Goal: Information Seeking & Learning: Find contact information

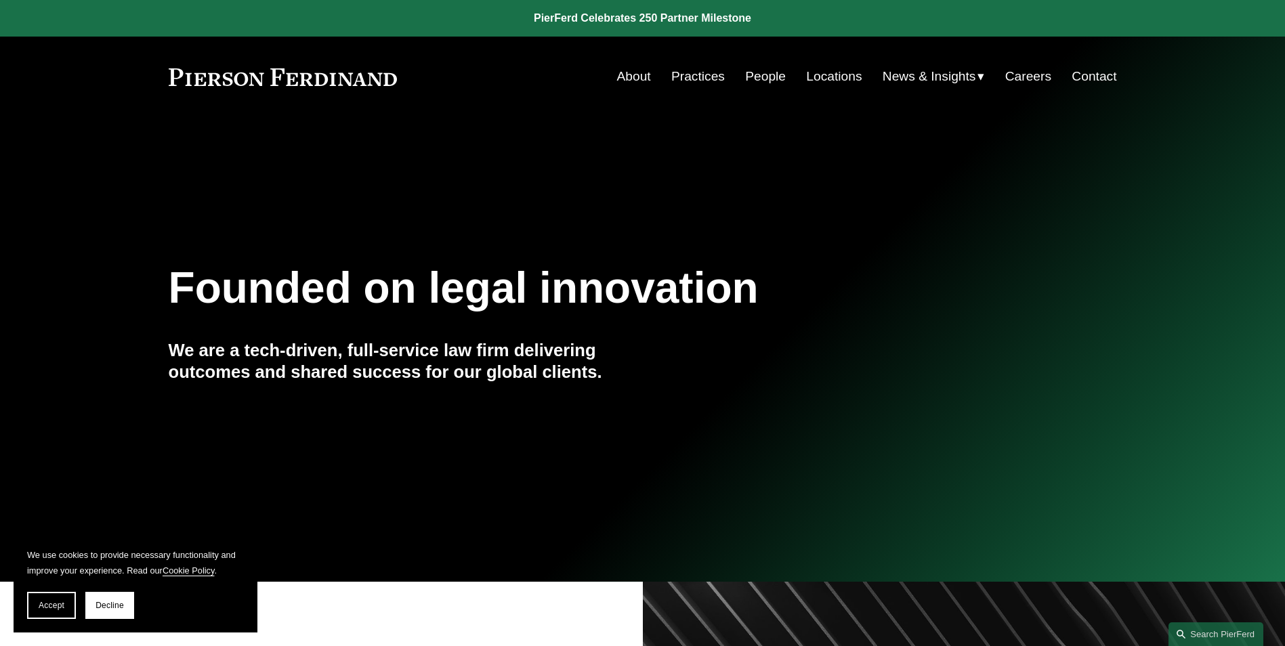
click at [832, 80] on link "Locations" at bounding box center [834, 77] width 56 height 26
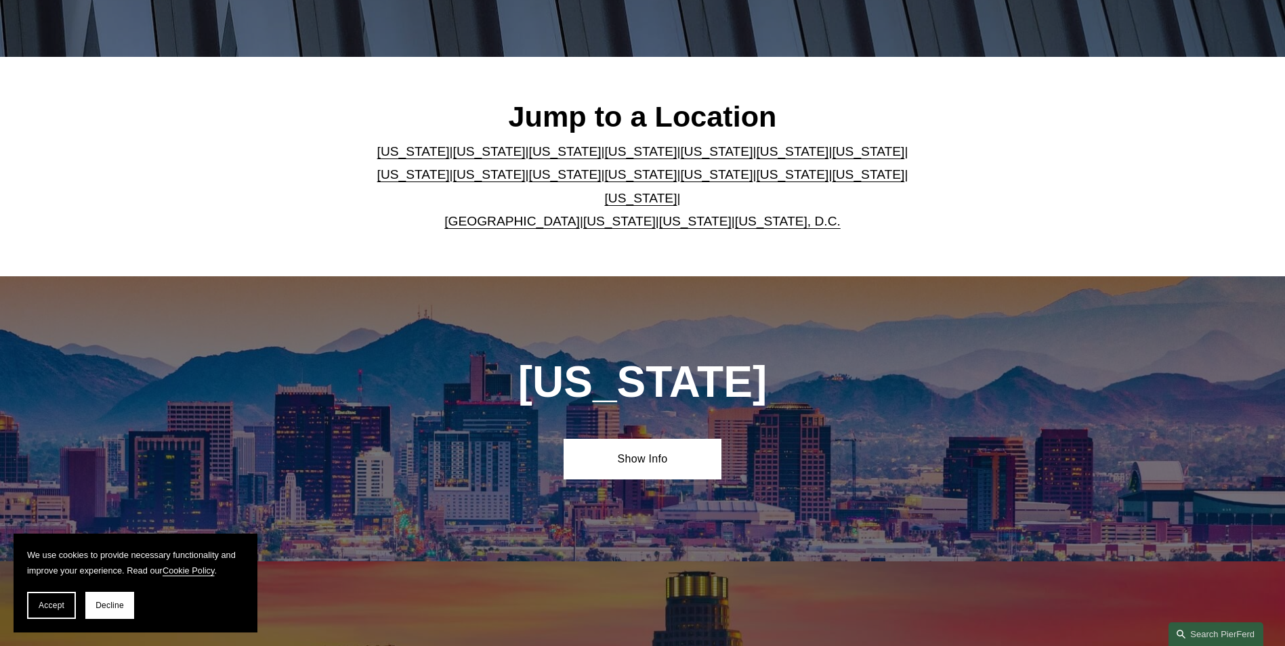
scroll to position [339, 0]
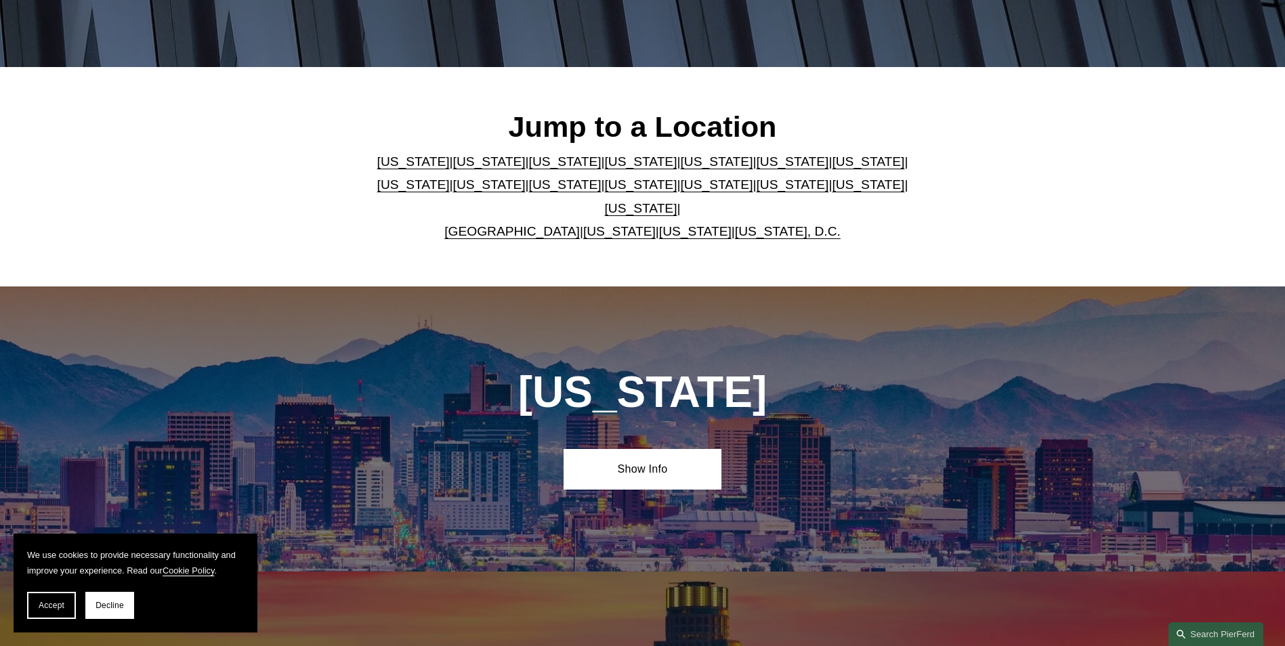
click at [399, 168] on link "[US_STATE]" at bounding box center [413, 161] width 72 height 14
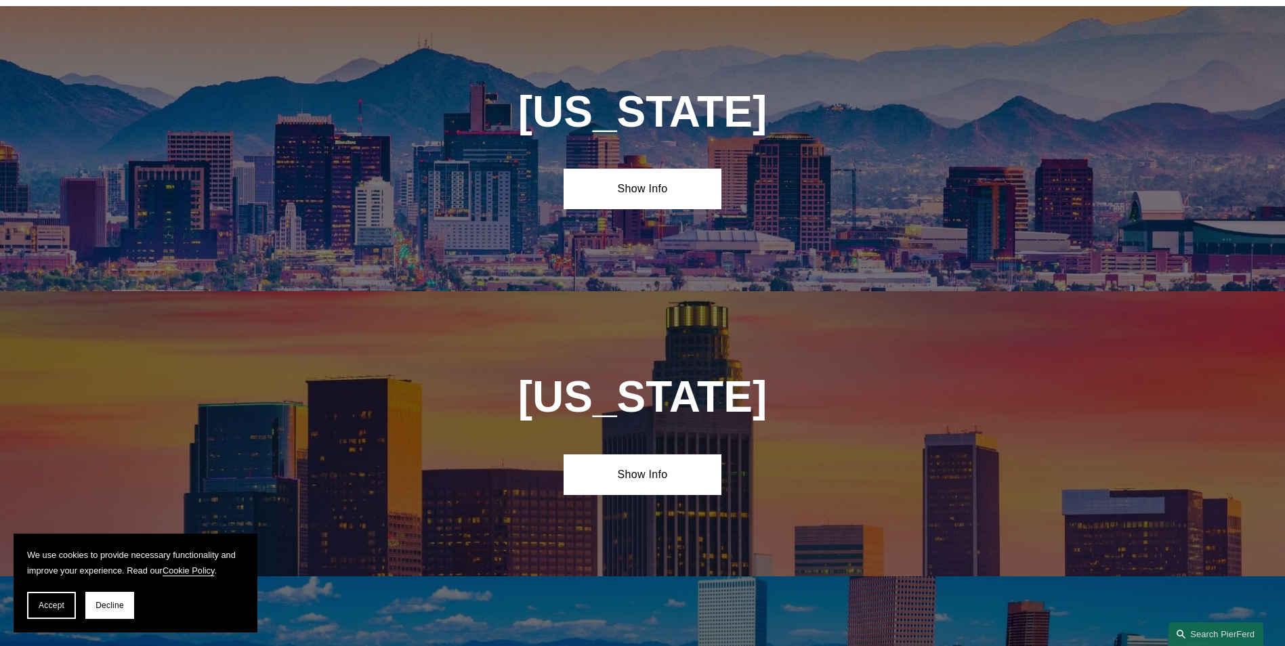
scroll to position [620, 0]
click at [681, 194] on link "Show Info" at bounding box center [643, 188] width 158 height 41
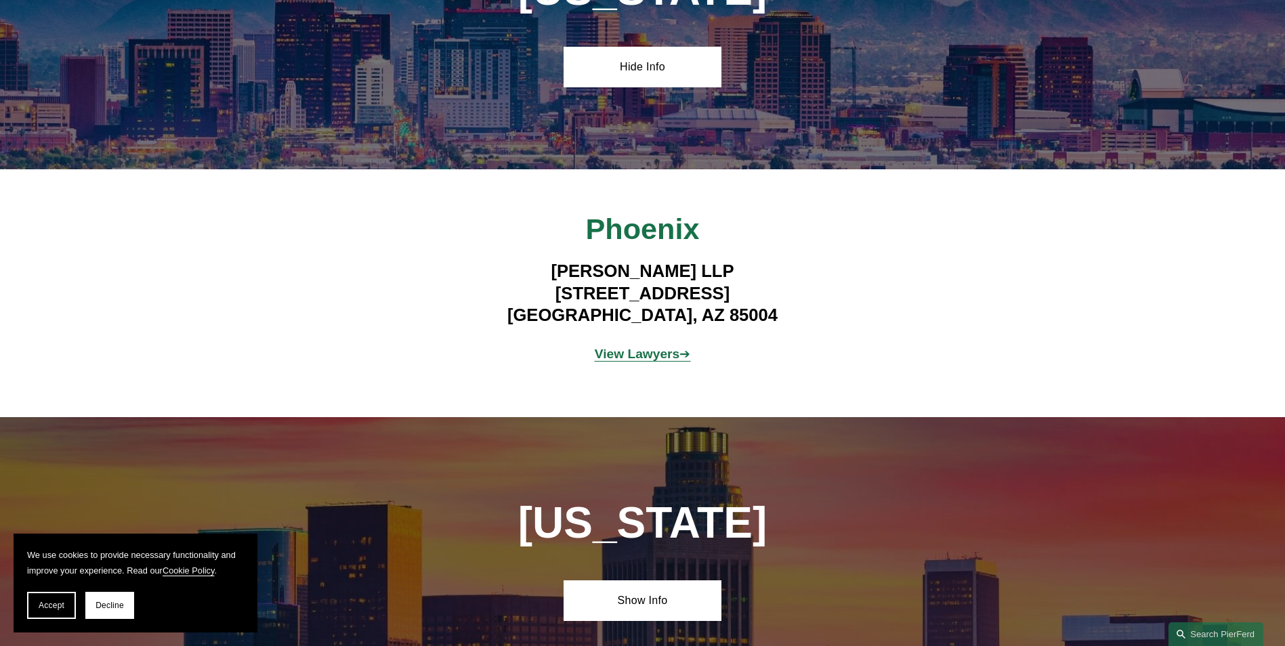
scroll to position [891, 0]
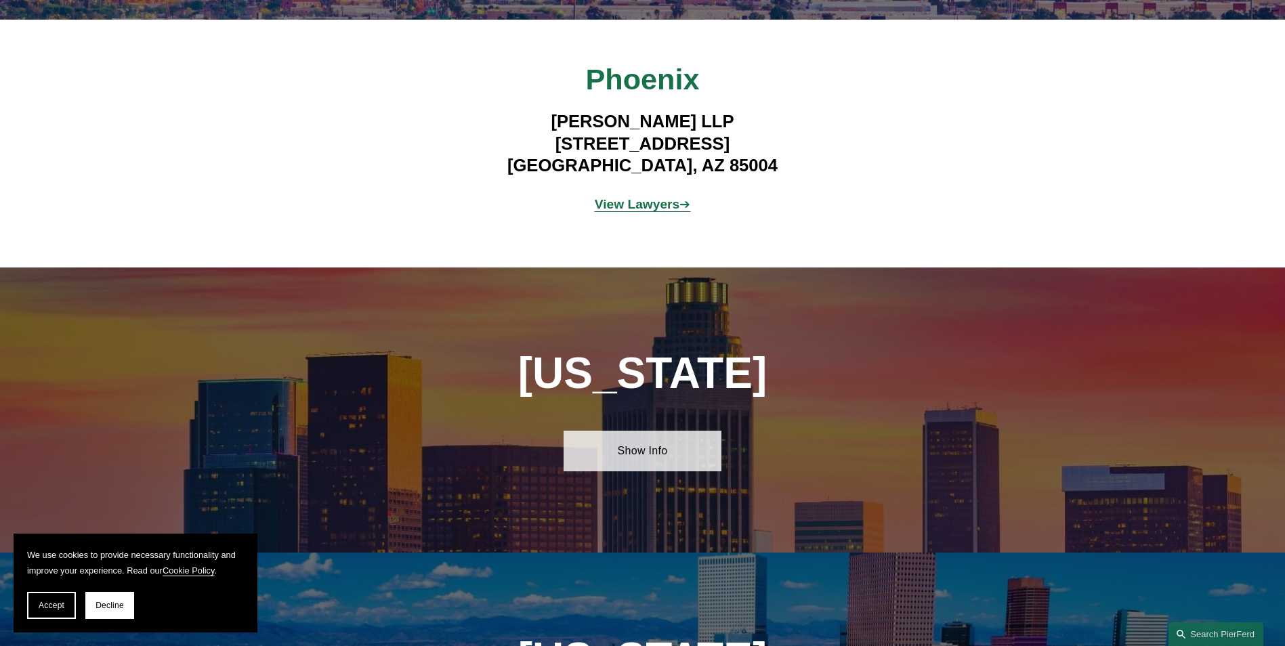
click at [631, 452] on link "Show Info" at bounding box center [643, 451] width 158 height 41
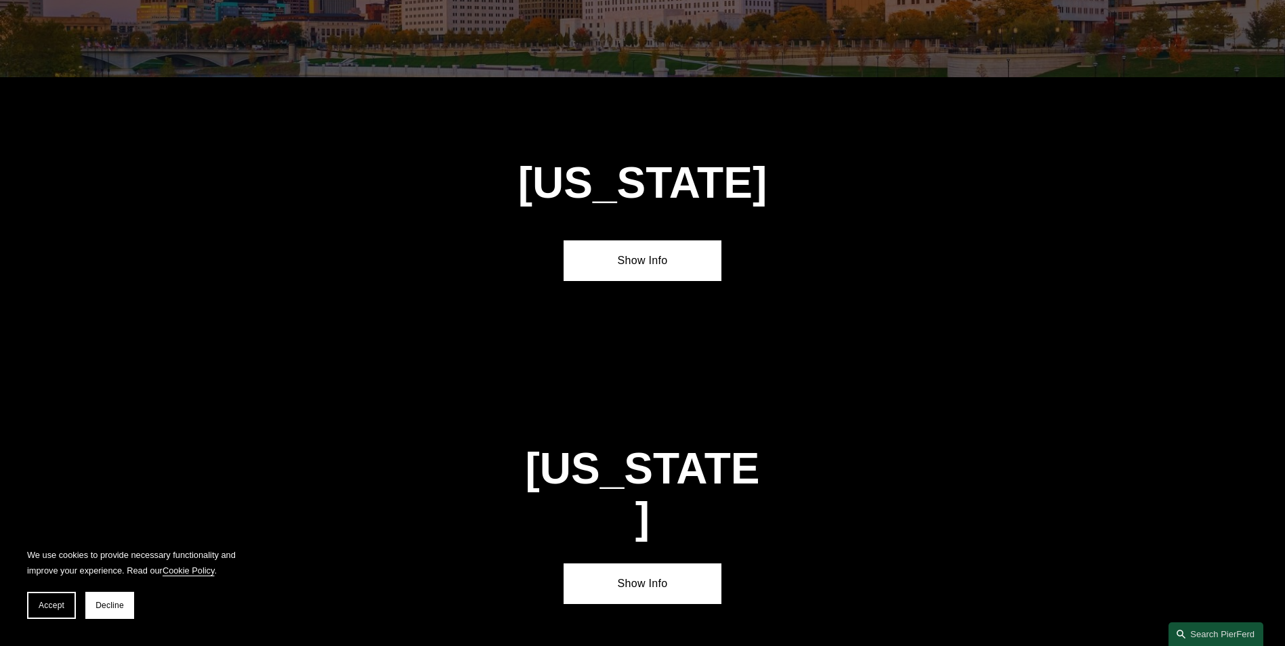
scroll to position [5090, 0]
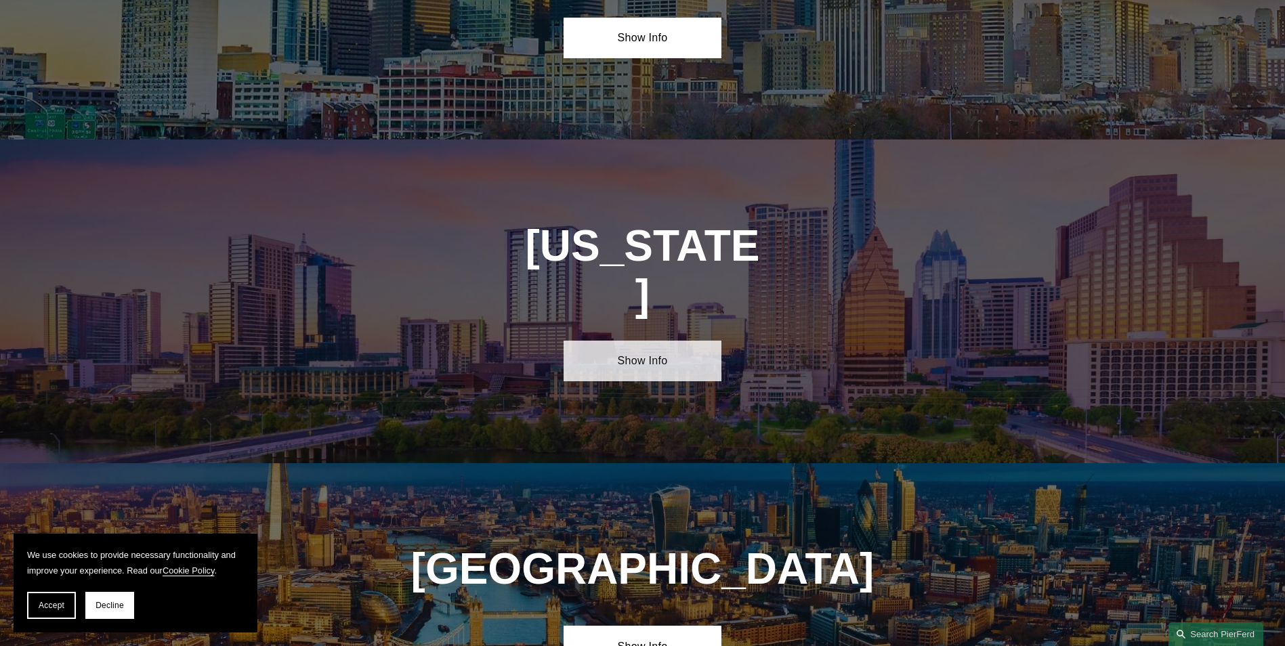
click at [649, 341] on link "Show Info" at bounding box center [643, 361] width 158 height 41
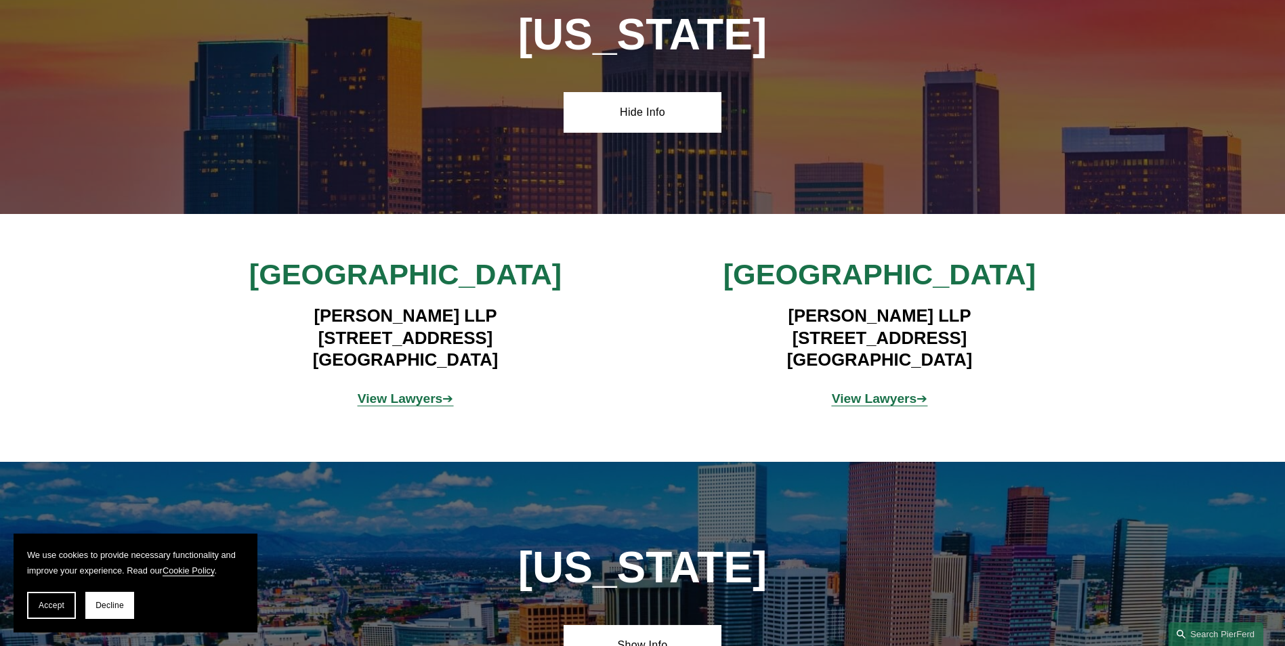
scroll to position [1162, 0]
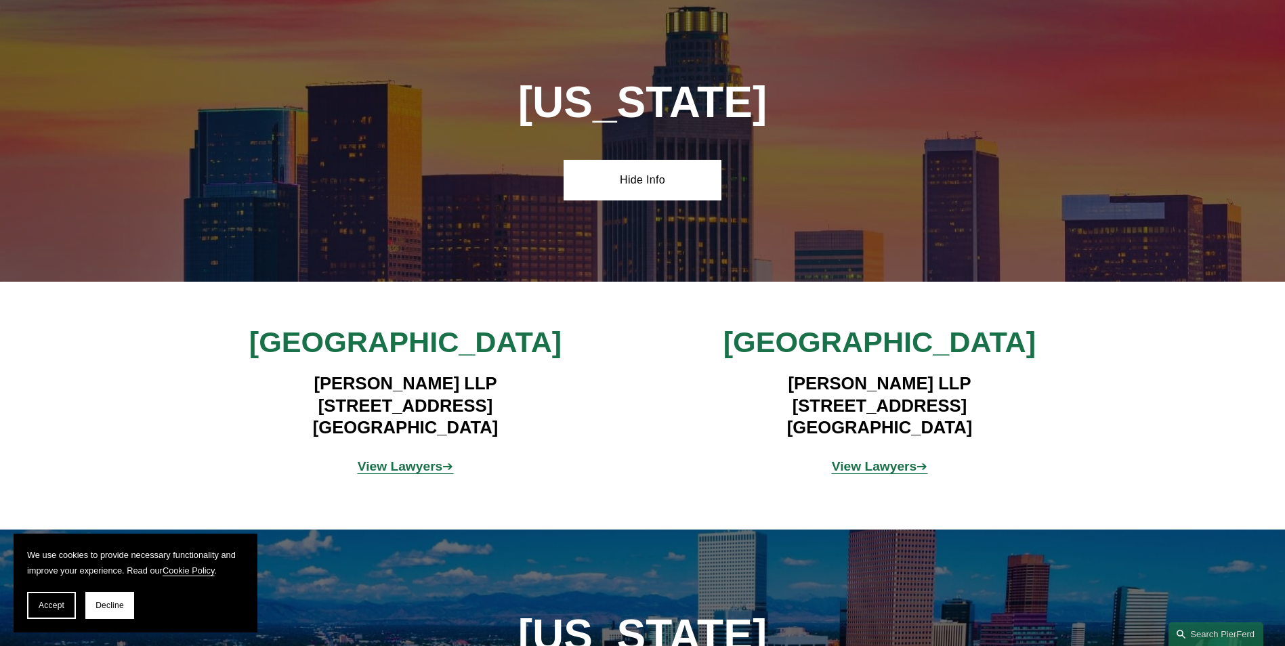
click at [433, 466] on strong "View Lawyers" at bounding box center [400, 466] width 85 height 14
click at [874, 461] on strong "View Lawyers" at bounding box center [874, 466] width 85 height 14
click at [393, 466] on strong "View Lawyers" at bounding box center [400, 466] width 85 height 14
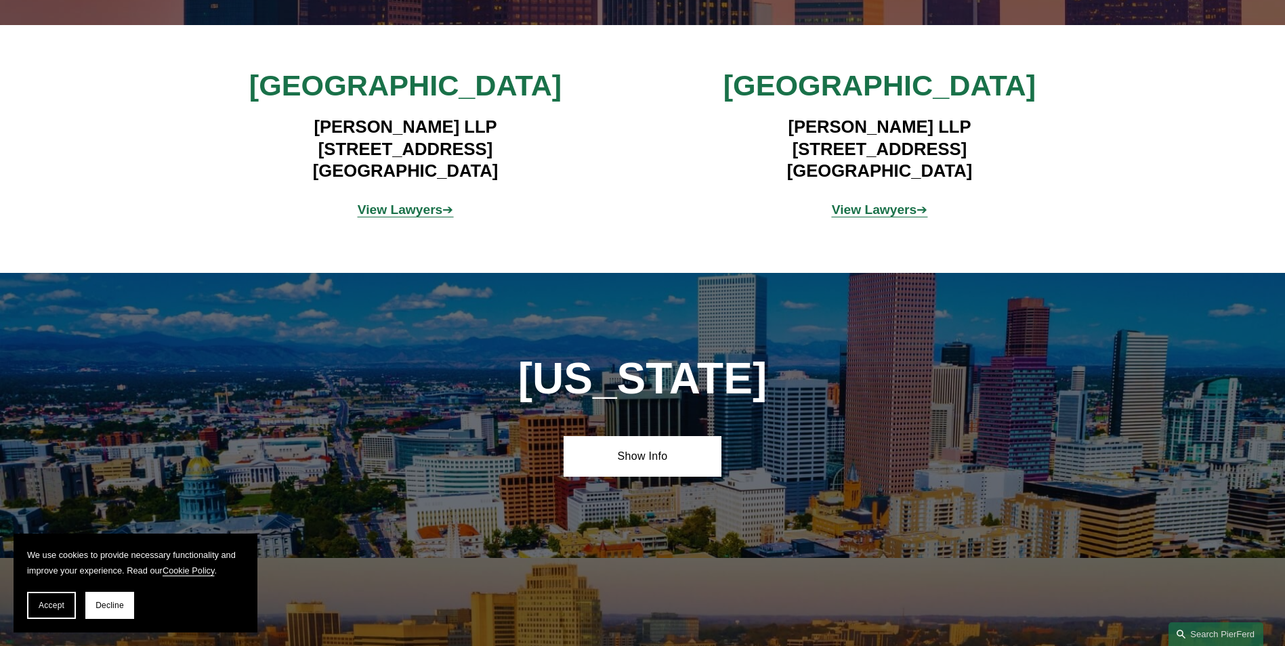
scroll to position [1500, 0]
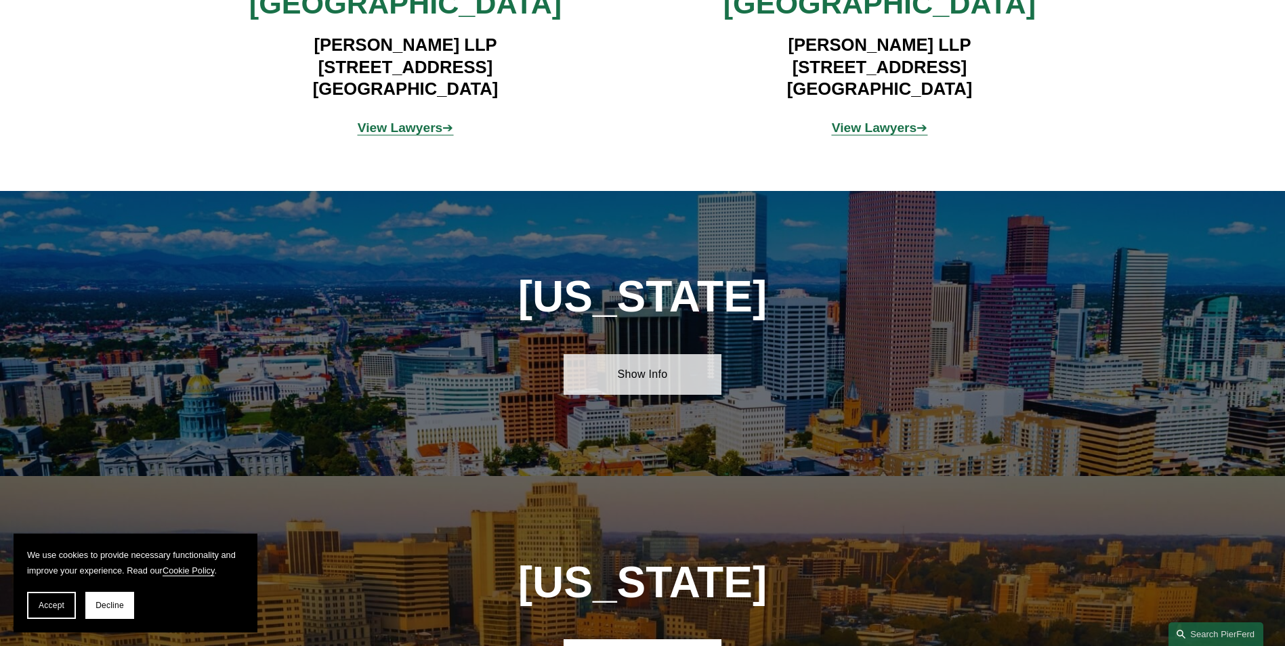
click at [605, 375] on link "Show Info" at bounding box center [643, 374] width 158 height 41
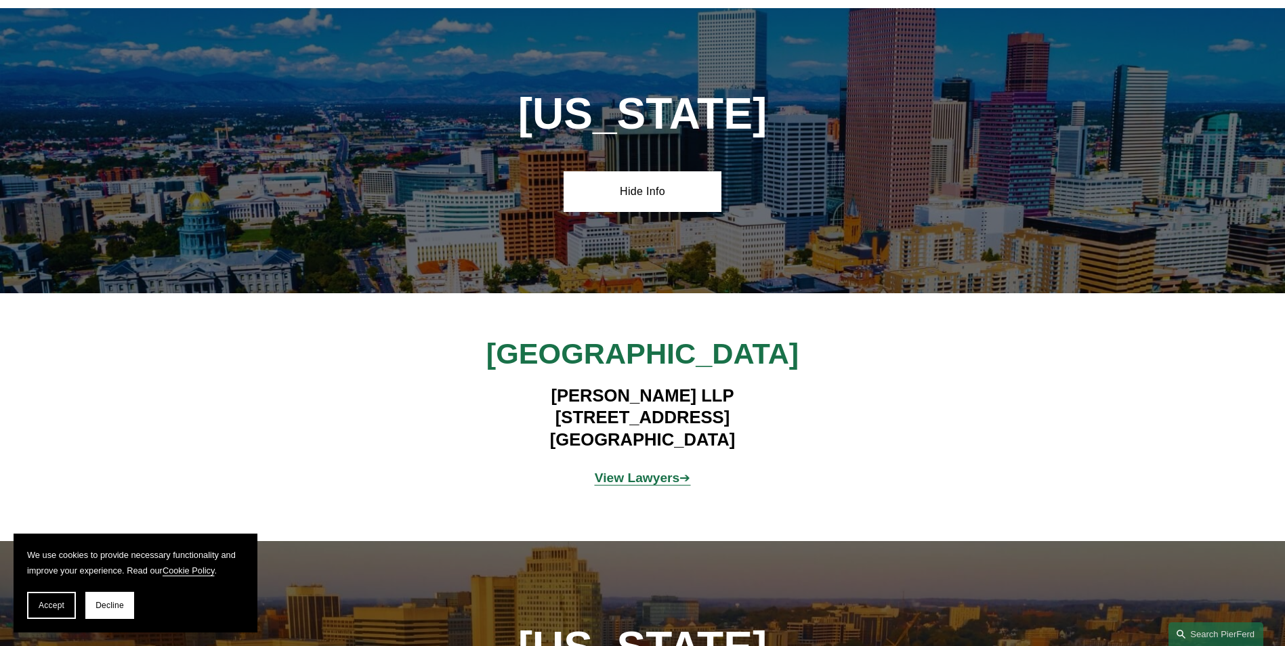
scroll to position [1703, 0]
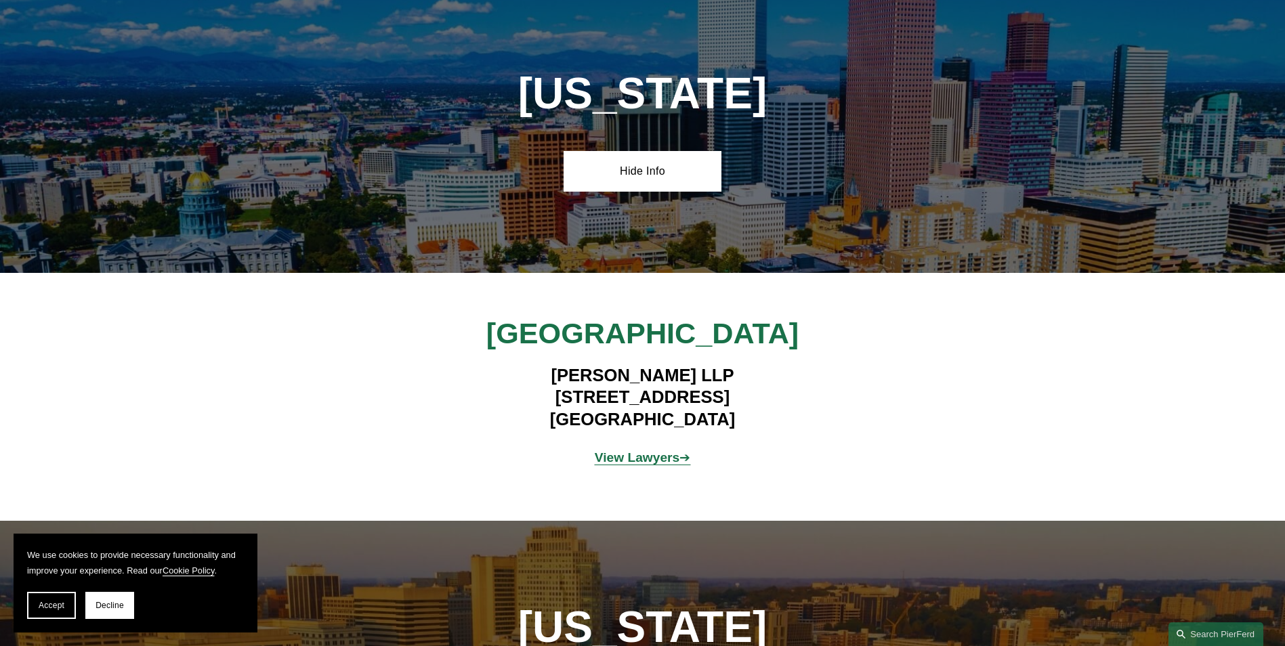
click at [625, 450] on strong "View Lawyers" at bounding box center [637, 457] width 85 height 14
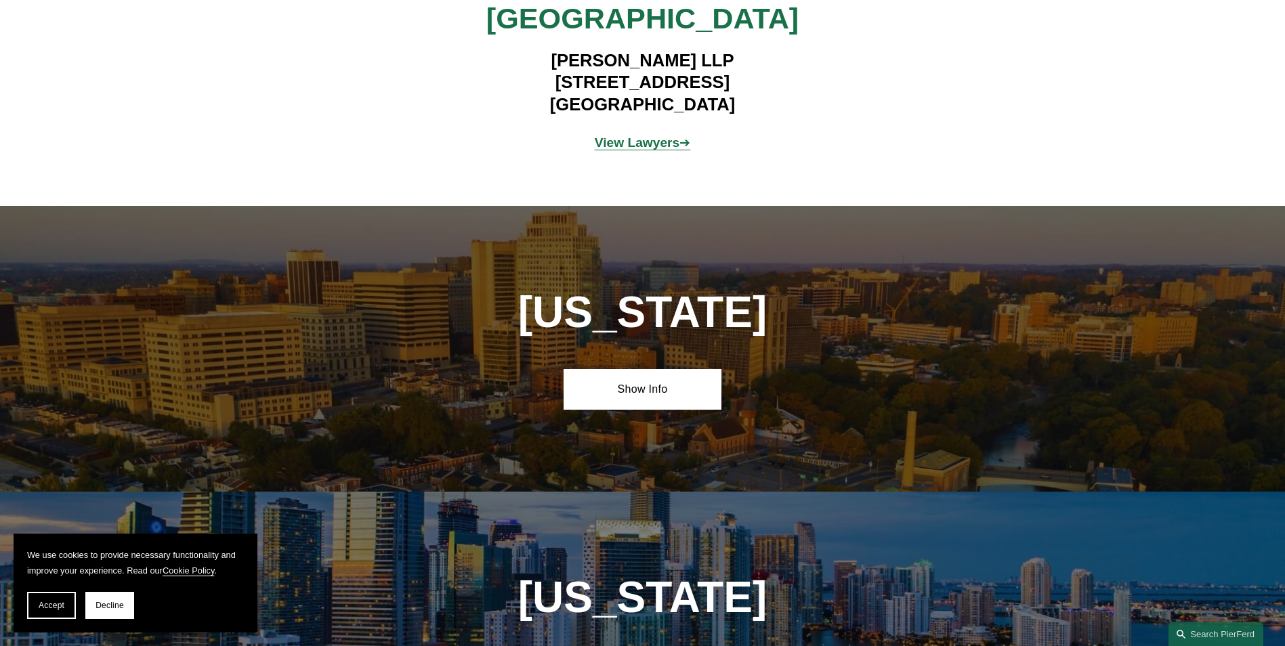
scroll to position [2042, 0]
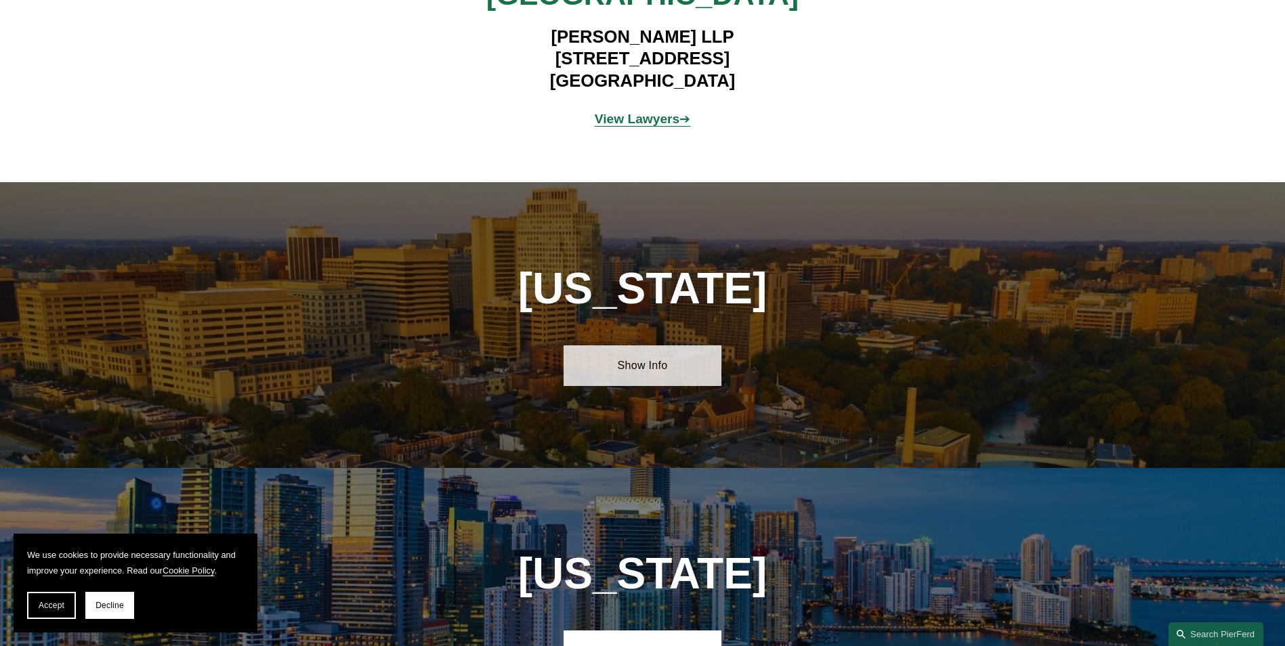
click at [648, 368] on link "Show Info" at bounding box center [643, 365] width 158 height 41
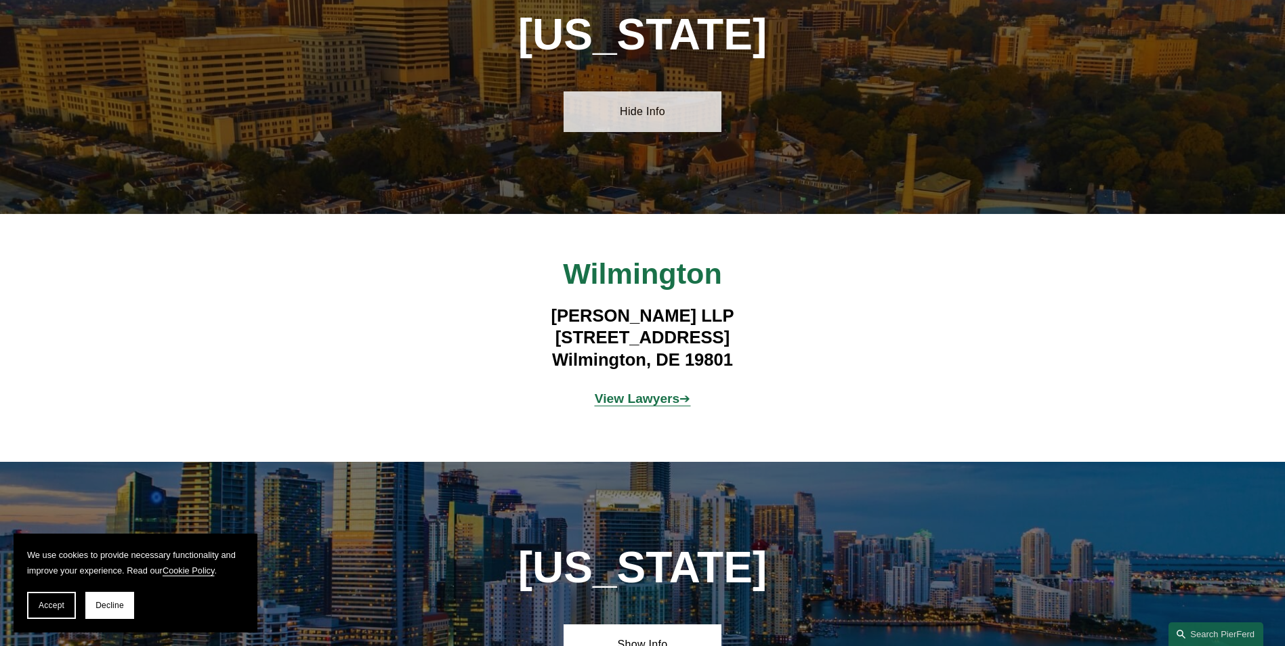
scroll to position [2313, 0]
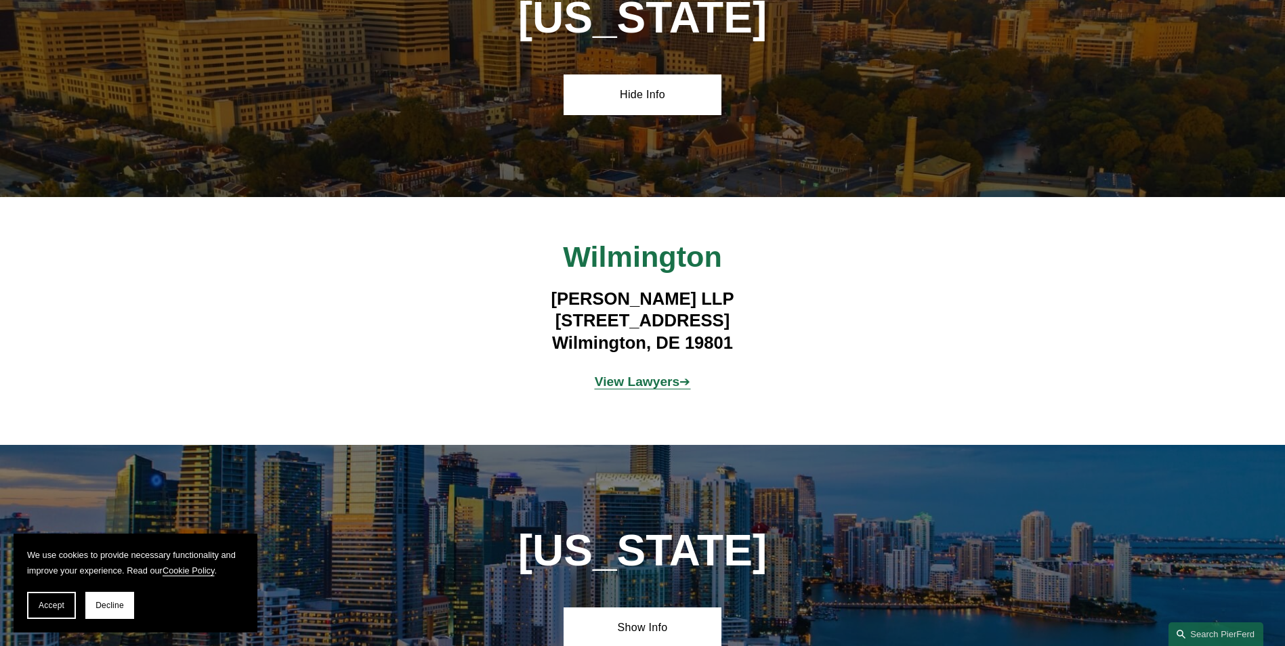
click at [639, 385] on strong "View Lawyers" at bounding box center [637, 382] width 85 height 14
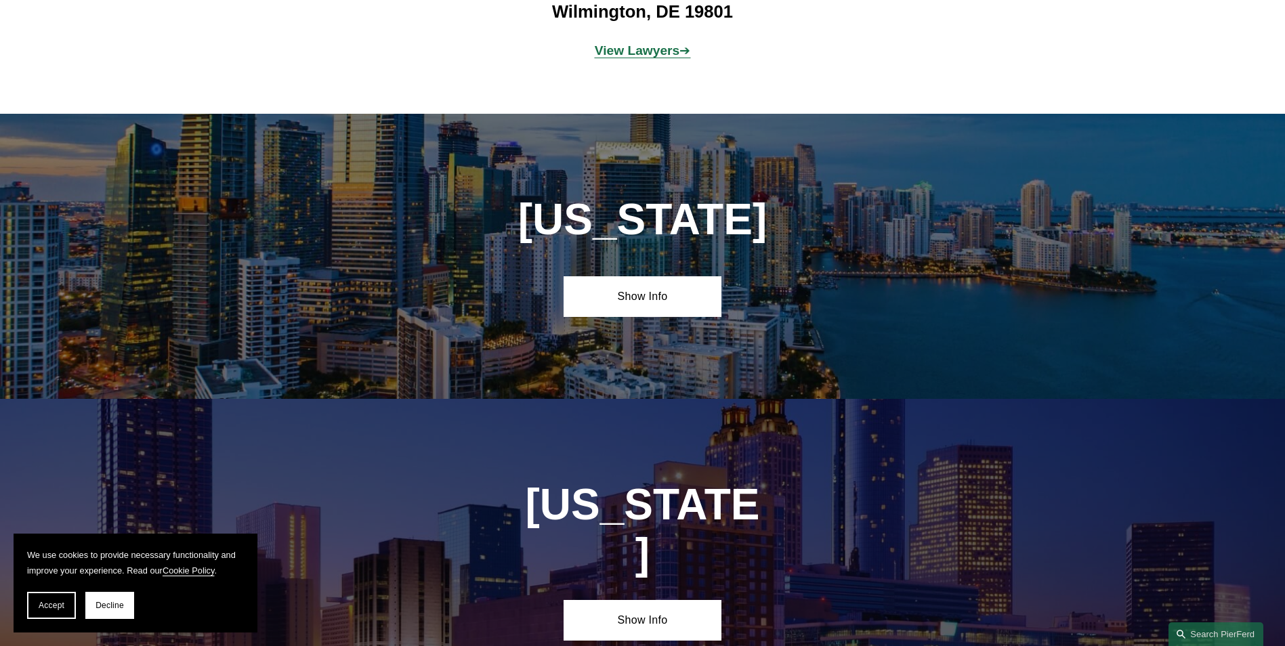
scroll to position [2652, 0]
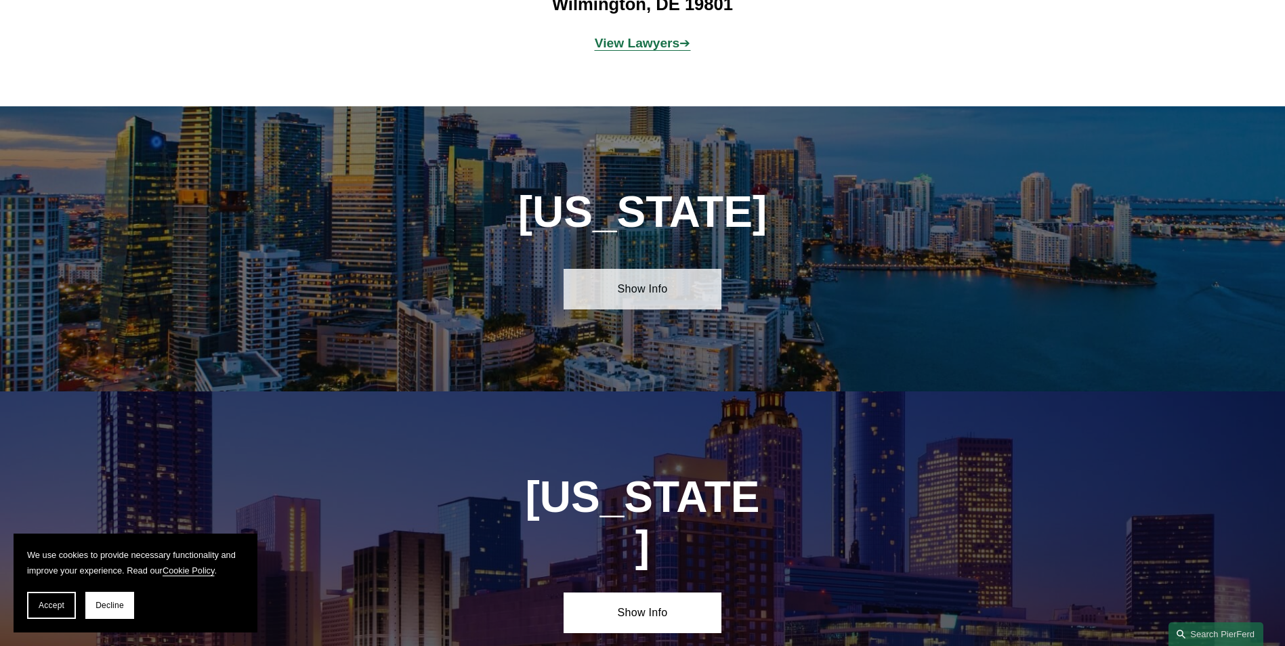
click at [682, 287] on link "Show Info" at bounding box center [643, 289] width 158 height 41
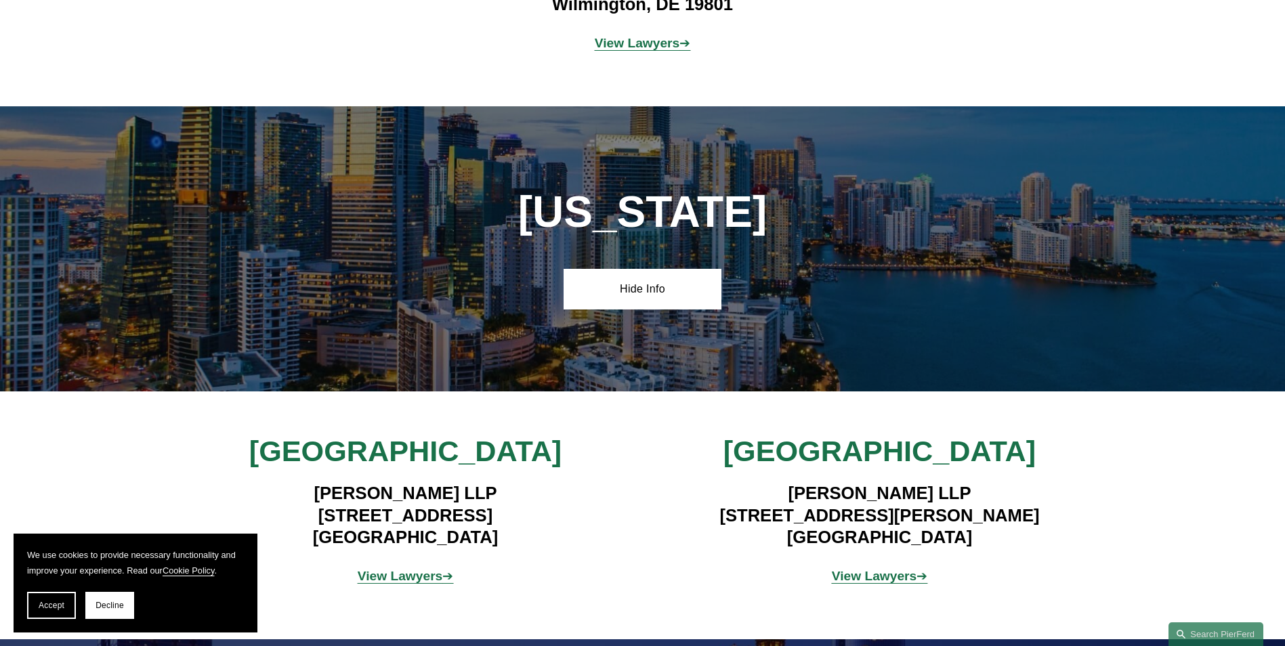
click at [399, 575] on strong "View Lawyers" at bounding box center [400, 576] width 85 height 14
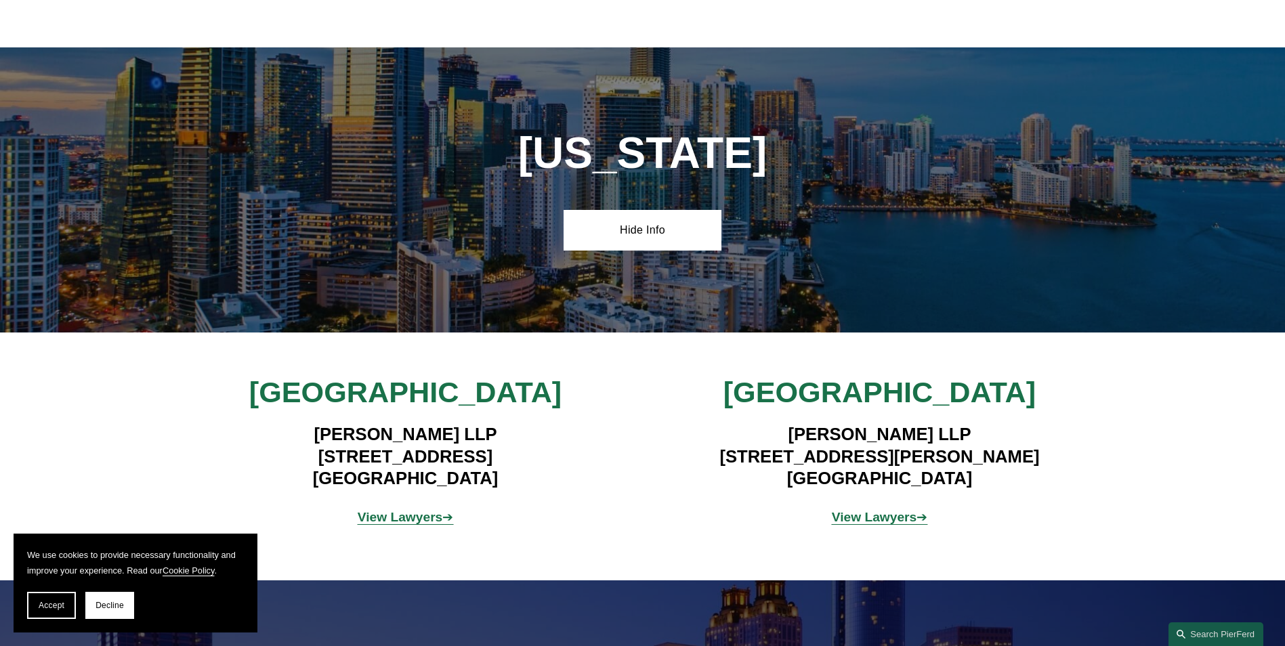
scroll to position [2855, 0]
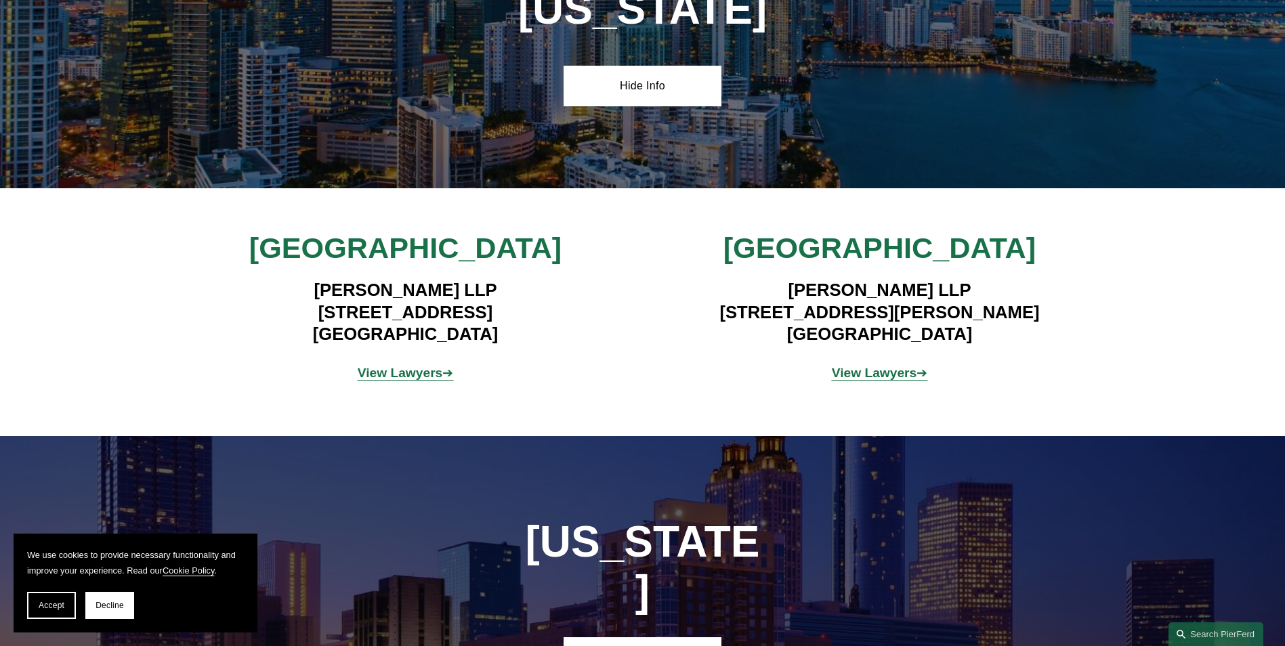
click at [903, 368] on strong "View Lawyers" at bounding box center [874, 373] width 85 height 14
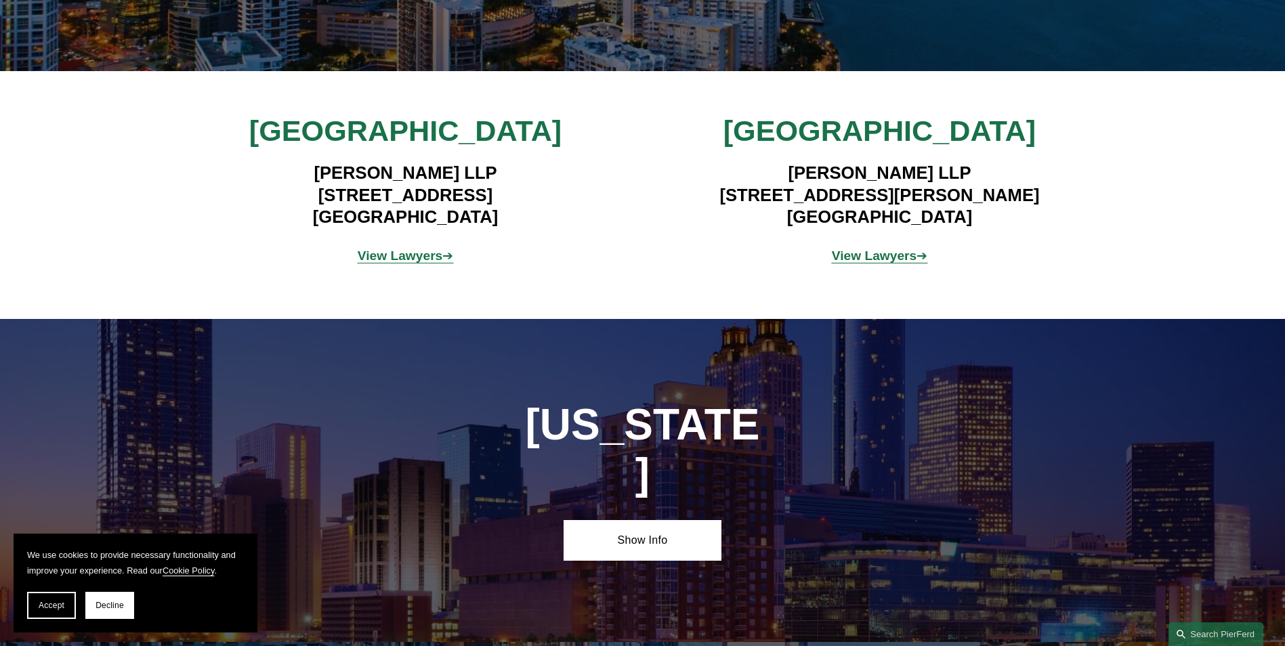
scroll to position [3126, 0]
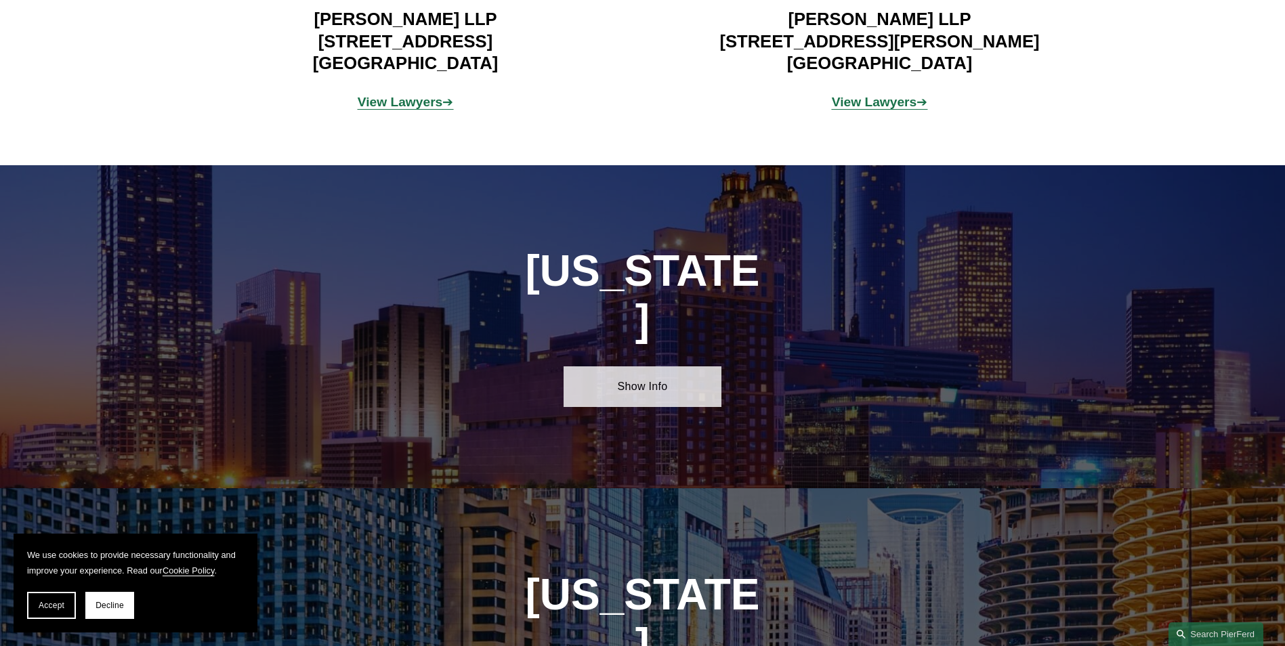
click at [642, 366] on link "Show Info" at bounding box center [643, 386] width 158 height 41
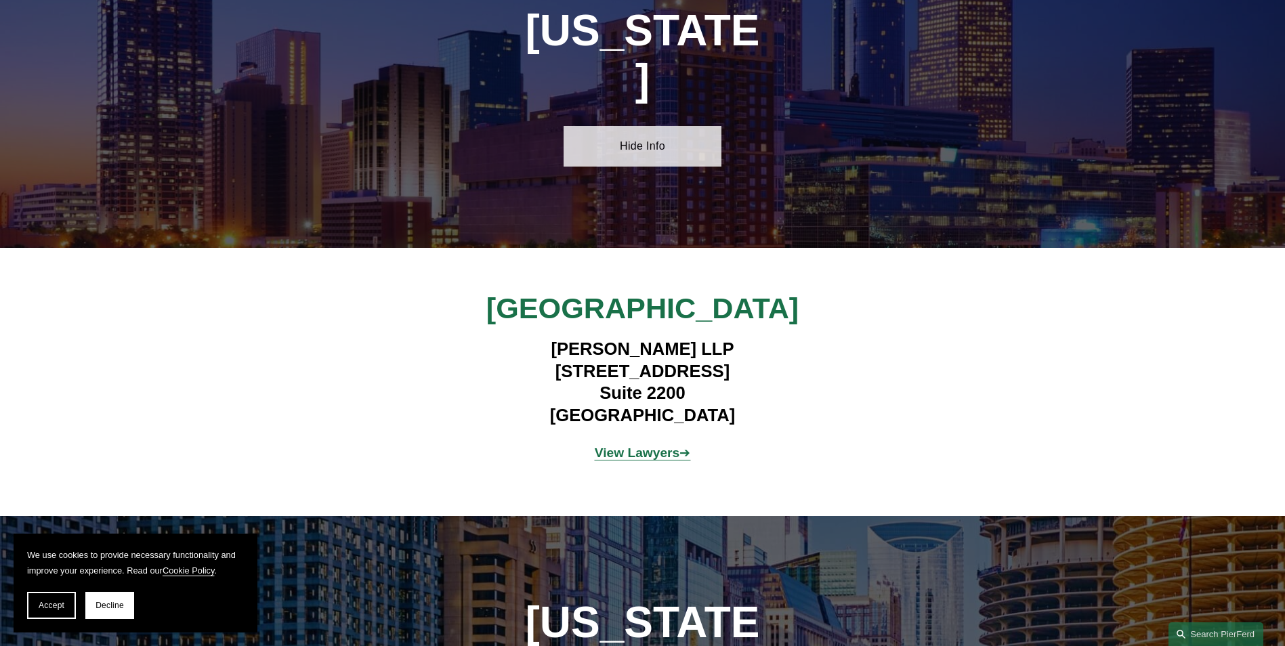
scroll to position [3397, 0]
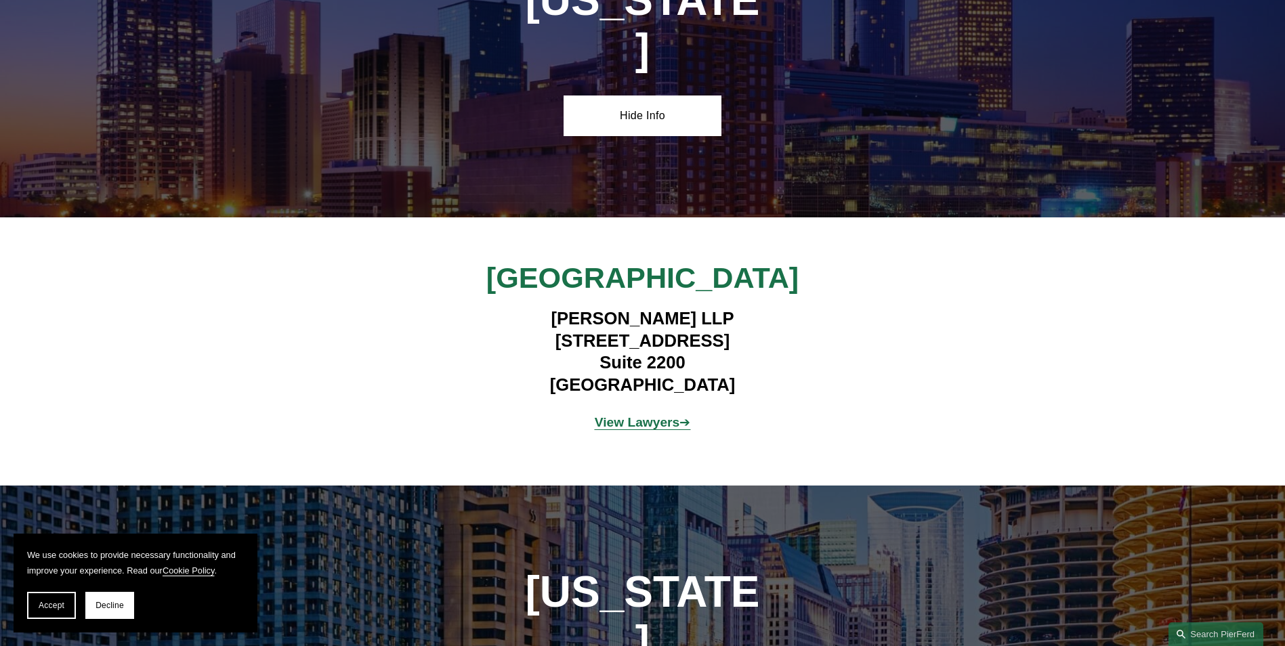
click at [645, 415] on strong "View Lawyers" at bounding box center [637, 422] width 85 height 14
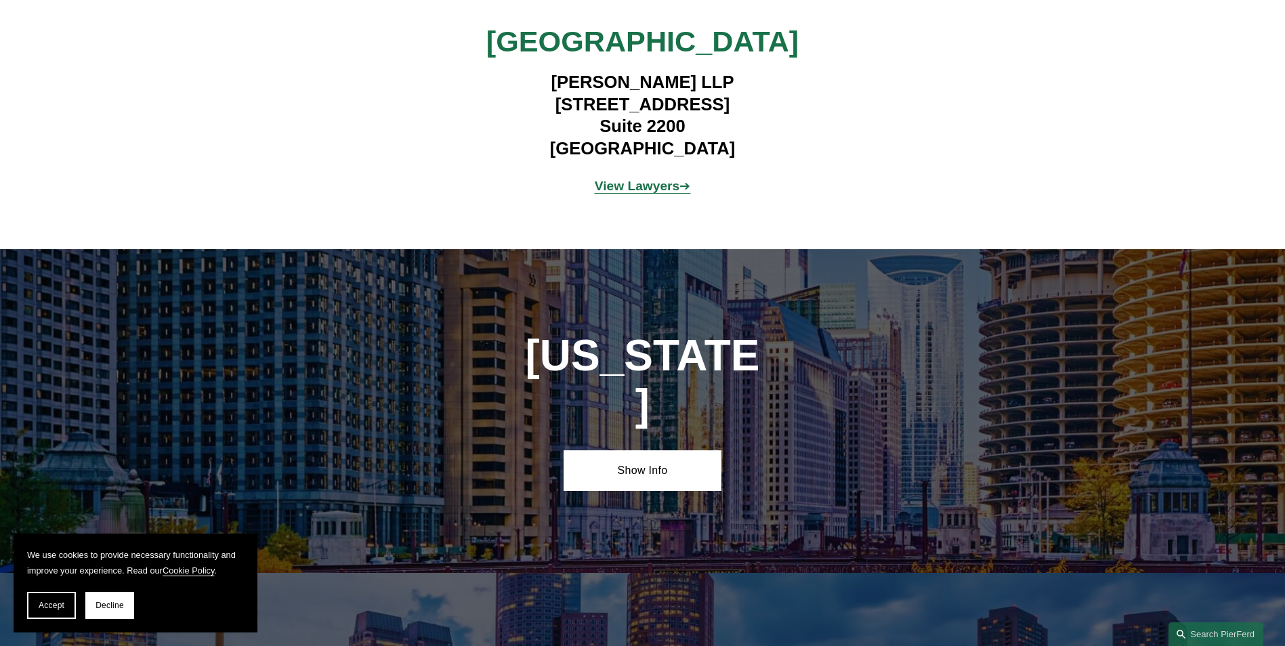
scroll to position [3871, 0]
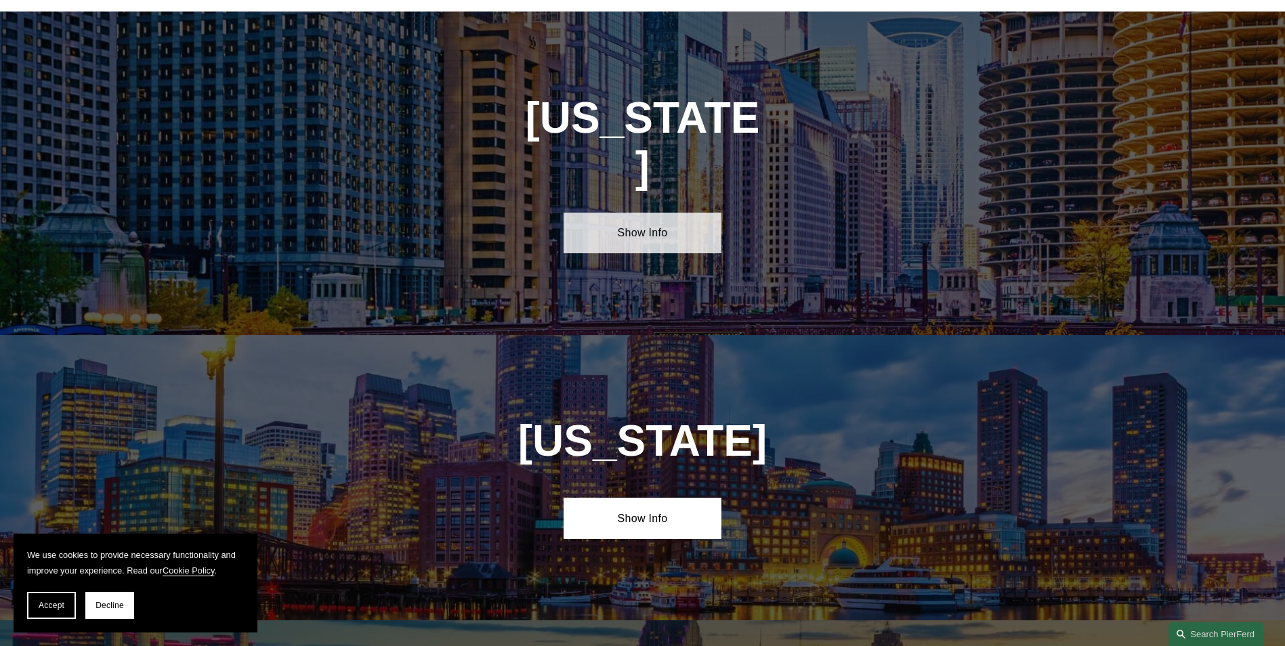
click at [637, 213] on link "Show Info" at bounding box center [643, 233] width 158 height 41
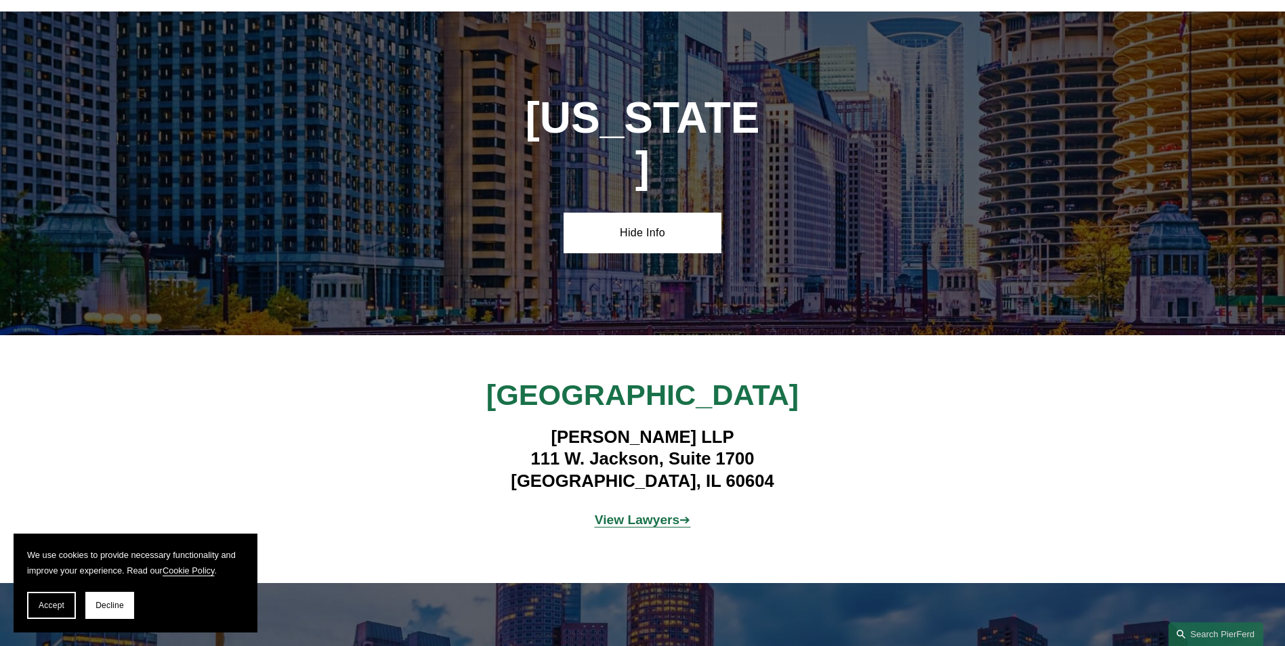
click at [654, 513] on strong "View Lawyers" at bounding box center [637, 520] width 85 height 14
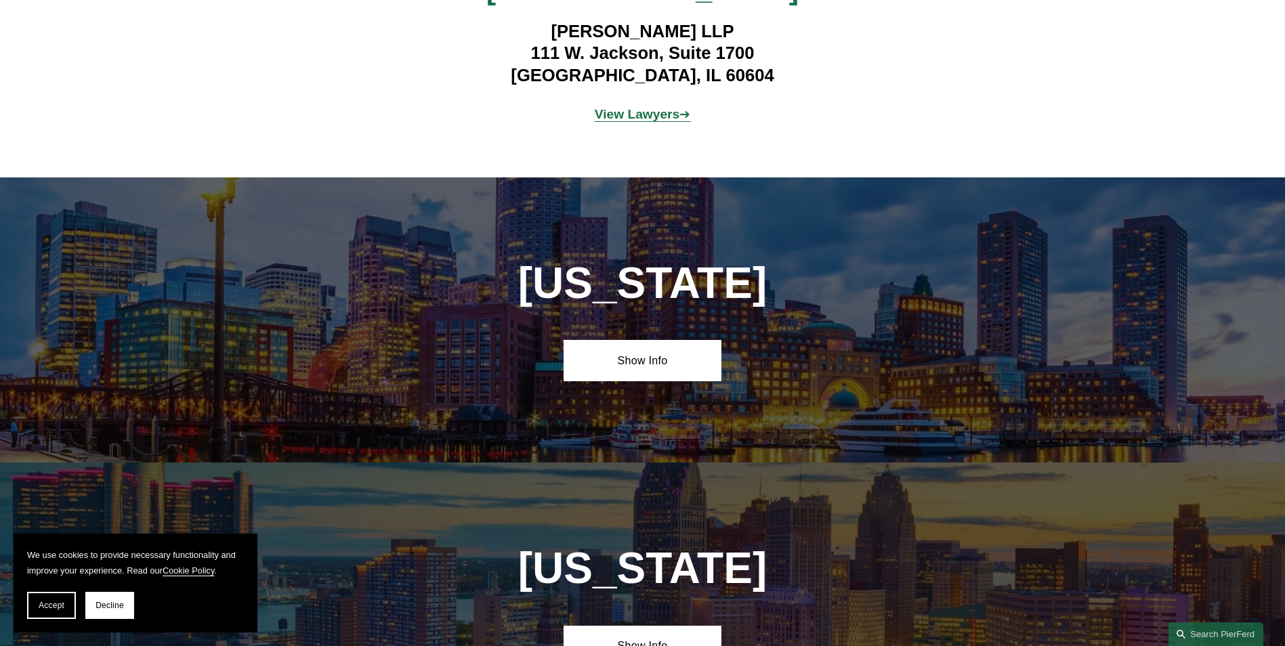
scroll to position [4277, 0]
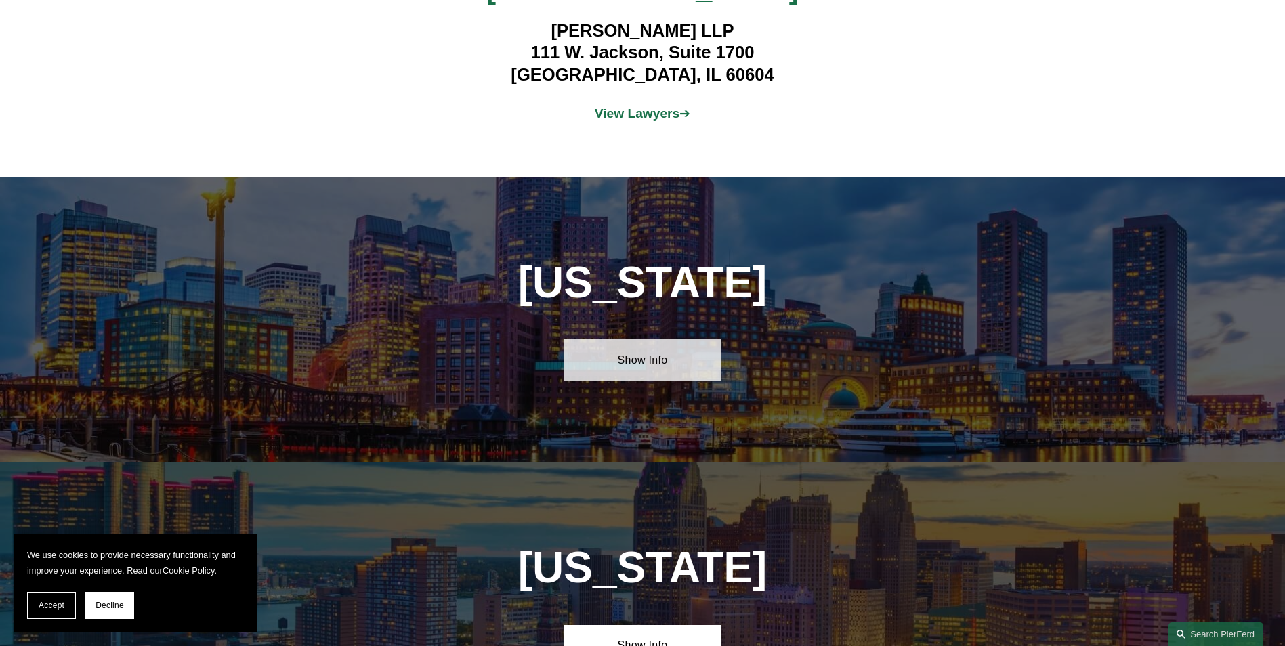
click at [659, 339] on link "Show Info" at bounding box center [643, 359] width 158 height 41
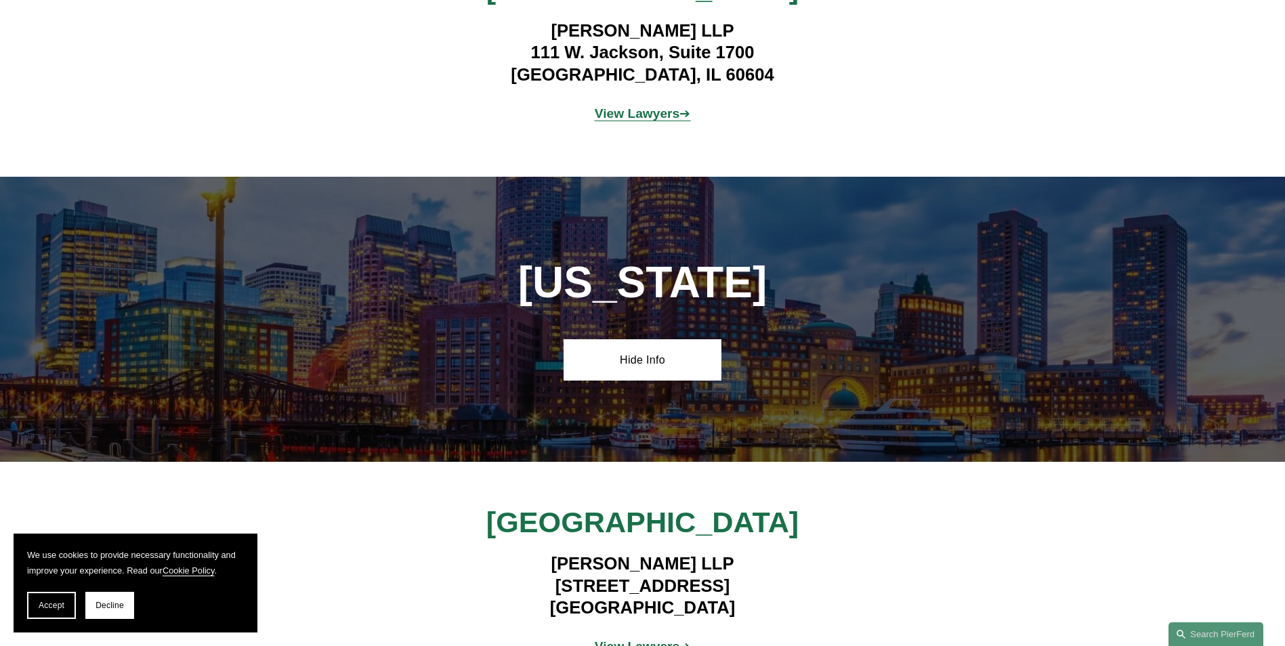
click at [664, 627] on div "View Lawyers ➔" at bounding box center [642, 647] width 316 height 41
click at [663, 639] on strong "View Lawyers" at bounding box center [637, 646] width 85 height 14
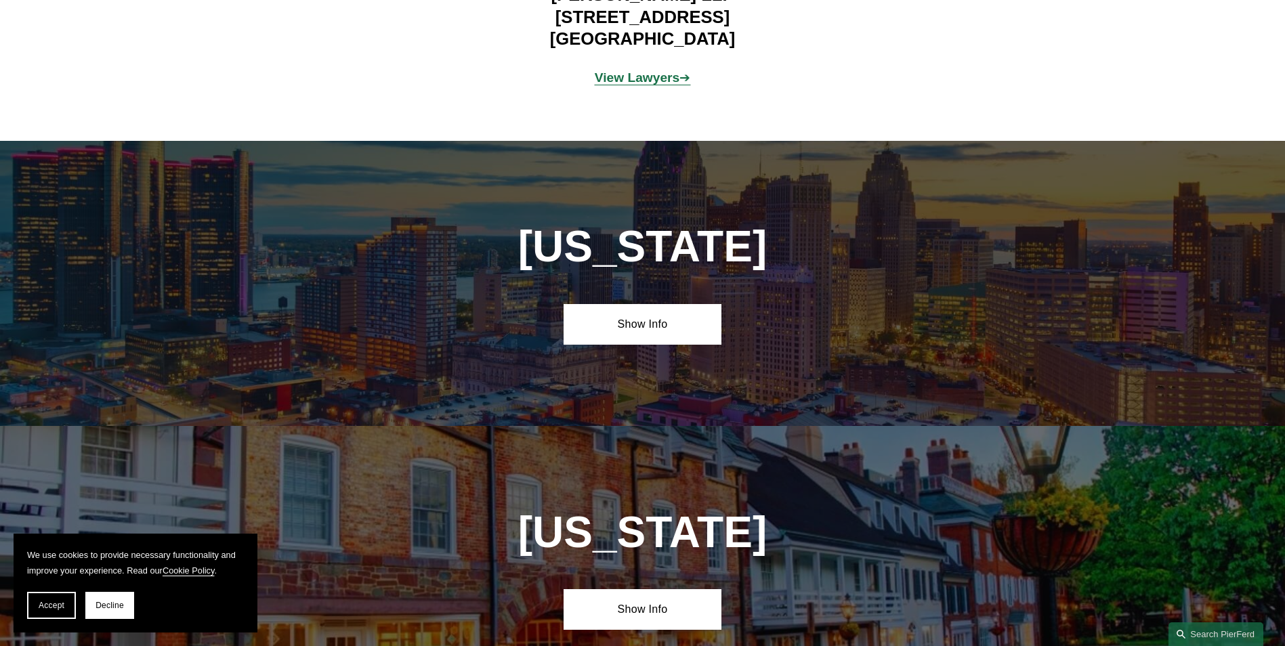
scroll to position [4887, 0]
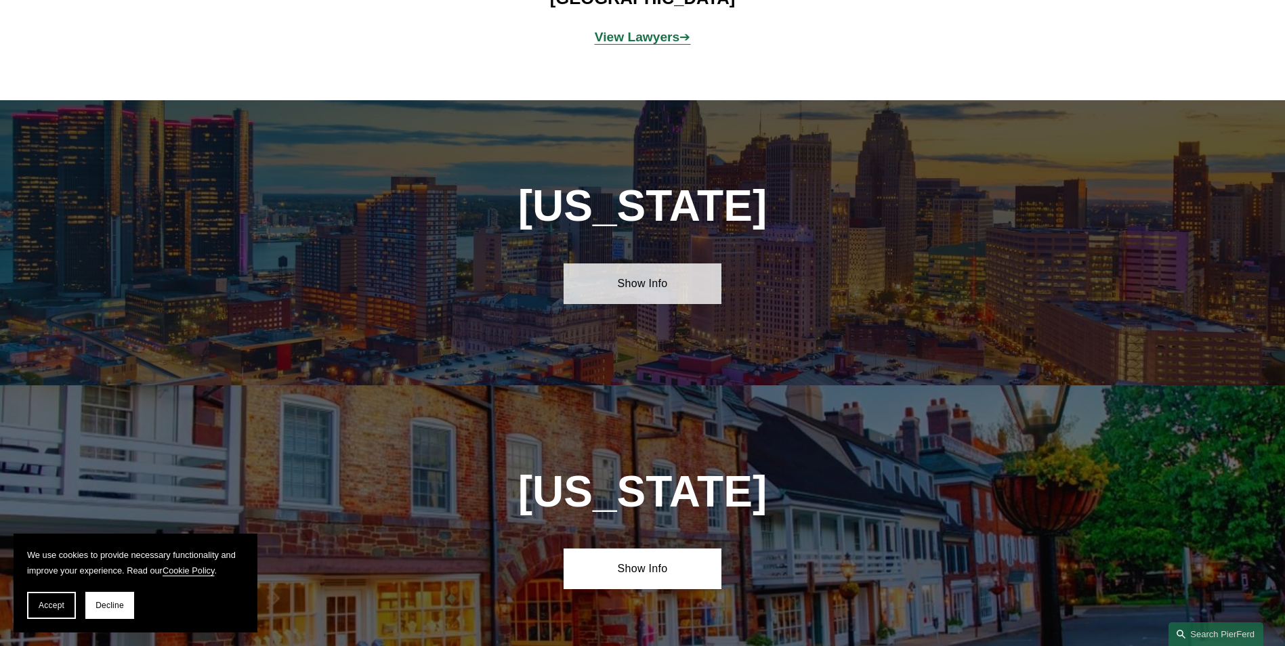
click at [628, 263] on link "Show Info" at bounding box center [643, 283] width 158 height 41
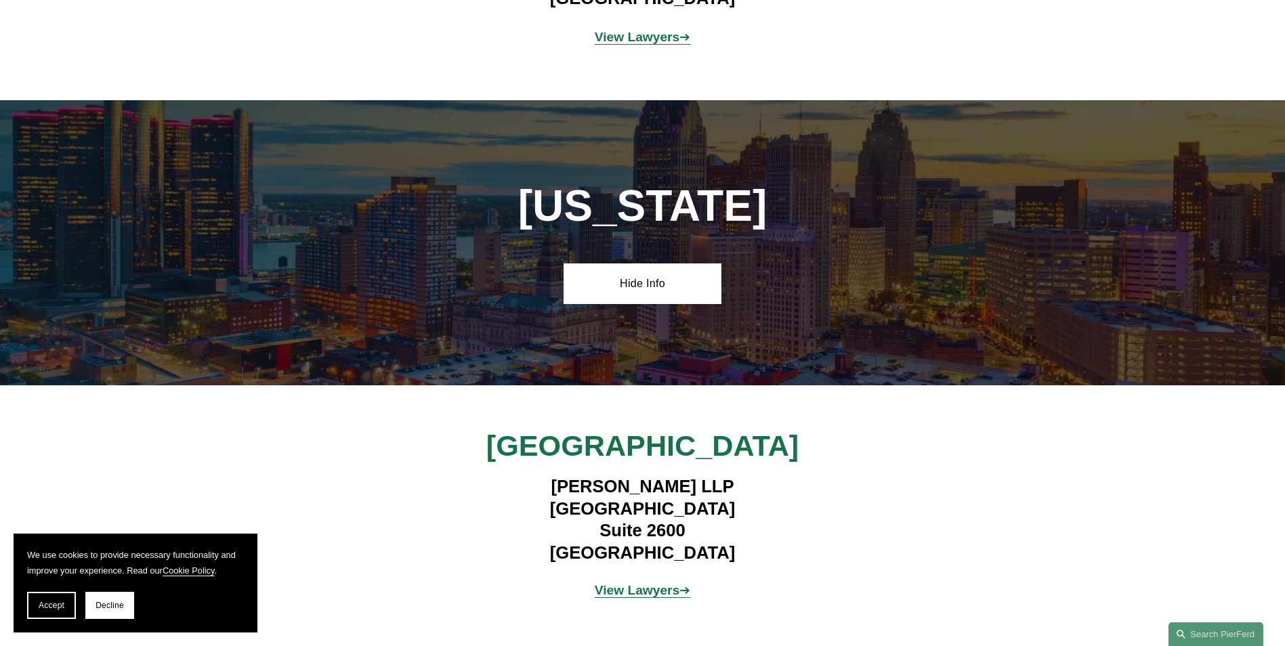
click at [645, 583] on strong "View Lawyers" at bounding box center [637, 590] width 85 height 14
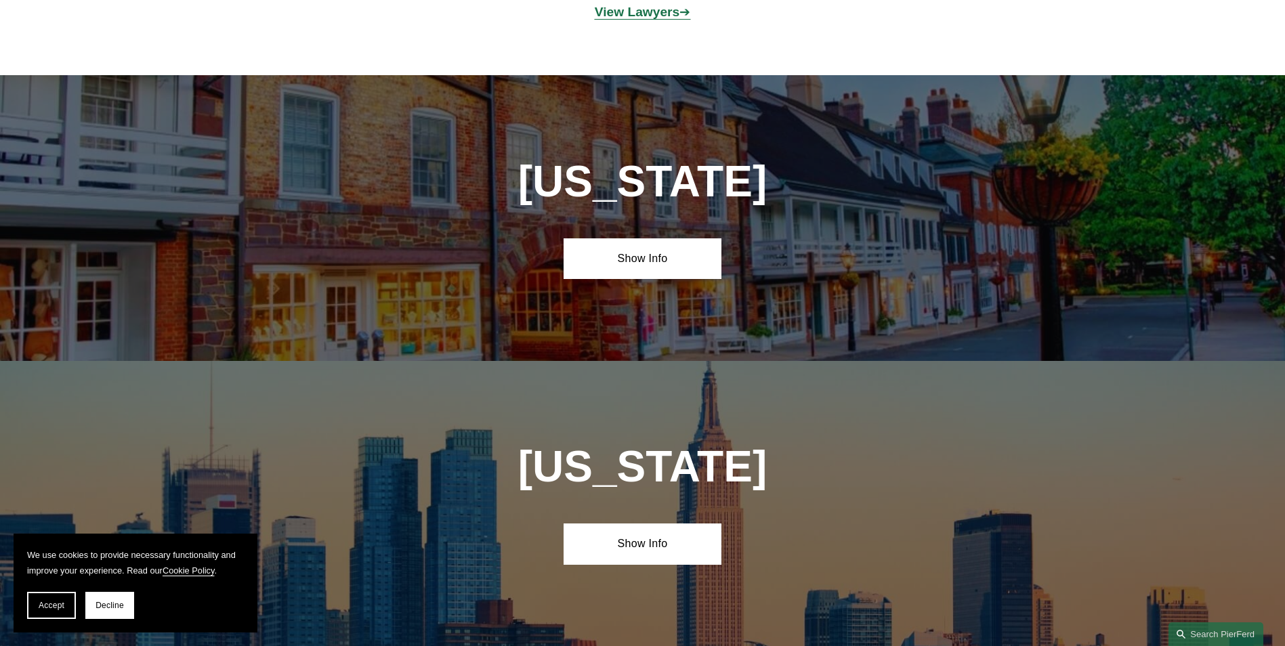
scroll to position [5496, 0]
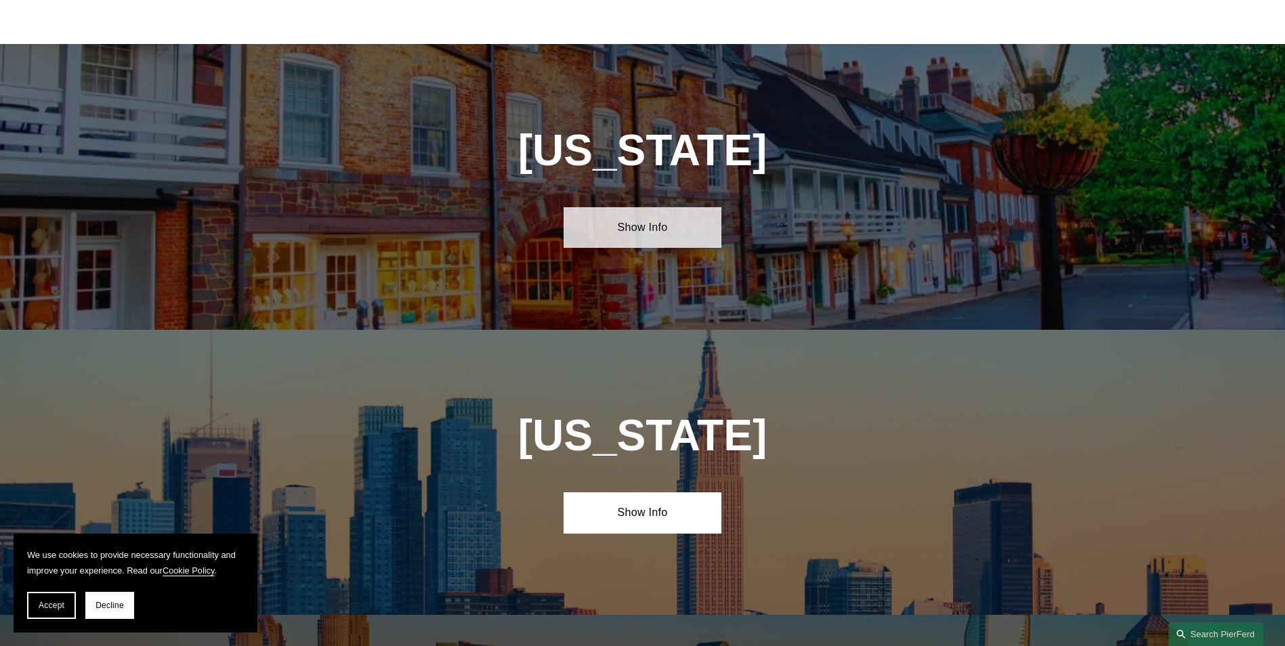
click at [644, 207] on link "Show Info" at bounding box center [643, 227] width 158 height 41
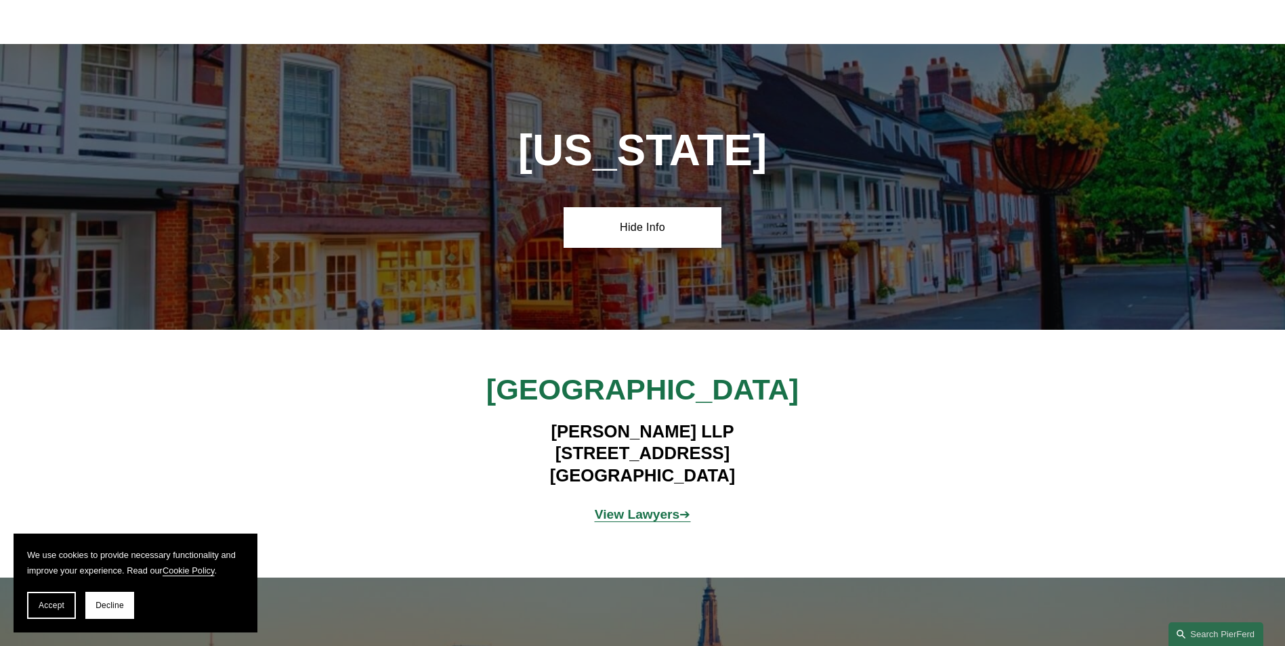
click at [622, 507] on strong "View Lawyers" at bounding box center [637, 514] width 85 height 14
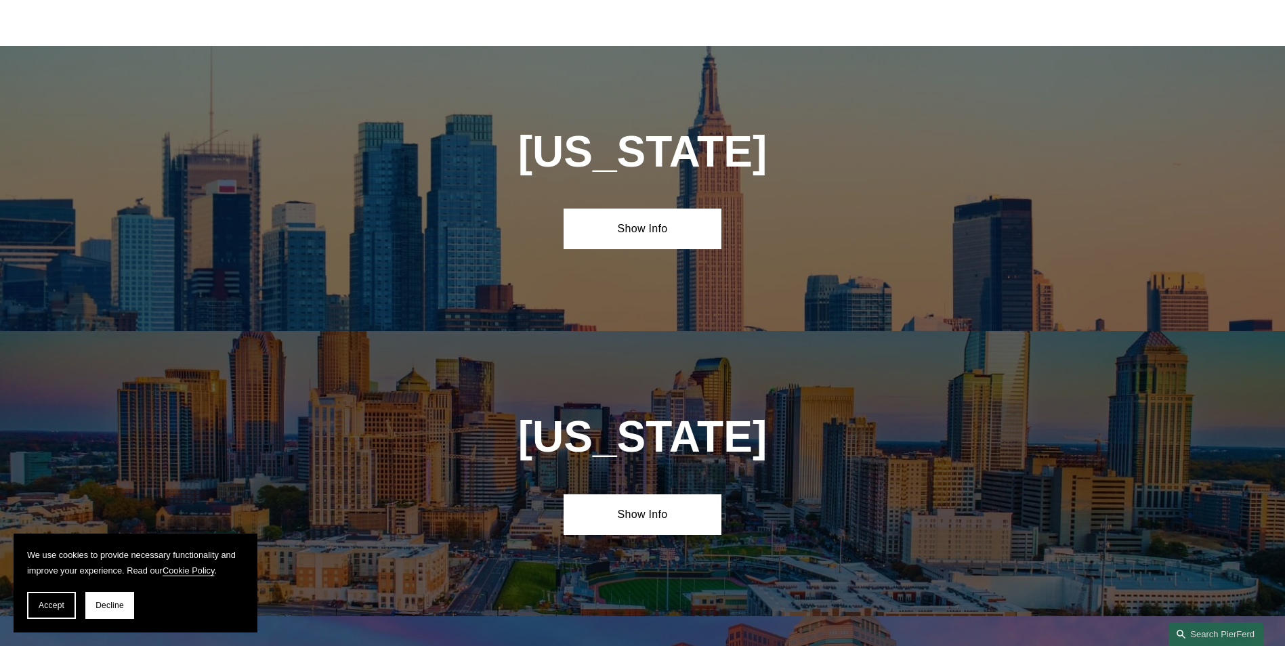
scroll to position [6106, 0]
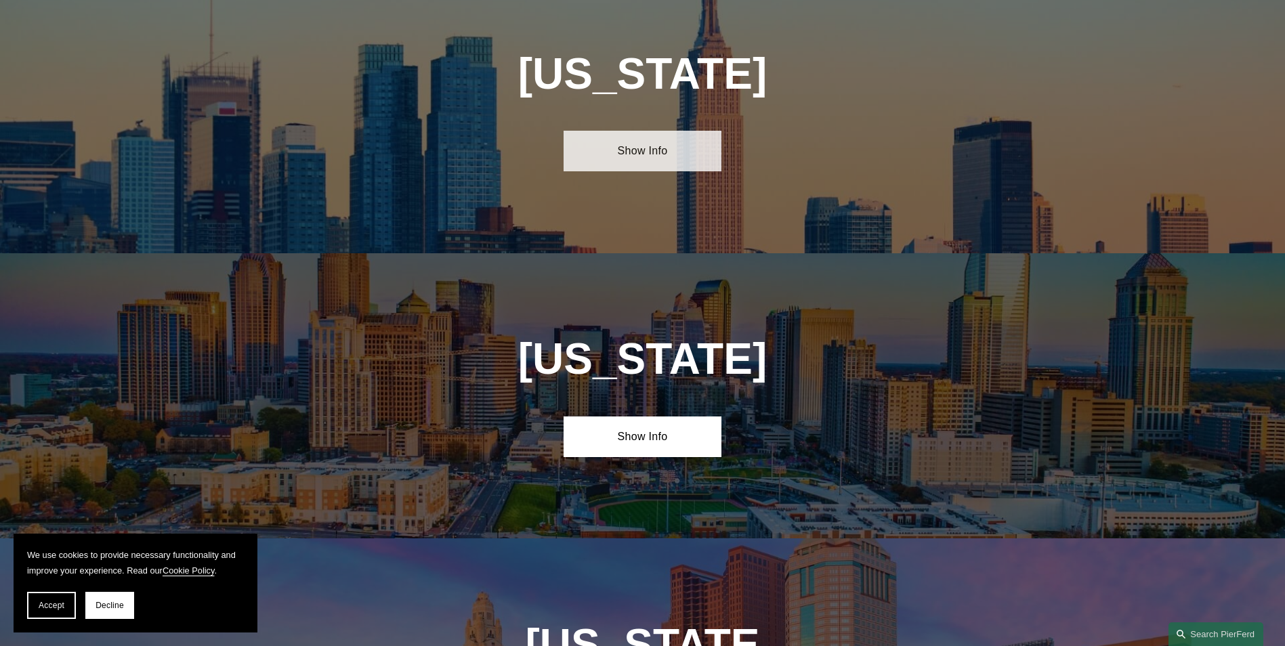
click at [623, 131] on link "Show Info" at bounding box center [643, 151] width 158 height 41
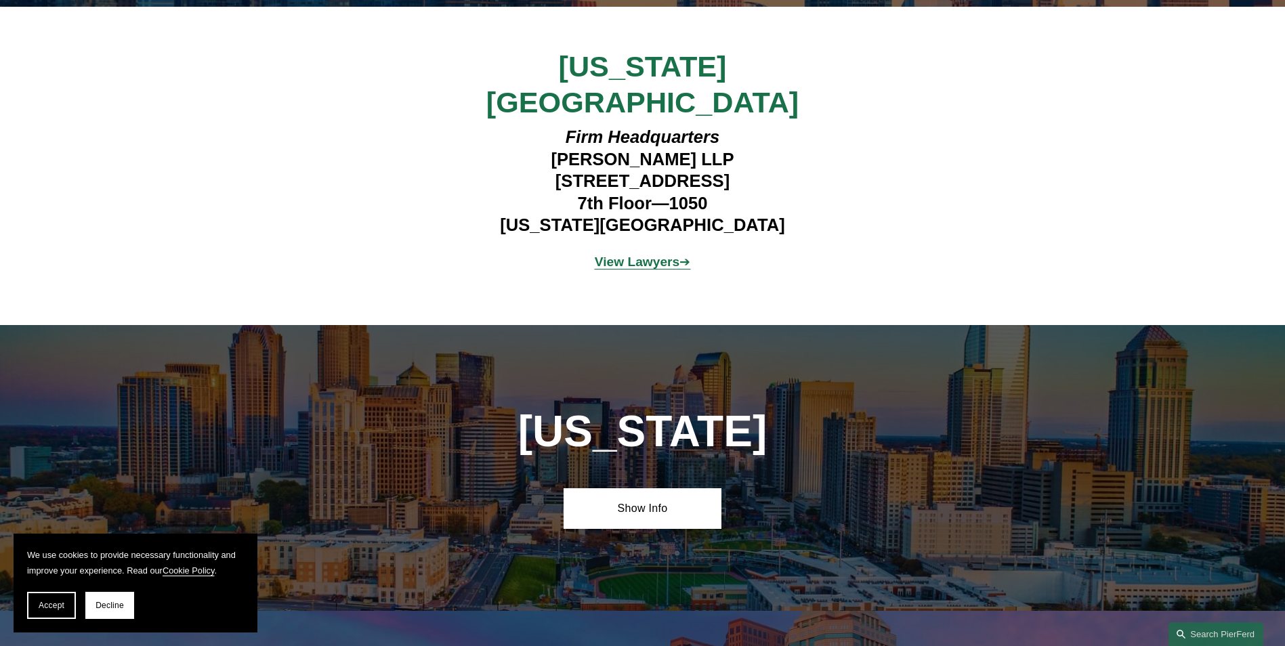
scroll to position [6377, 0]
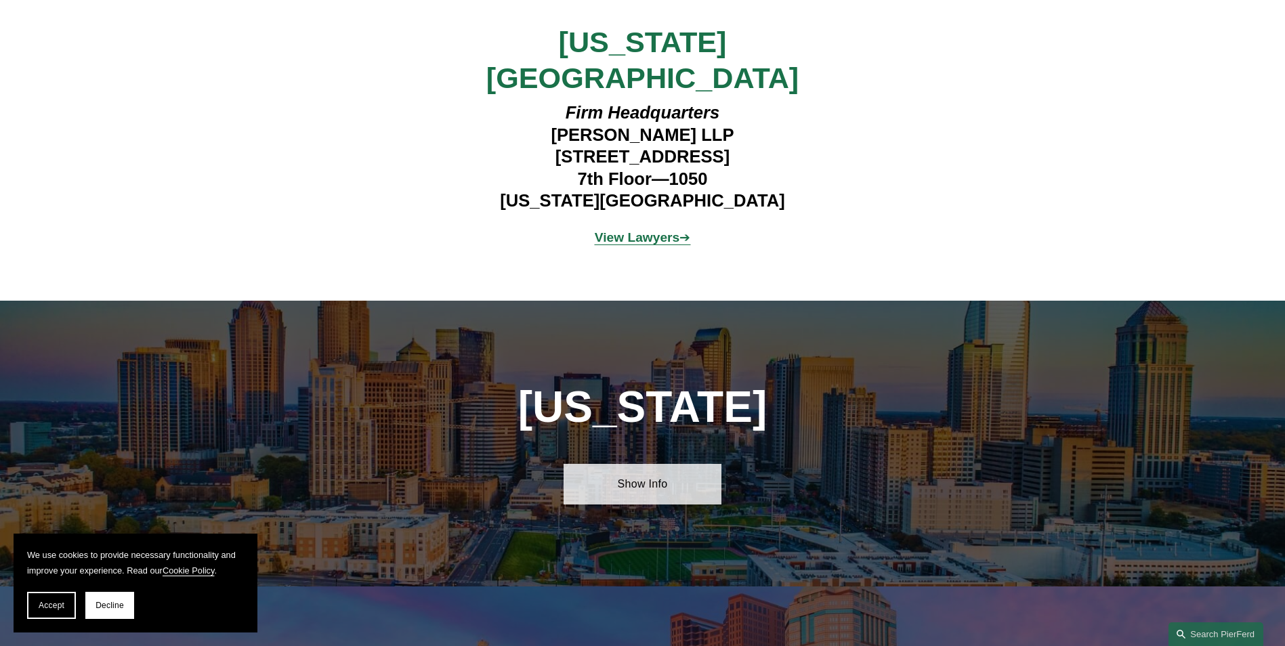
click at [645, 464] on link "Show Info" at bounding box center [643, 484] width 158 height 41
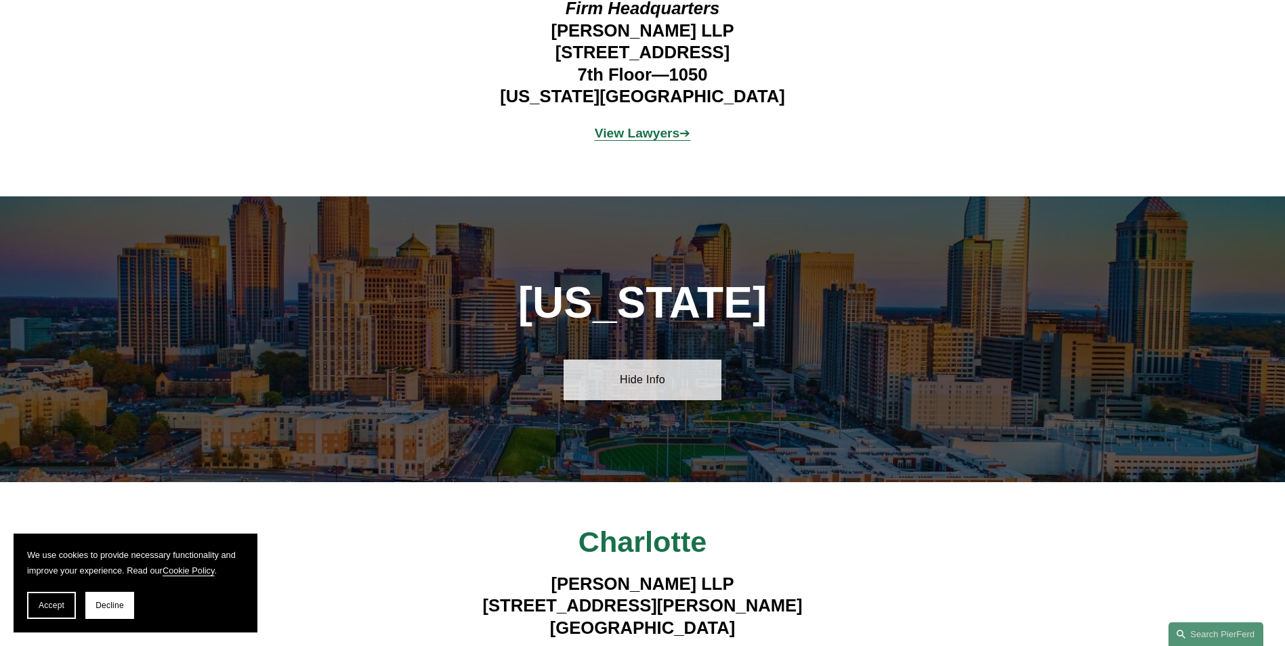
scroll to position [6512, 0]
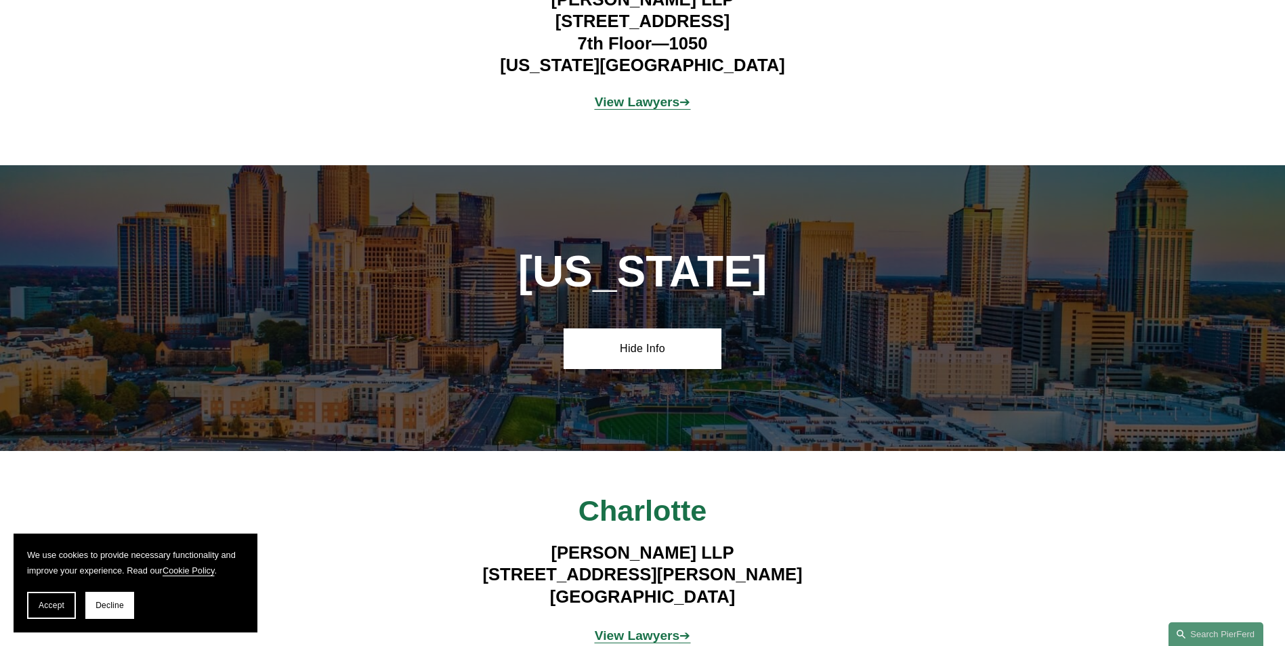
click at [651, 629] on strong "View Lawyers" at bounding box center [637, 636] width 85 height 14
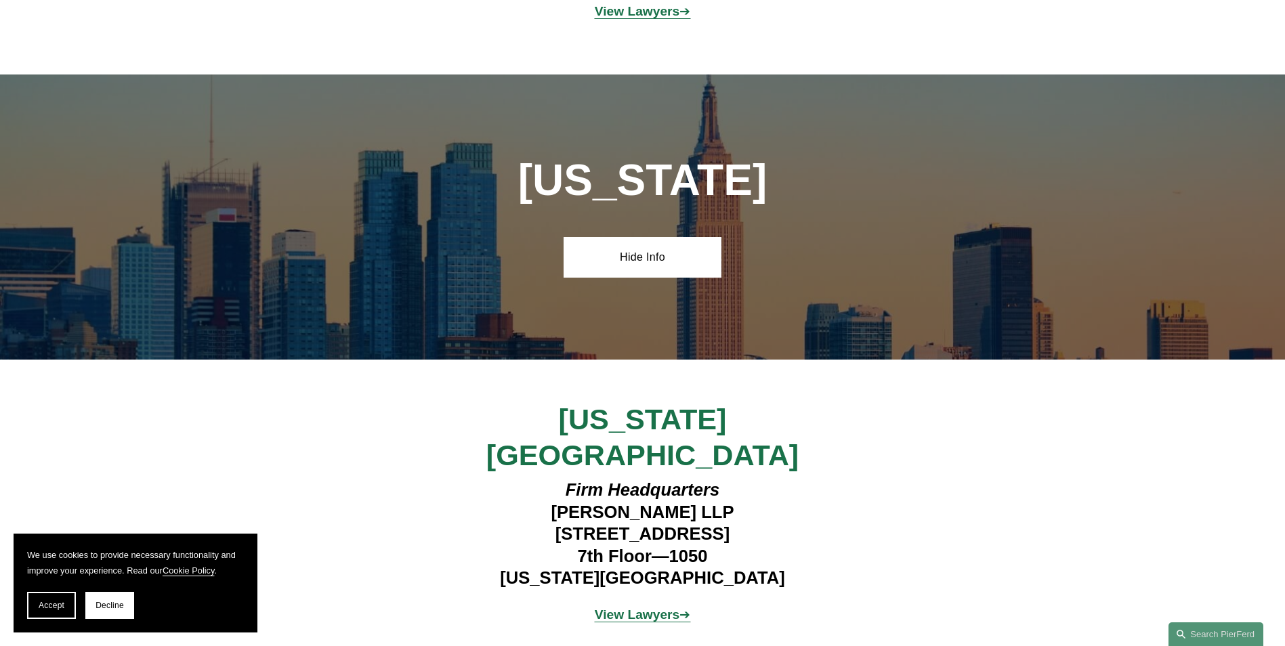
scroll to position [5970, 0]
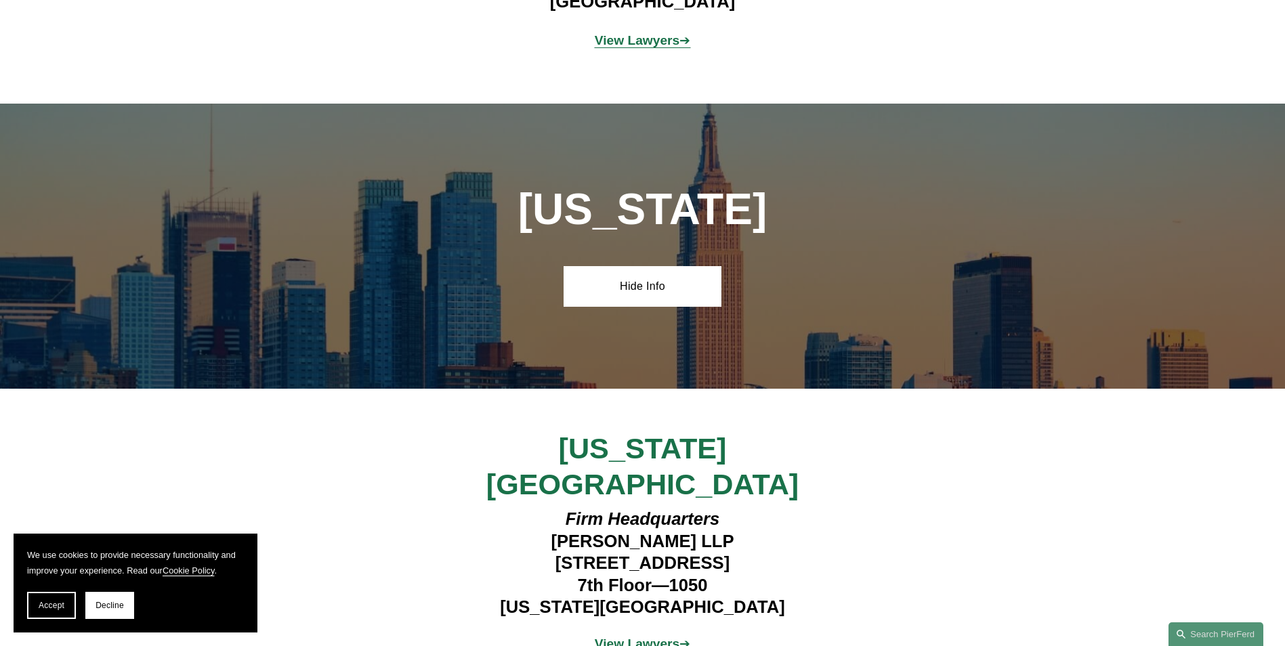
click at [623, 637] on strong "View Lawyers" at bounding box center [637, 644] width 85 height 14
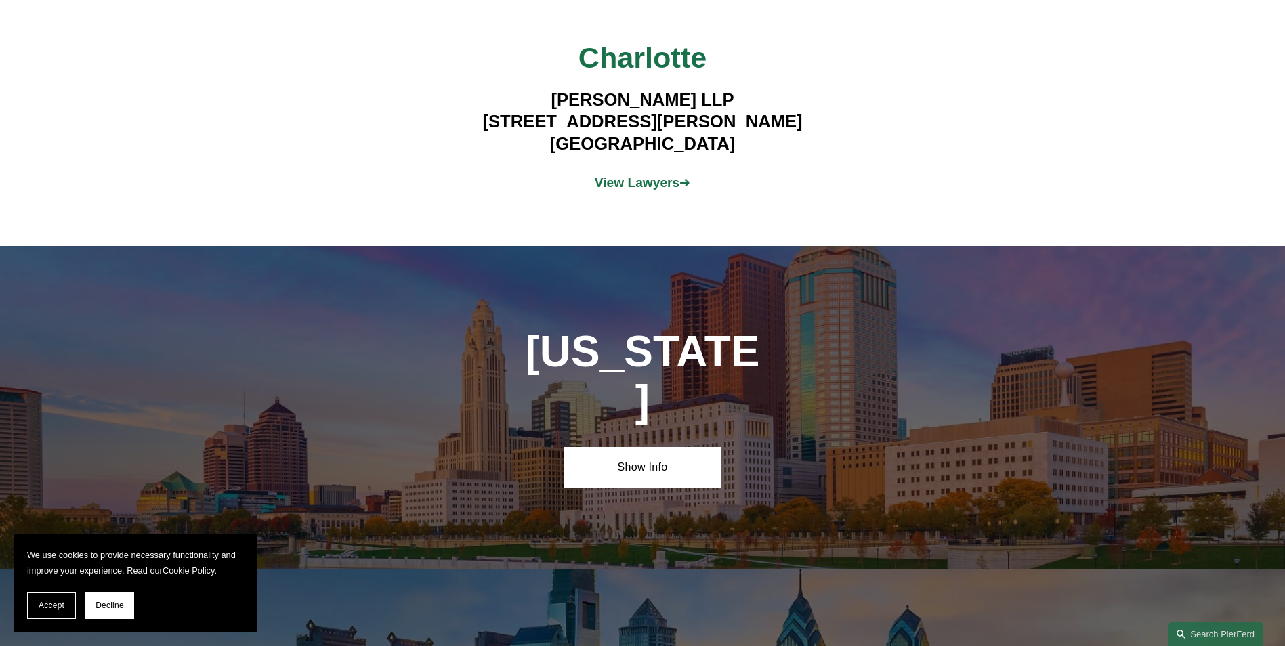
scroll to position [6986, 0]
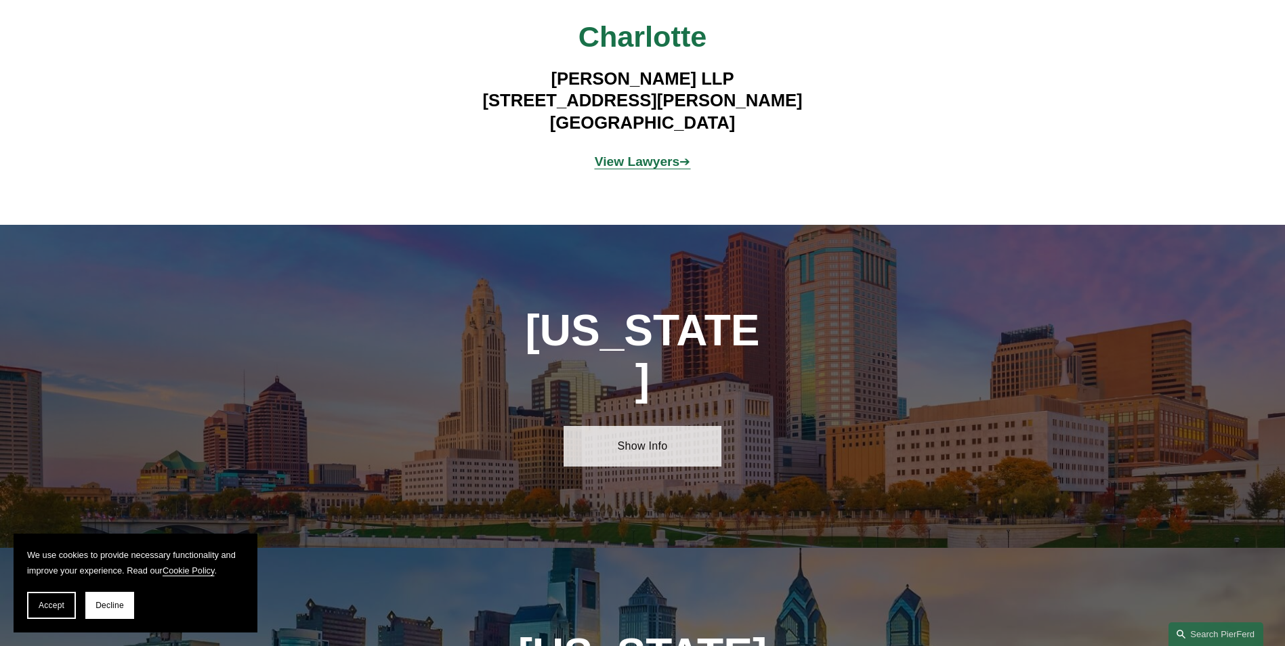
click at [665, 426] on link "Show Info" at bounding box center [643, 446] width 158 height 41
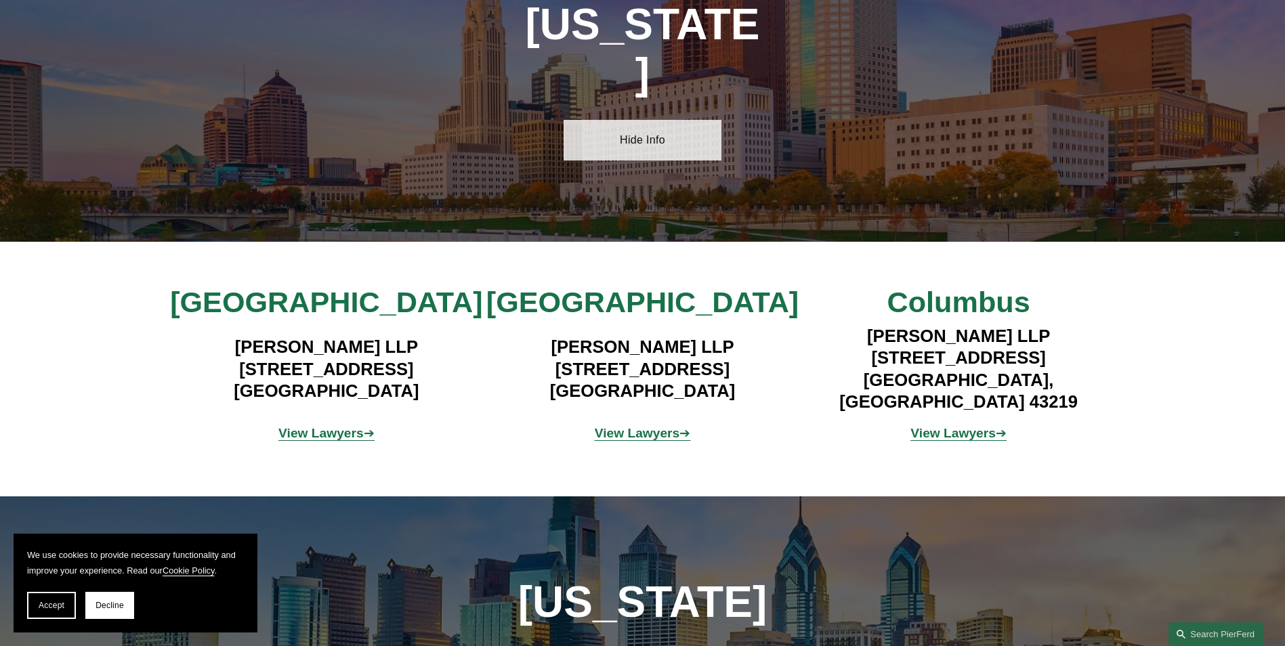
scroll to position [7325, 0]
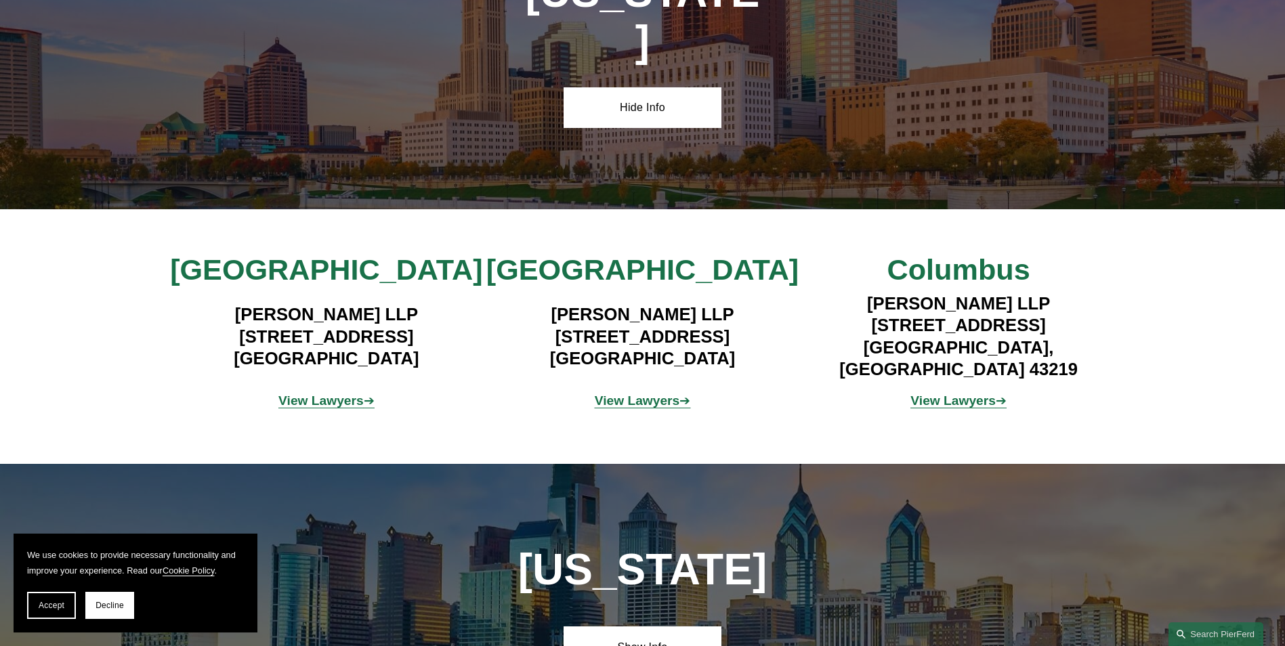
click at [349, 394] on strong "View Lawyers" at bounding box center [320, 401] width 85 height 14
click at [669, 394] on strong "View Lawyers" at bounding box center [637, 401] width 85 height 14
click at [973, 394] on strong "View Lawyers" at bounding box center [952, 401] width 85 height 14
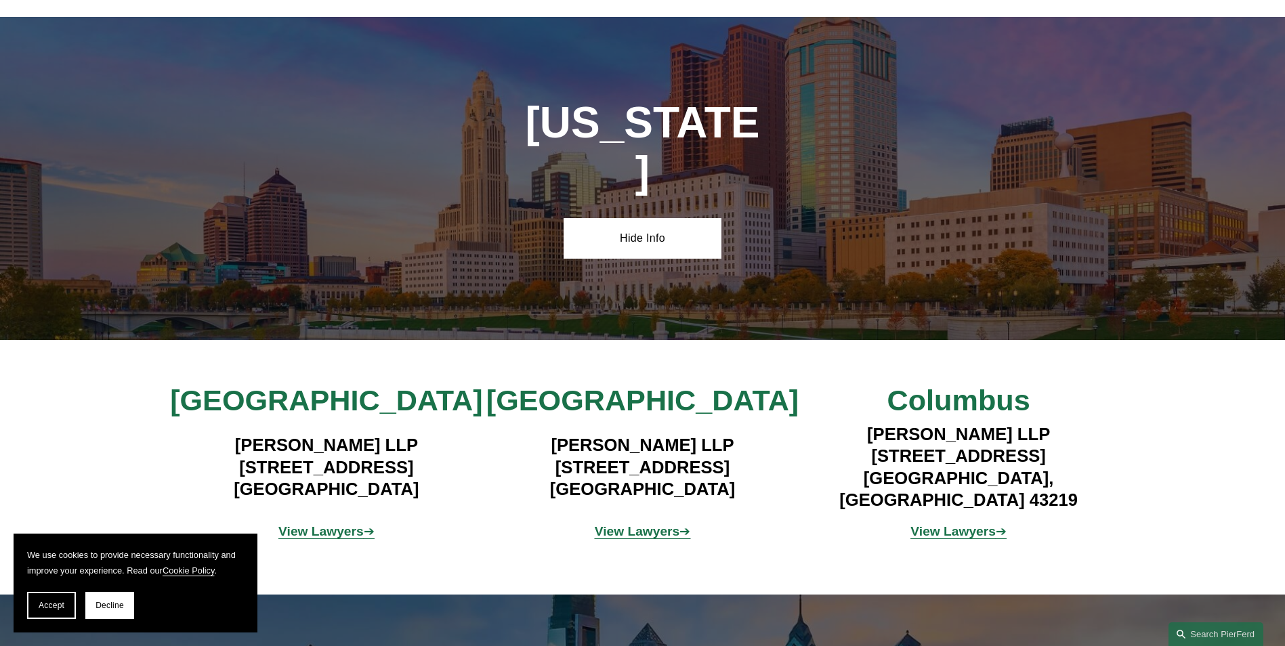
scroll to position [7190, 0]
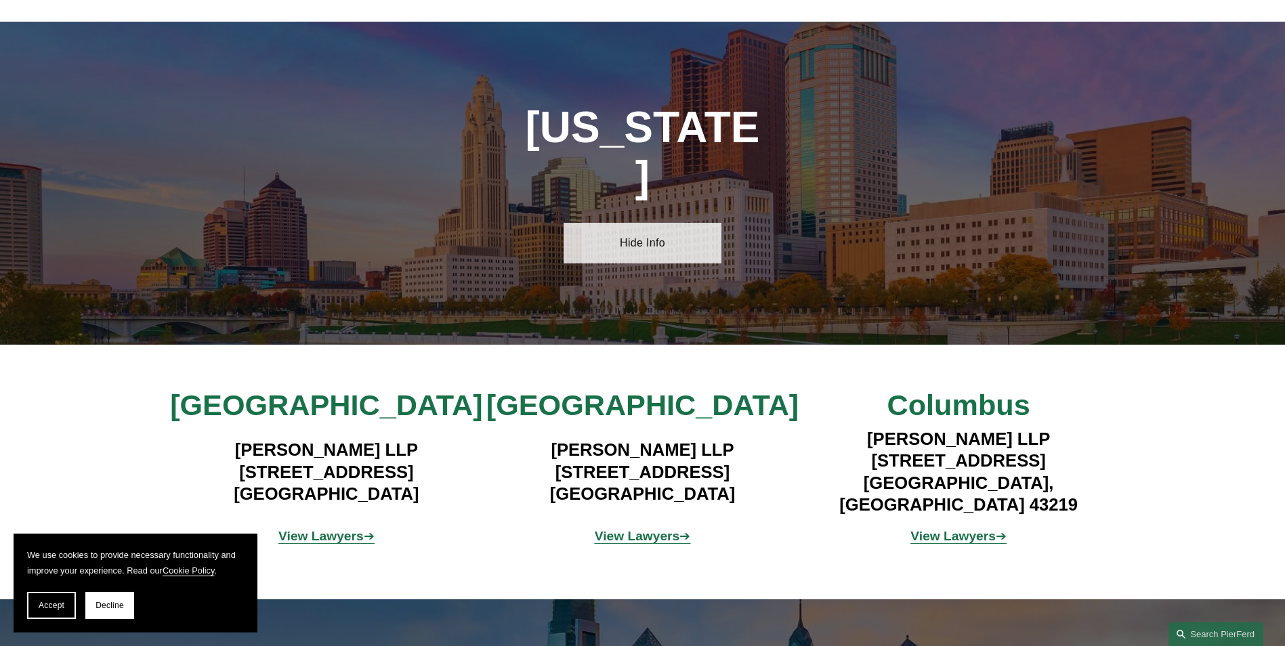
click at [654, 223] on link "Hide Info" at bounding box center [643, 243] width 158 height 41
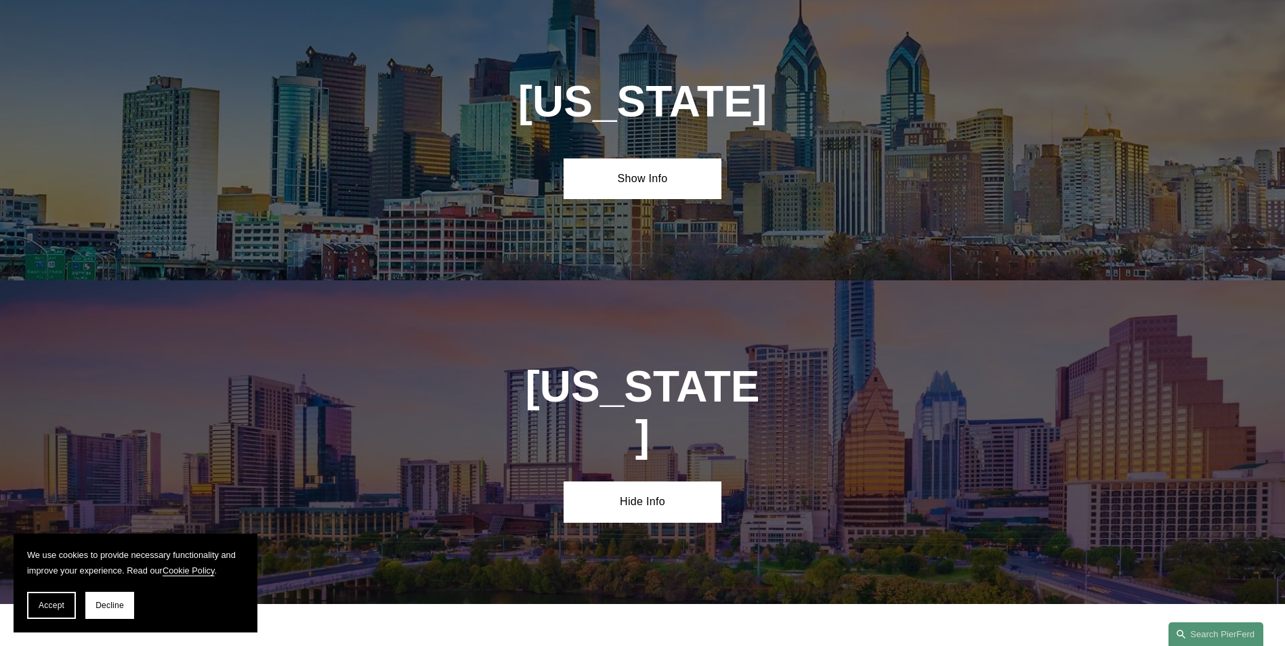
scroll to position [7325, 0]
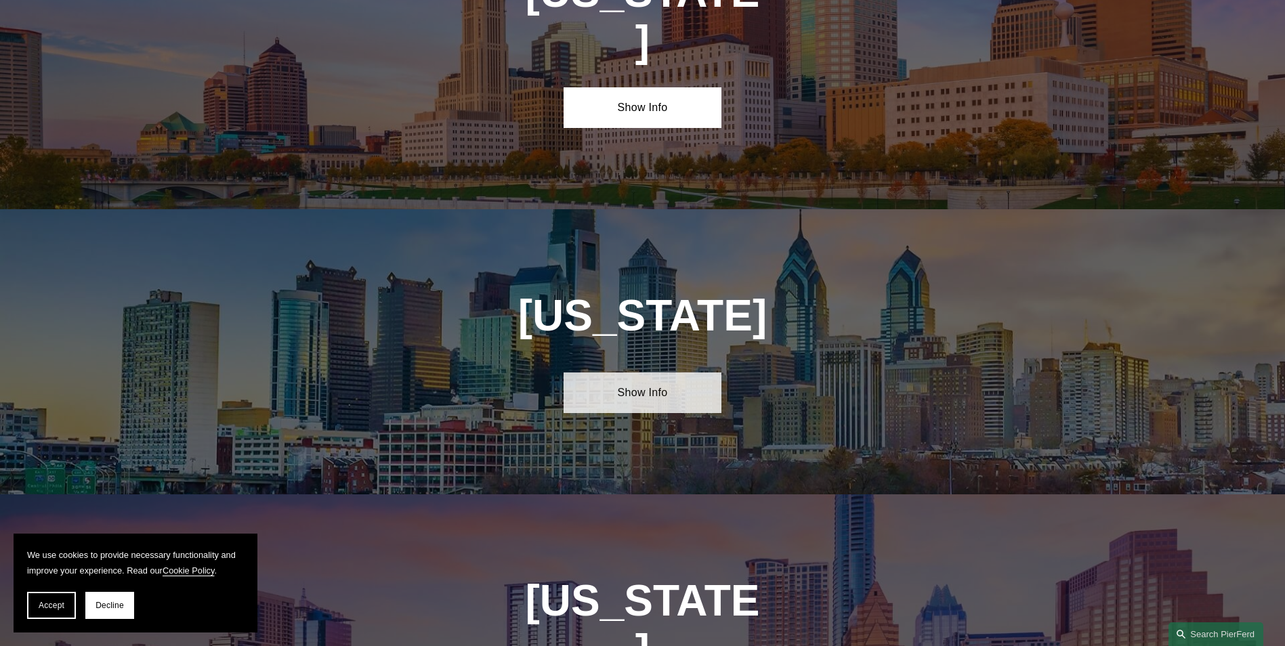
click at [641, 373] on link "Show Info" at bounding box center [643, 393] width 158 height 41
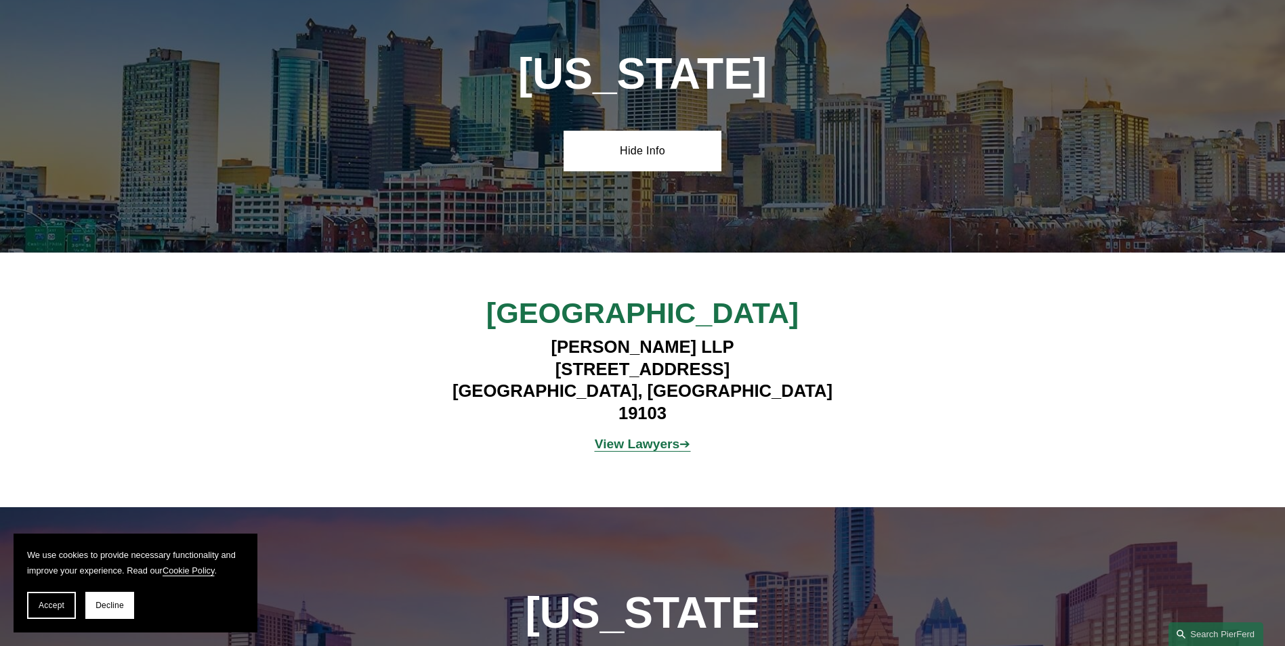
scroll to position [7596, 0]
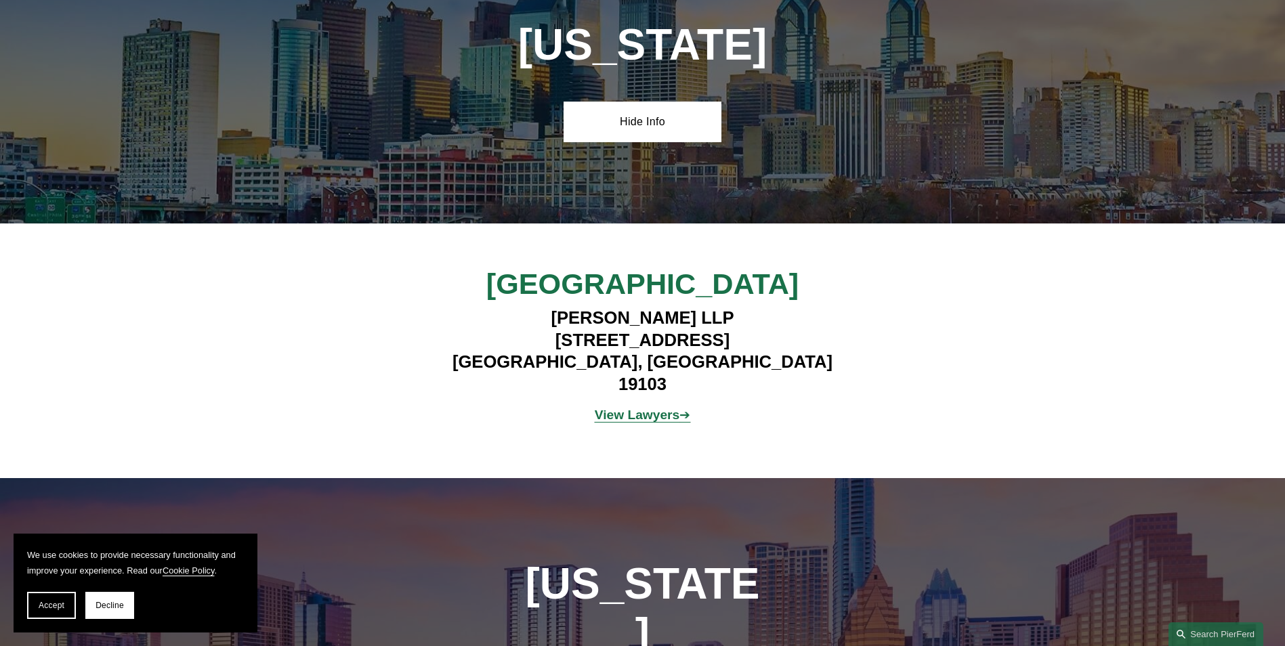
click at [659, 408] on strong "View Lawyers" at bounding box center [637, 415] width 85 height 14
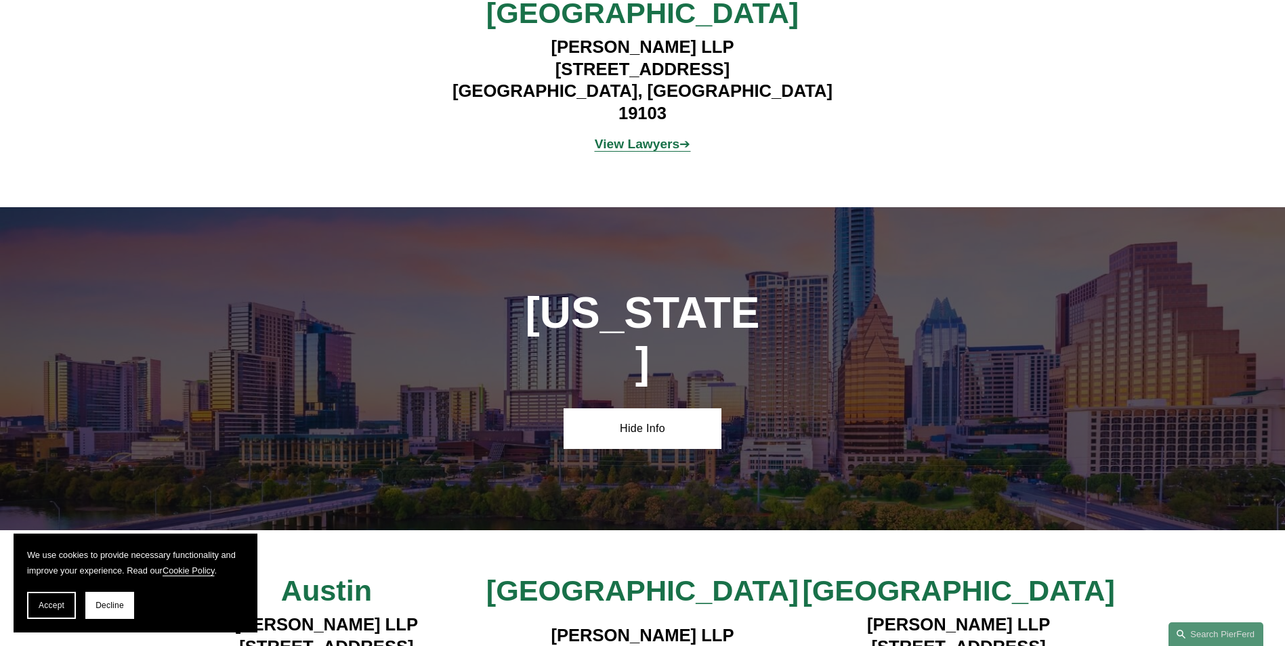
scroll to position [8070, 0]
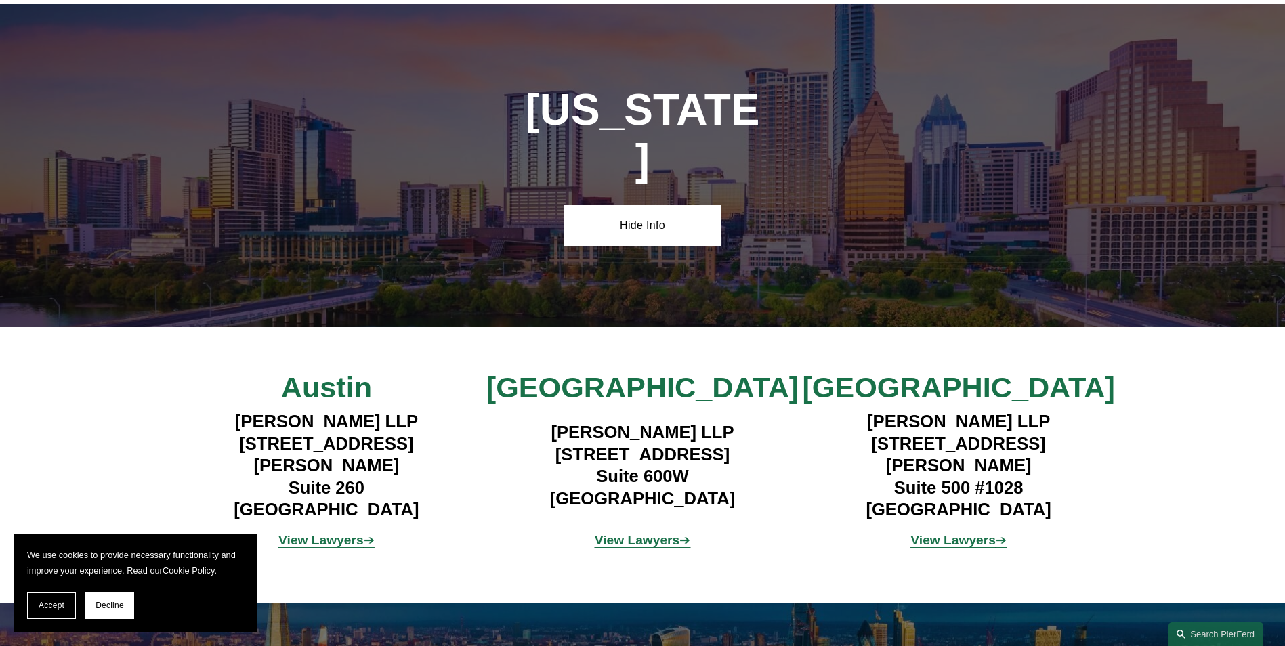
click at [322, 533] on strong "View Lawyers" at bounding box center [320, 540] width 85 height 14
click at [331, 533] on strong "View Lawyers" at bounding box center [320, 540] width 85 height 14
click at [639, 533] on strong "View Lawyers" at bounding box center [637, 540] width 85 height 14
click at [940, 533] on strong "View Lawyers" at bounding box center [952, 540] width 85 height 14
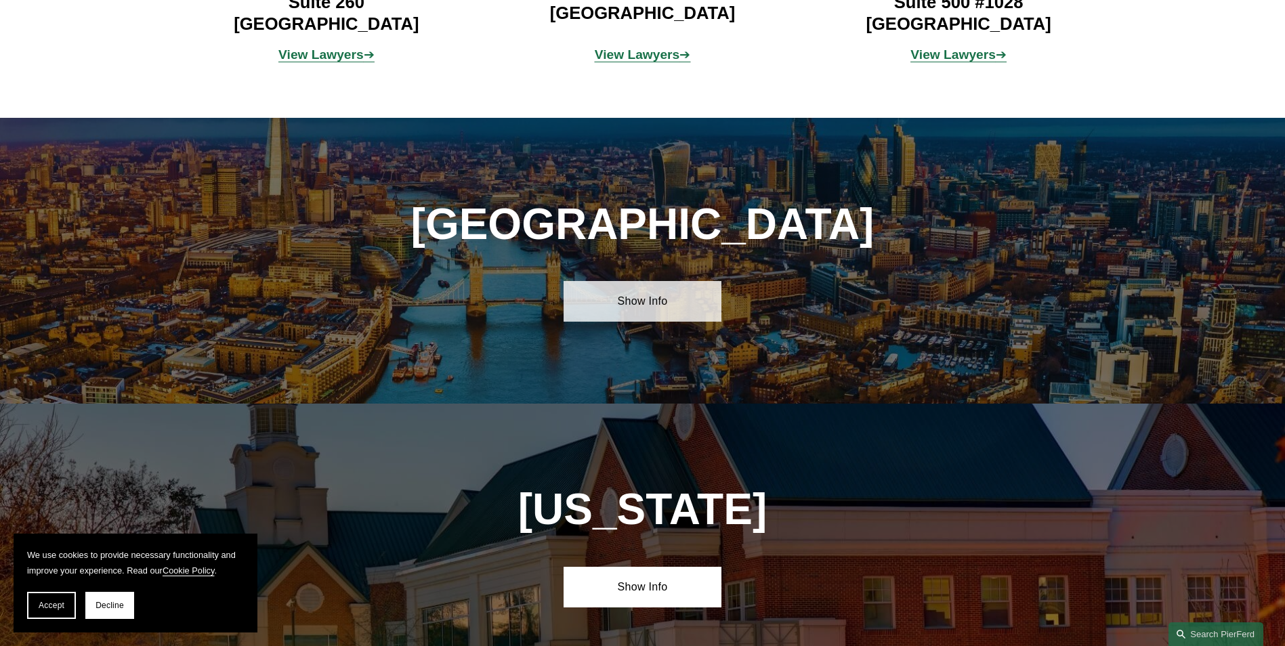
scroll to position [8409, 0]
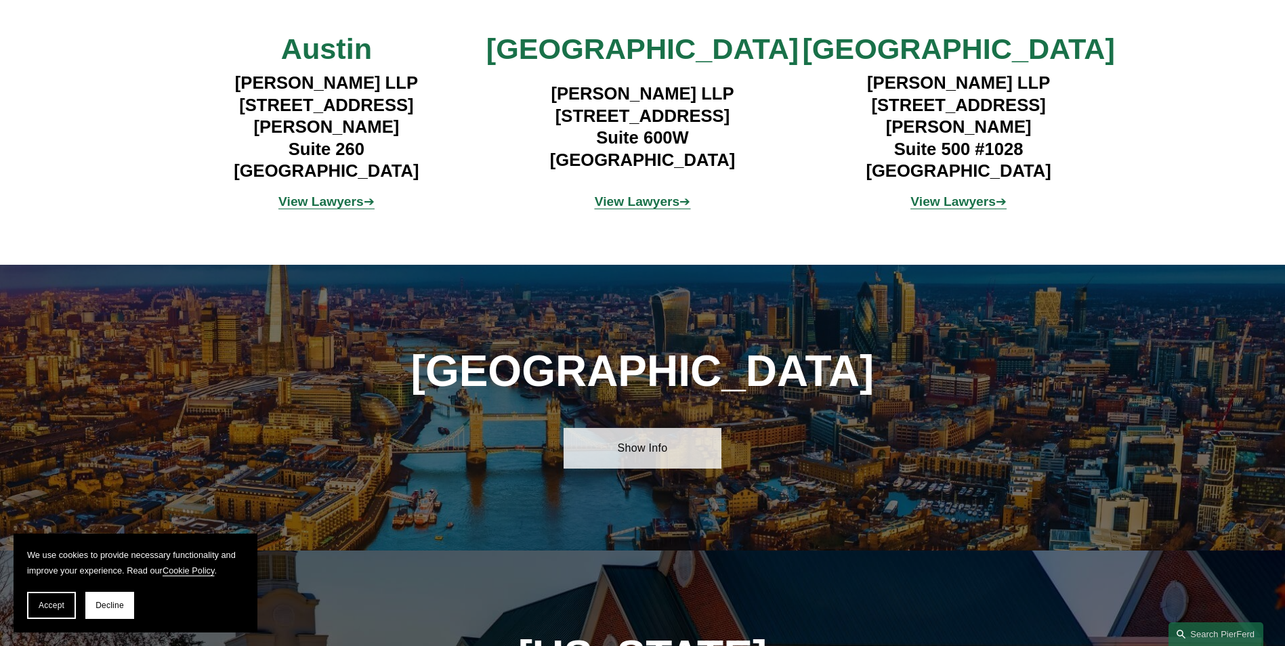
click at [668, 428] on link "Show Info" at bounding box center [643, 448] width 158 height 41
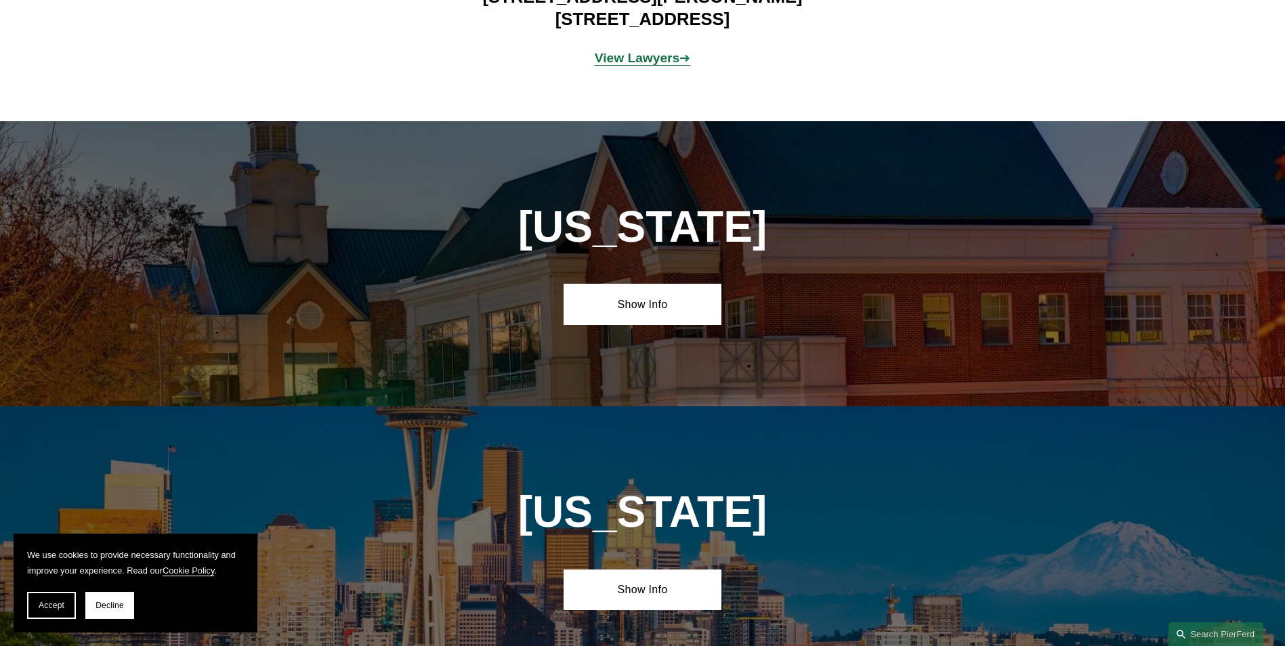
scroll to position [8951, 0]
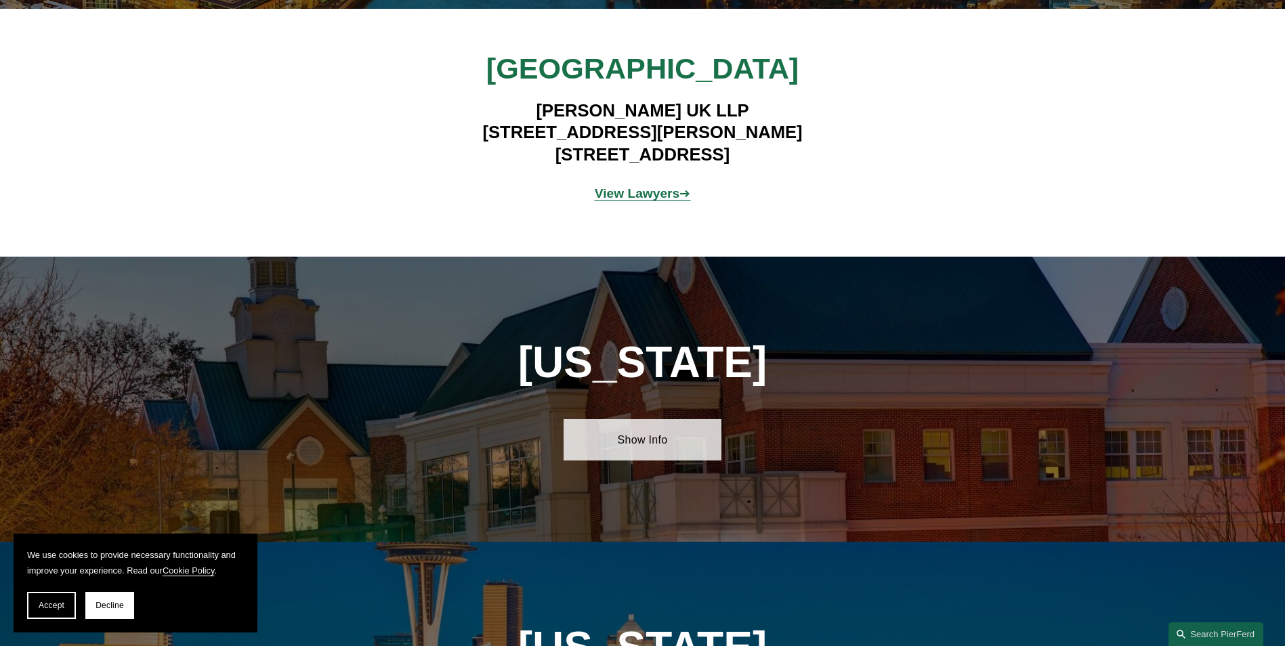
click at [650, 419] on link "Show Info" at bounding box center [643, 439] width 158 height 41
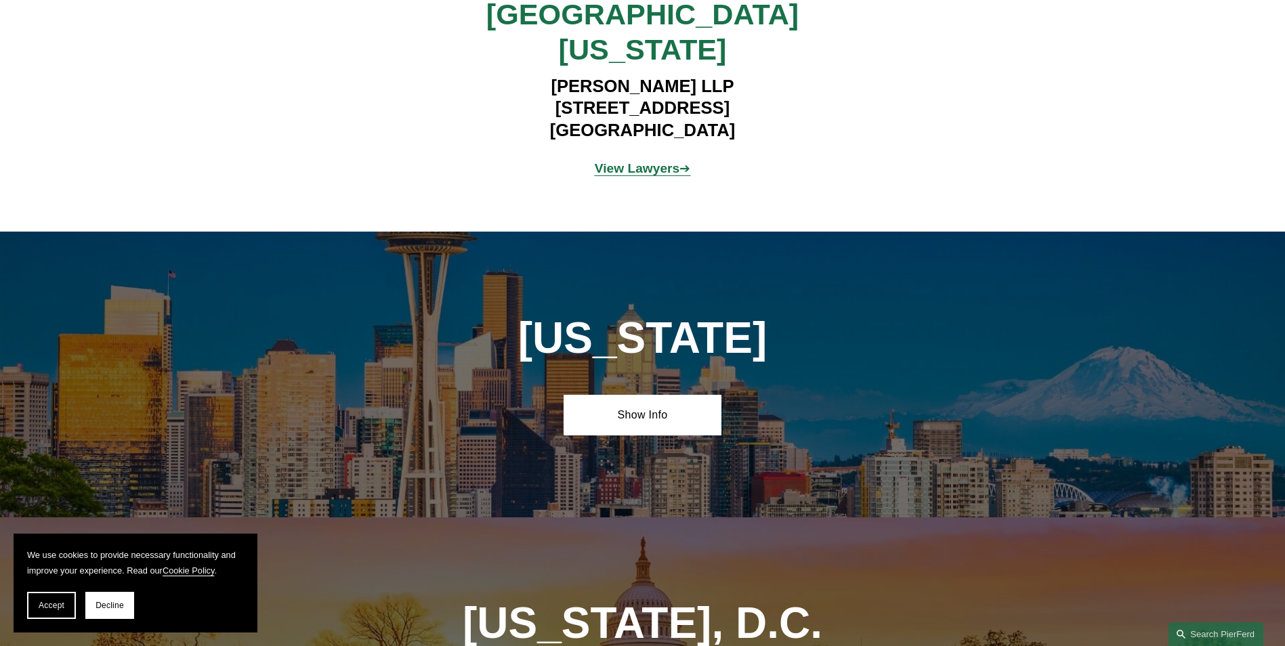
scroll to position [9560, 0]
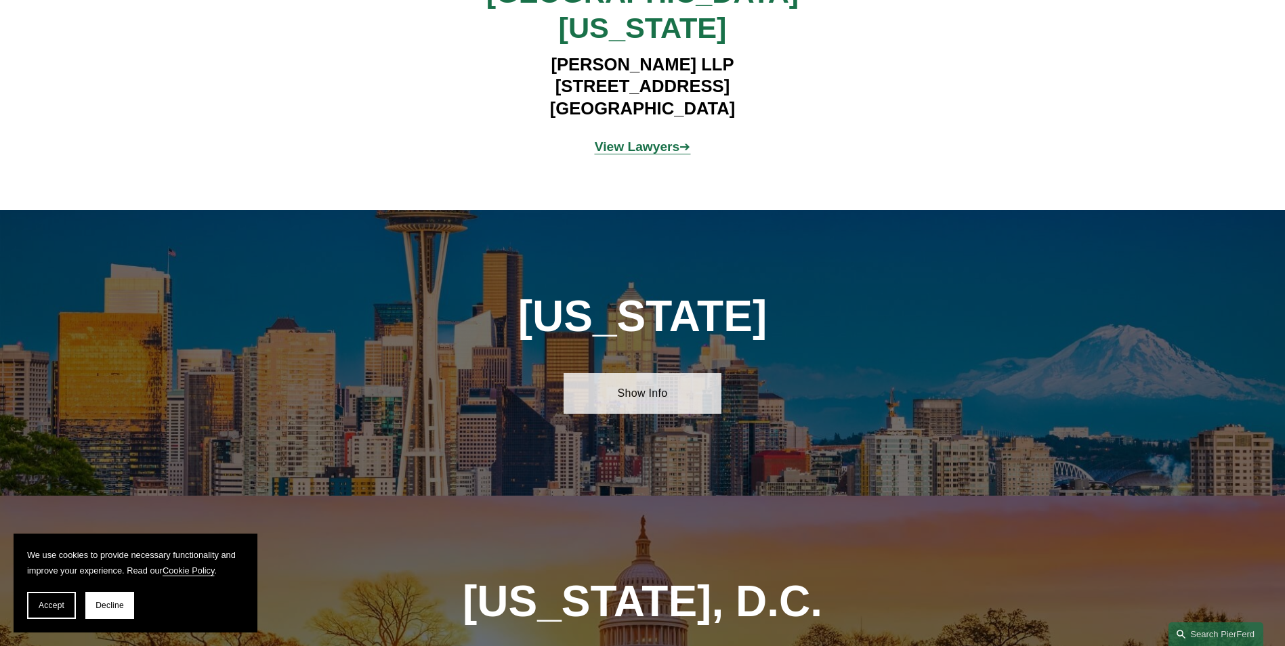
click at [659, 373] on link "Show Info" at bounding box center [643, 393] width 158 height 41
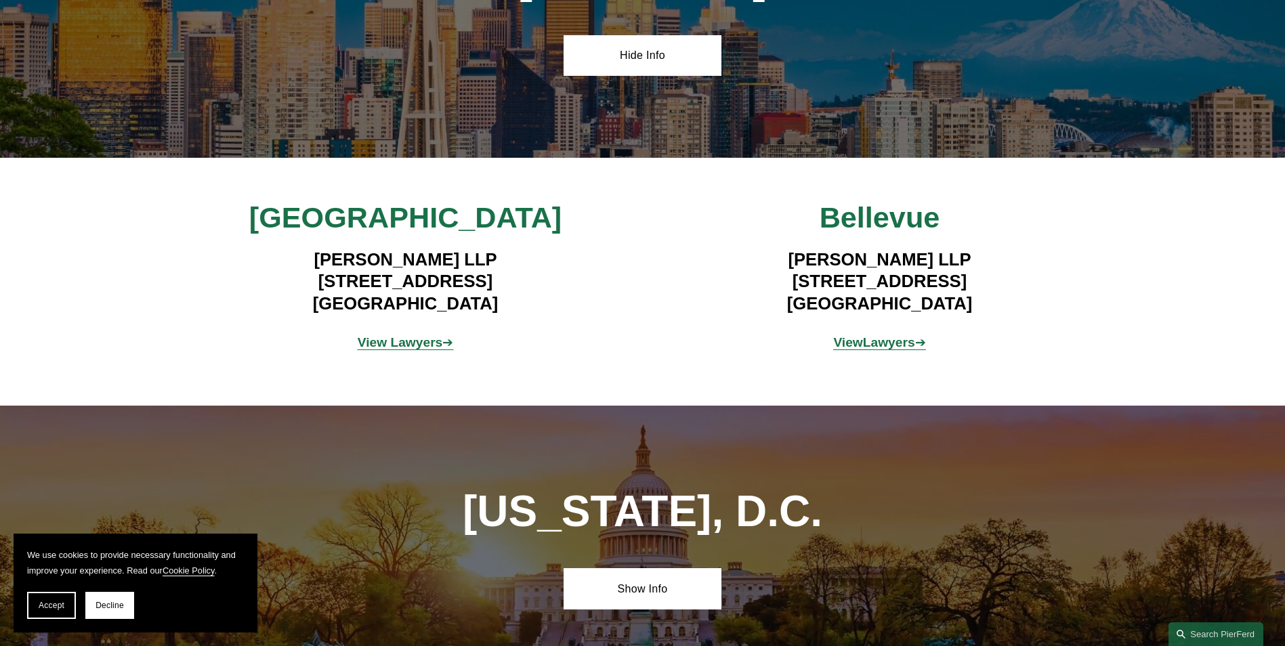
scroll to position [9899, 0]
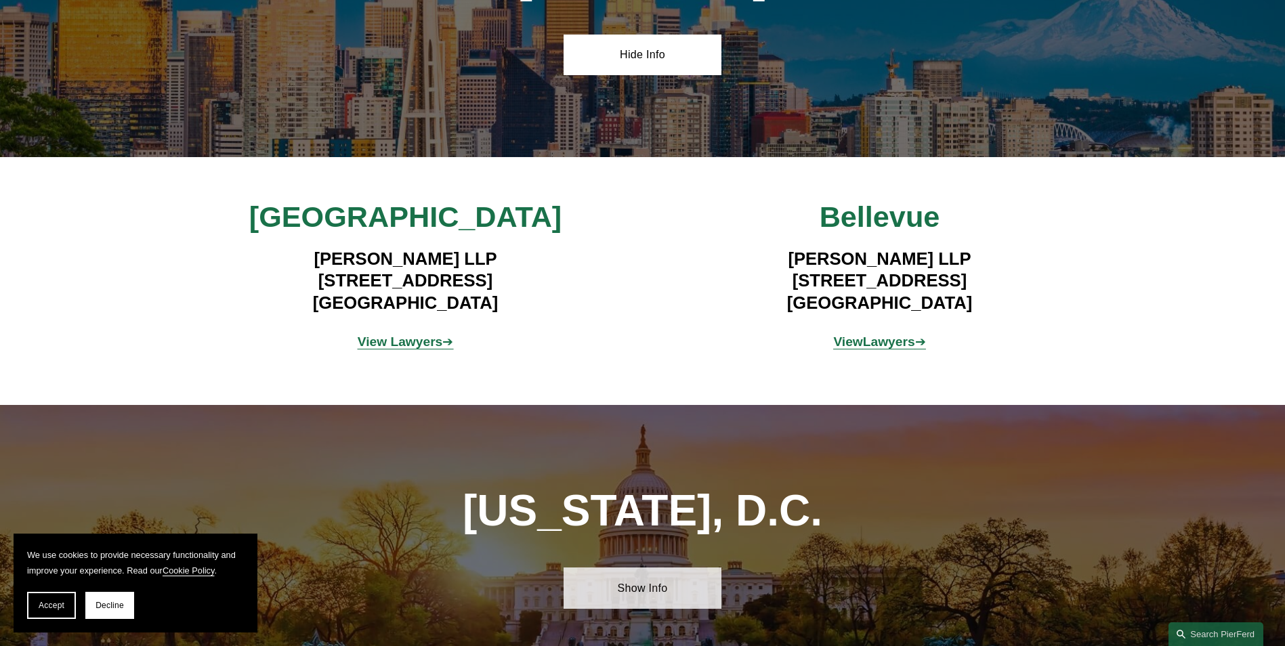
click at [660, 568] on link "Show Info" at bounding box center [643, 588] width 158 height 41
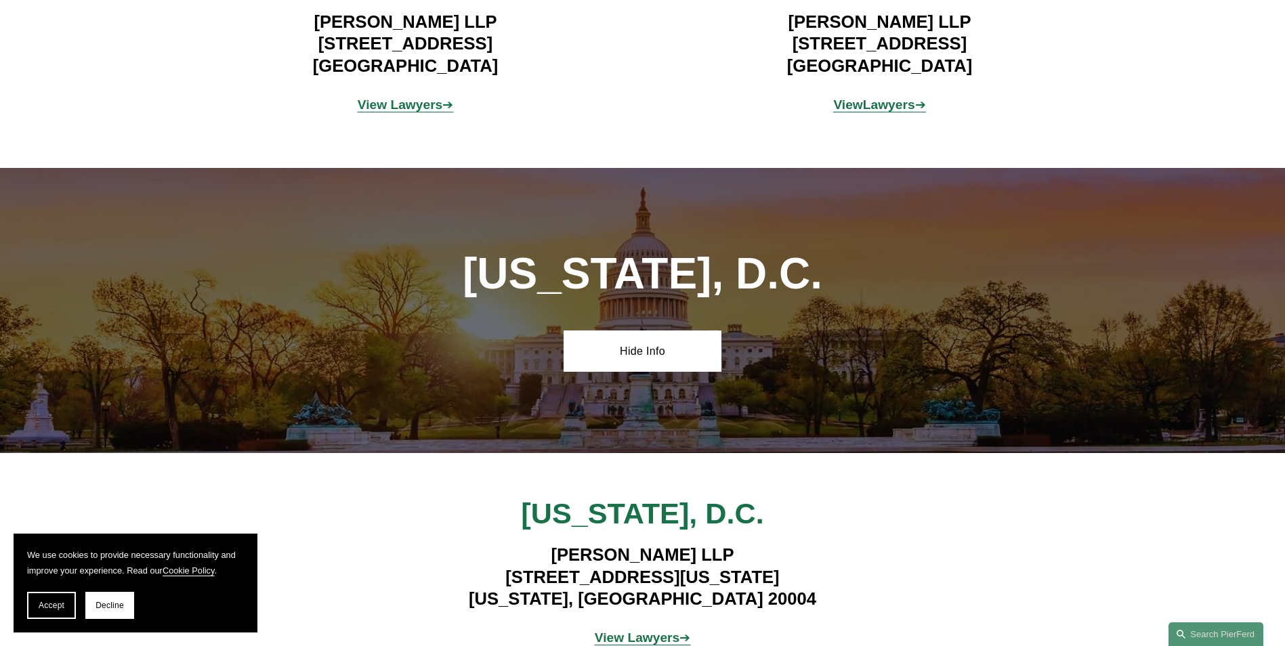
scroll to position [10170, 0]
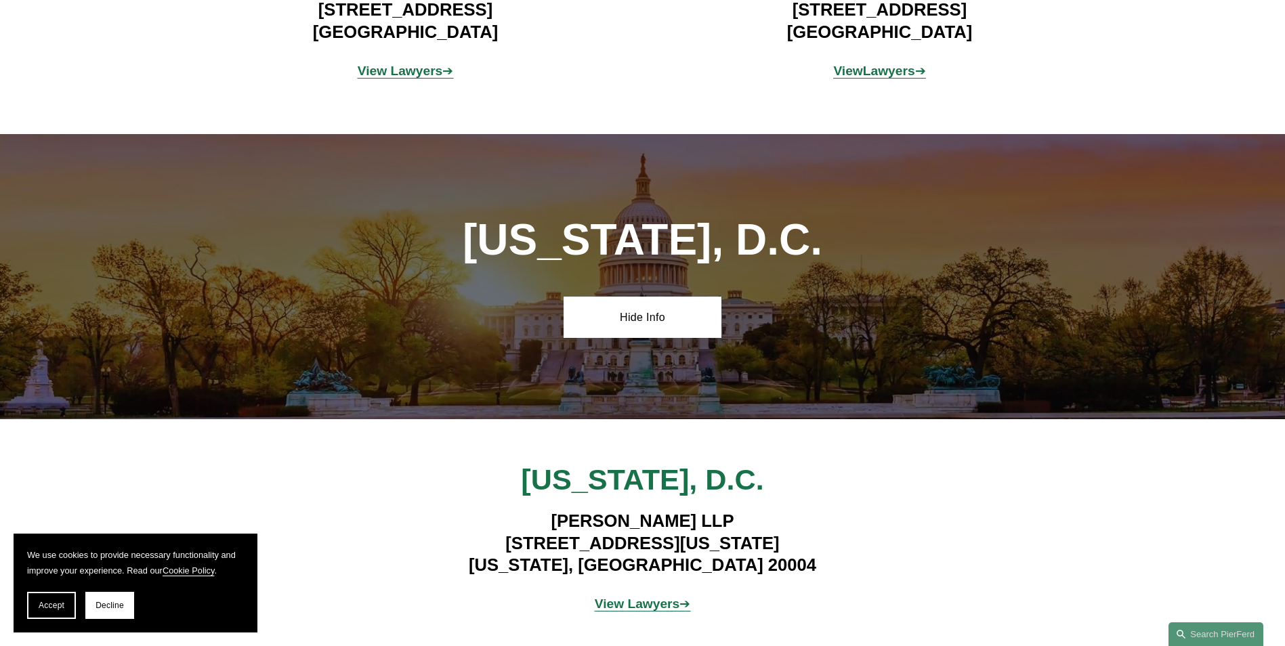
click at [647, 597] on strong "View Lawyers" at bounding box center [637, 604] width 85 height 14
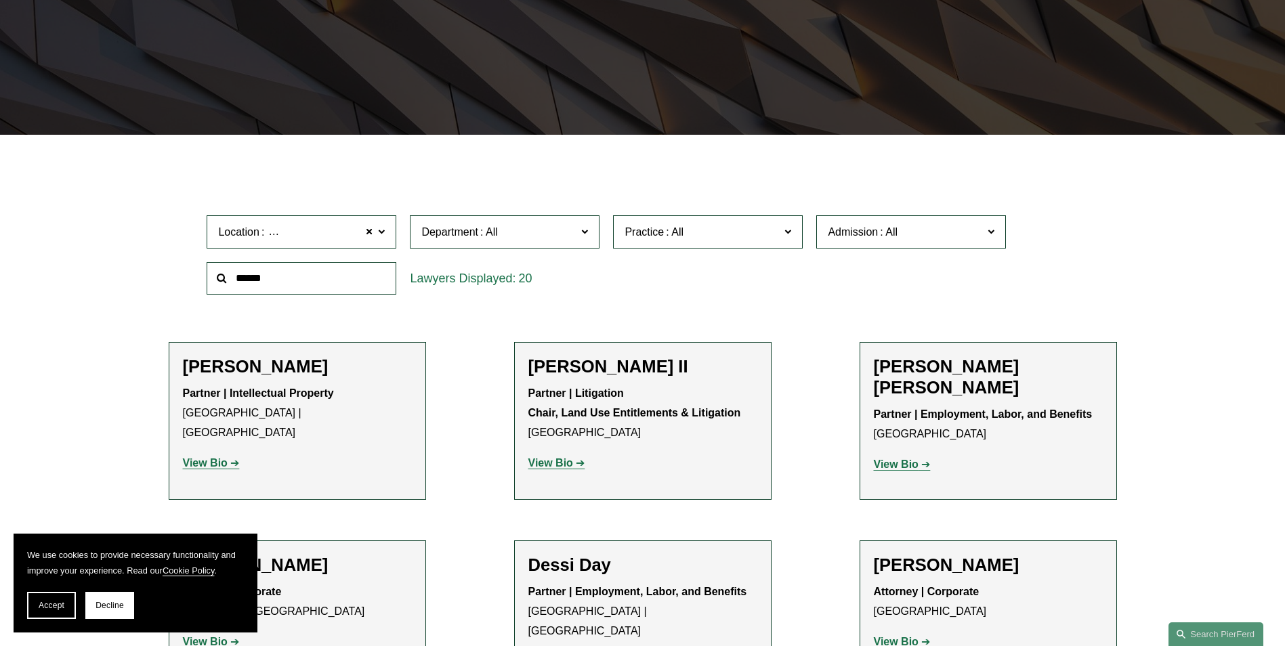
scroll to position [68, 0]
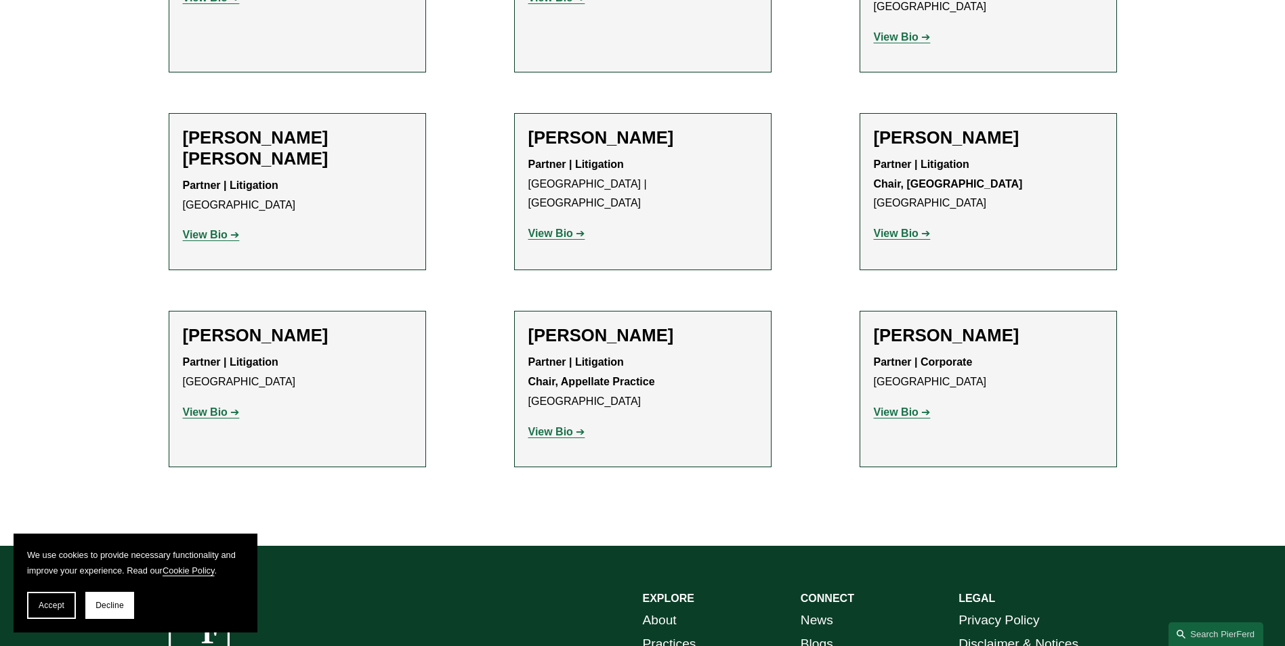
scroll to position [1355, 0]
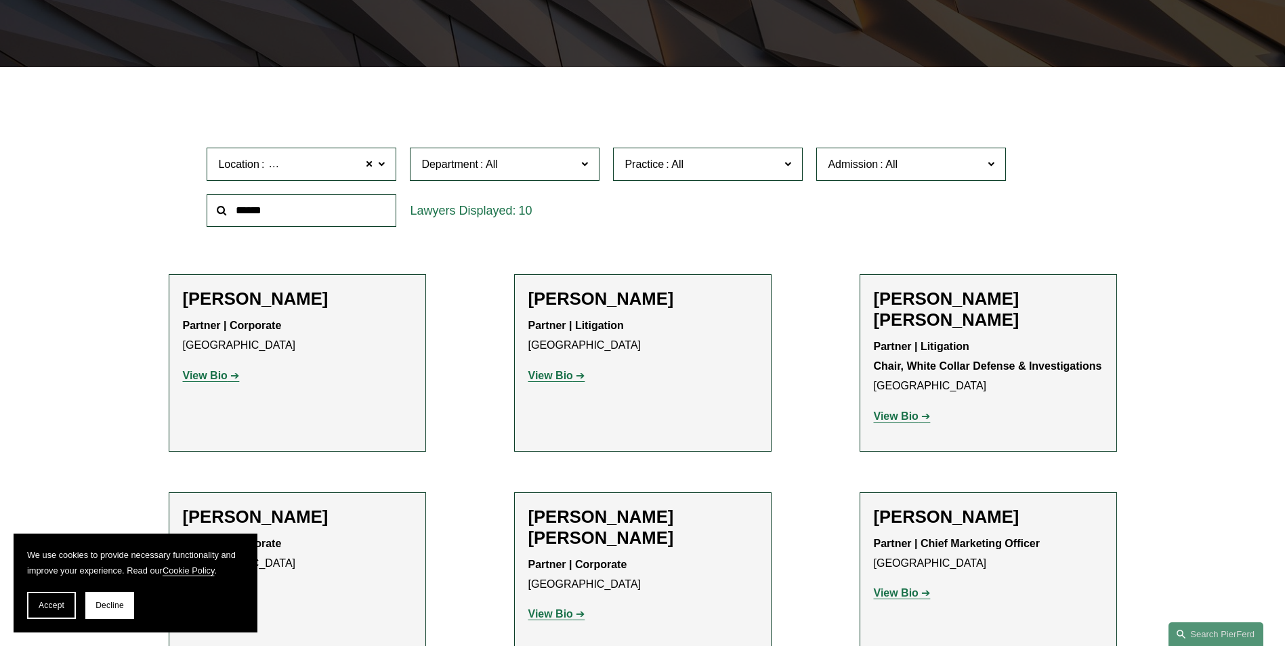
scroll to position [135, 0]
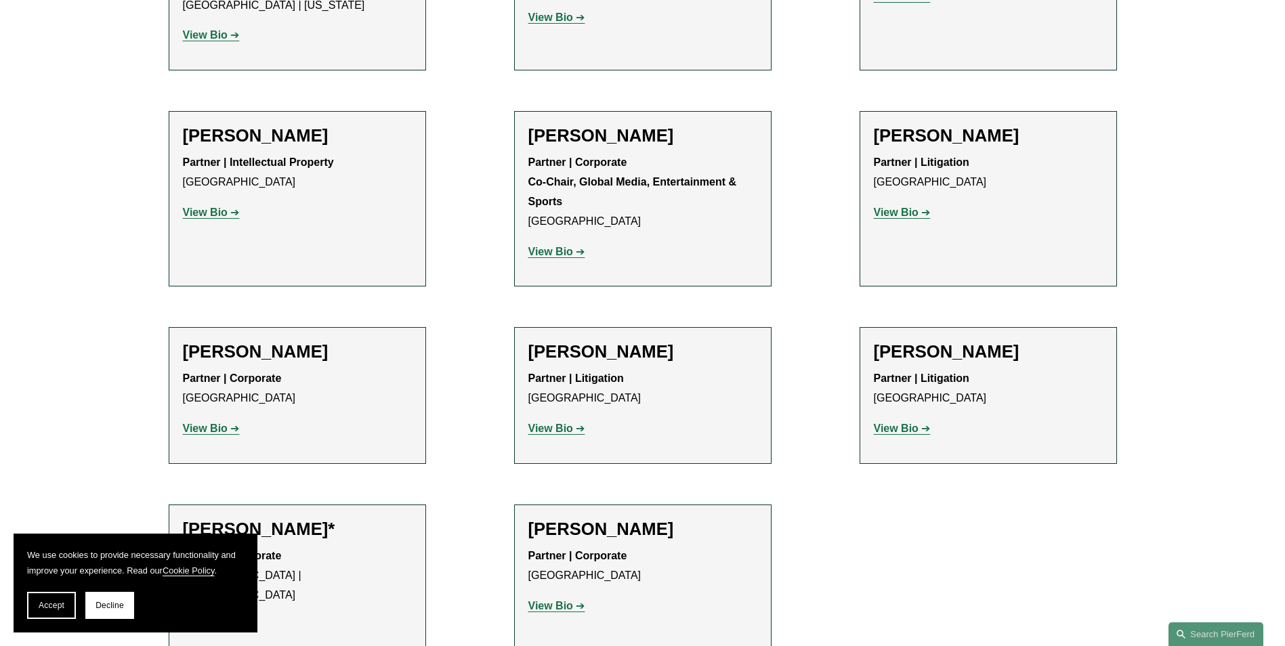
scroll to position [1964, 0]
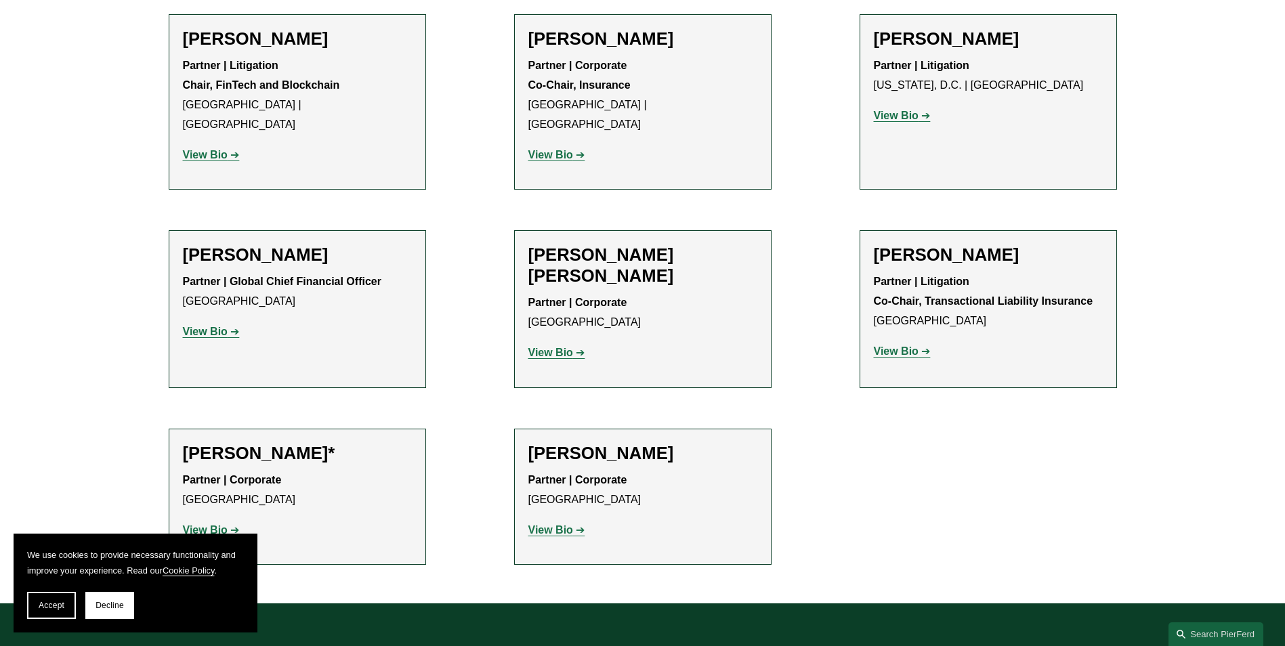
scroll to position [1016, 0]
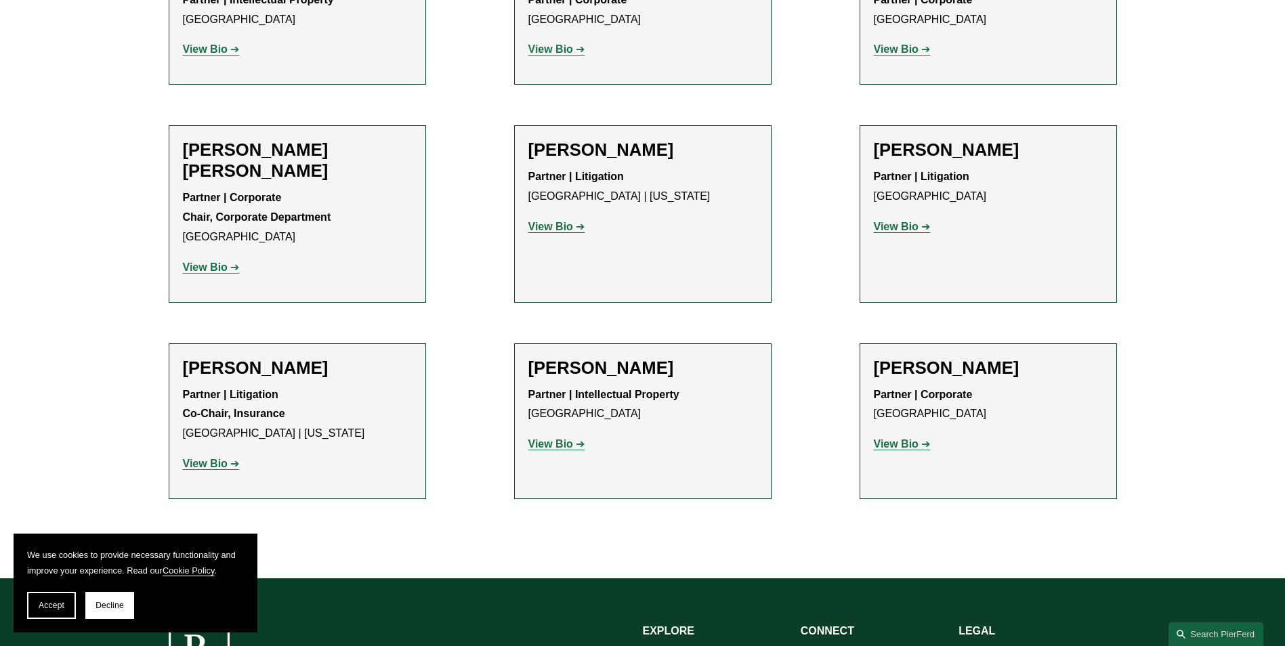
scroll to position [929, 0]
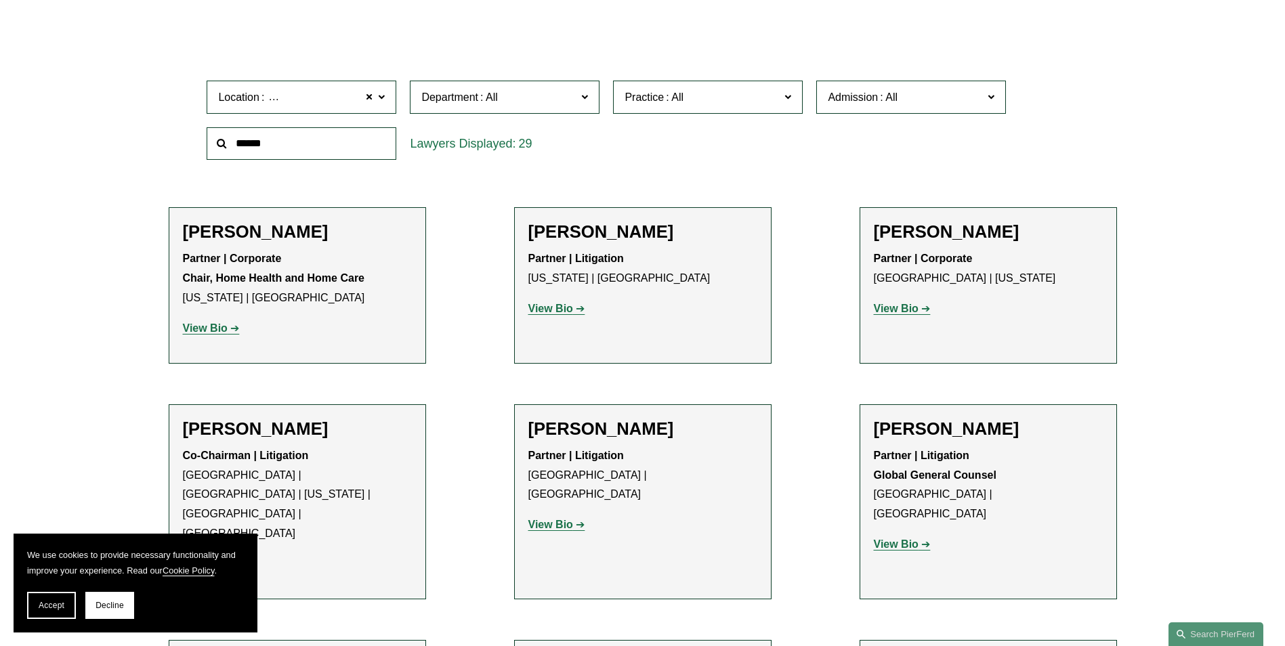
scroll to position [68, 0]
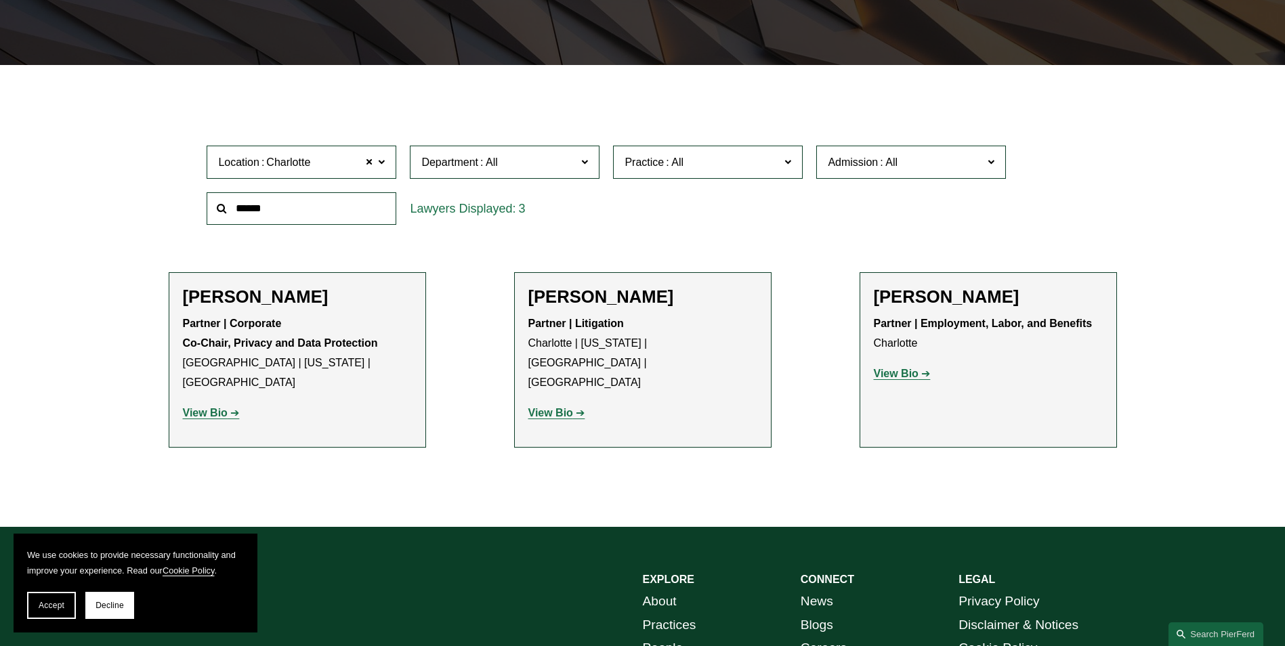
scroll to position [203, 0]
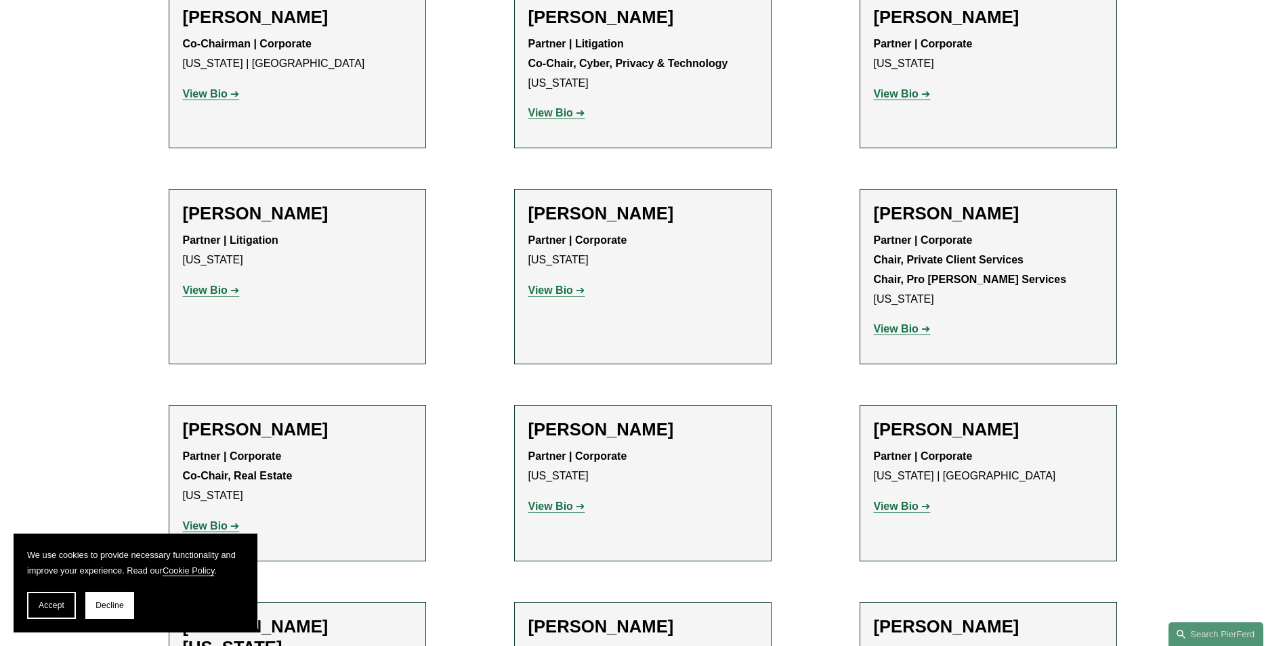
scroll to position [4132, 0]
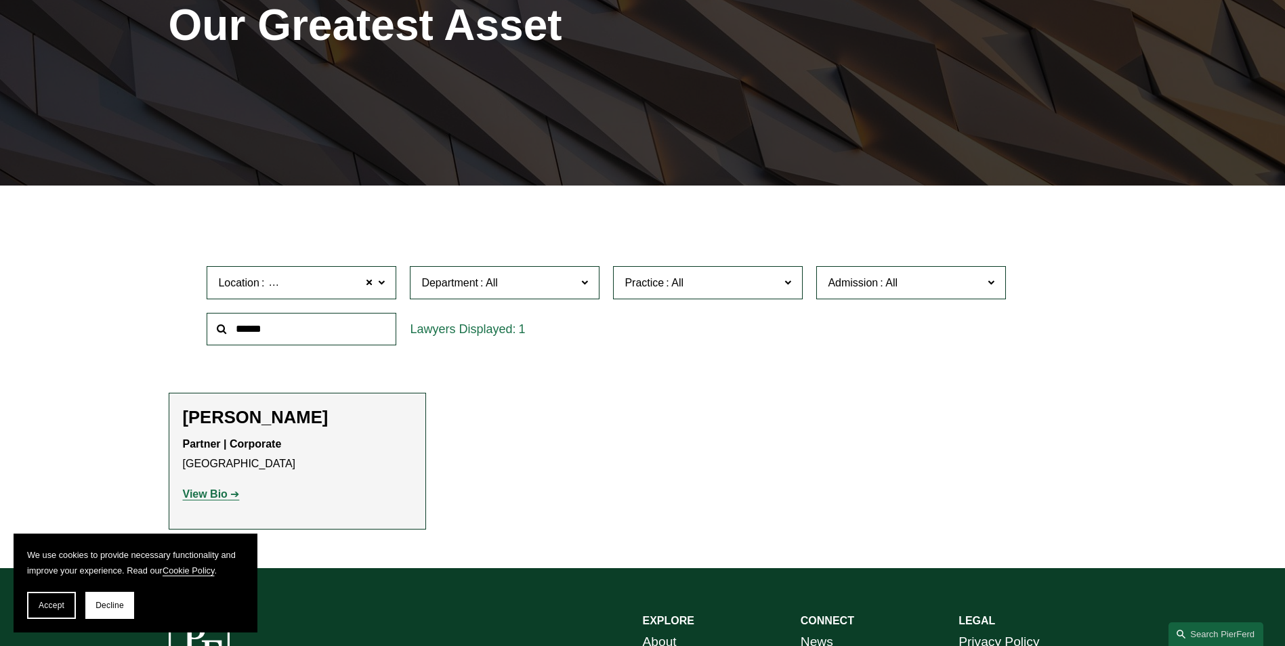
scroll to position [182, 0]
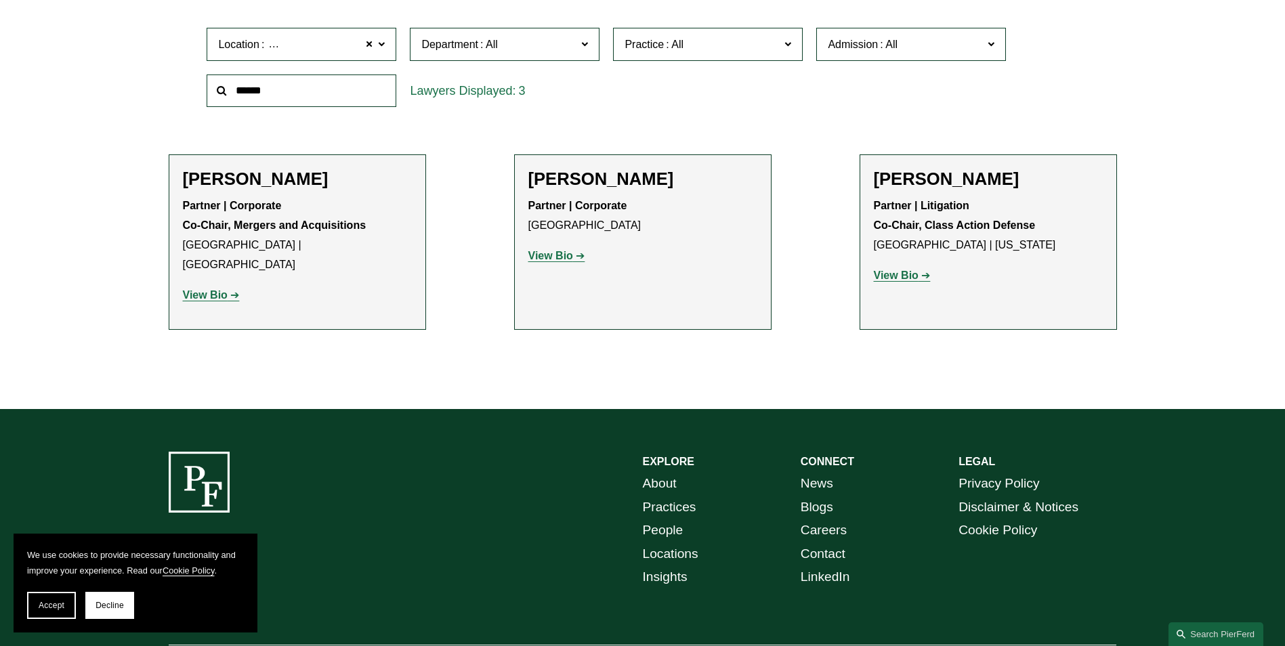
scroll to position [513, 0]
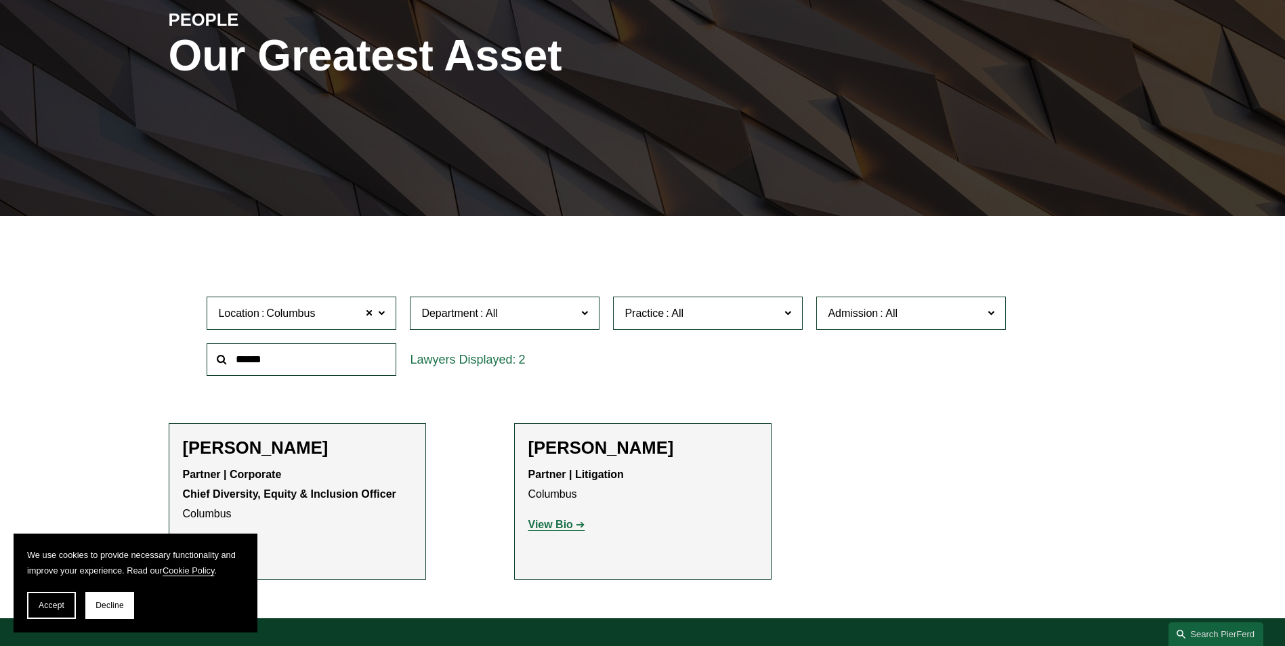
scroll to position [472, 0]
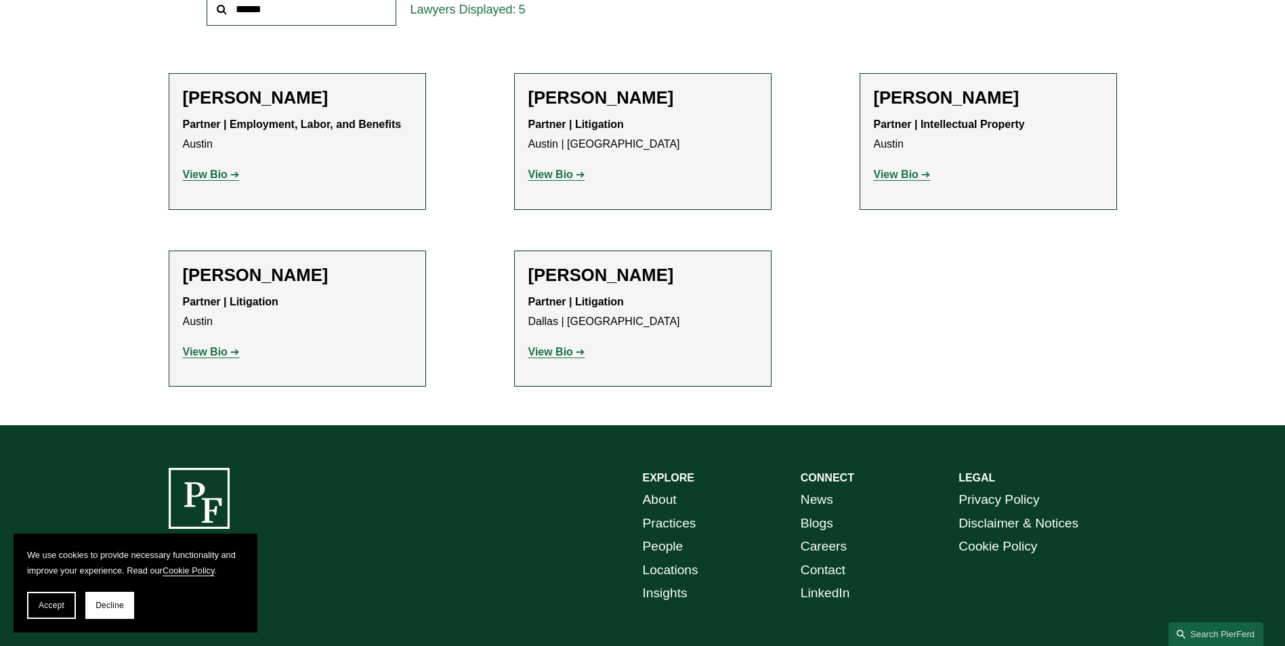
scroll to position [542, 0]
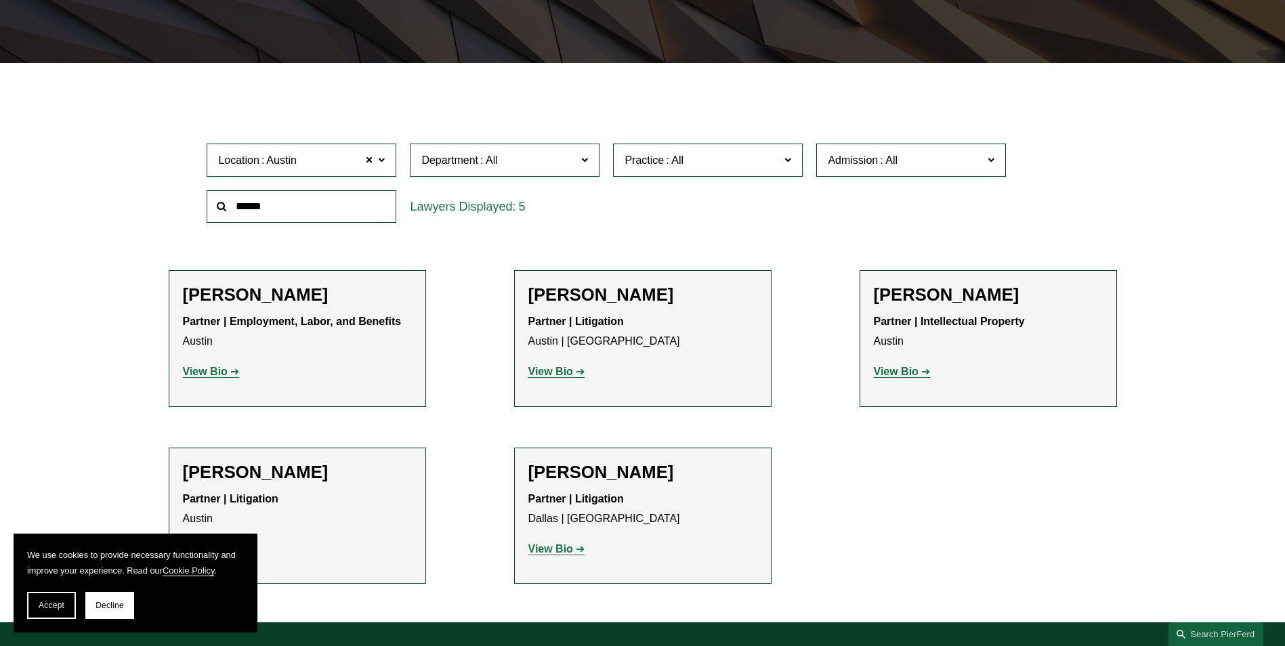
scroll to position [339, 0]
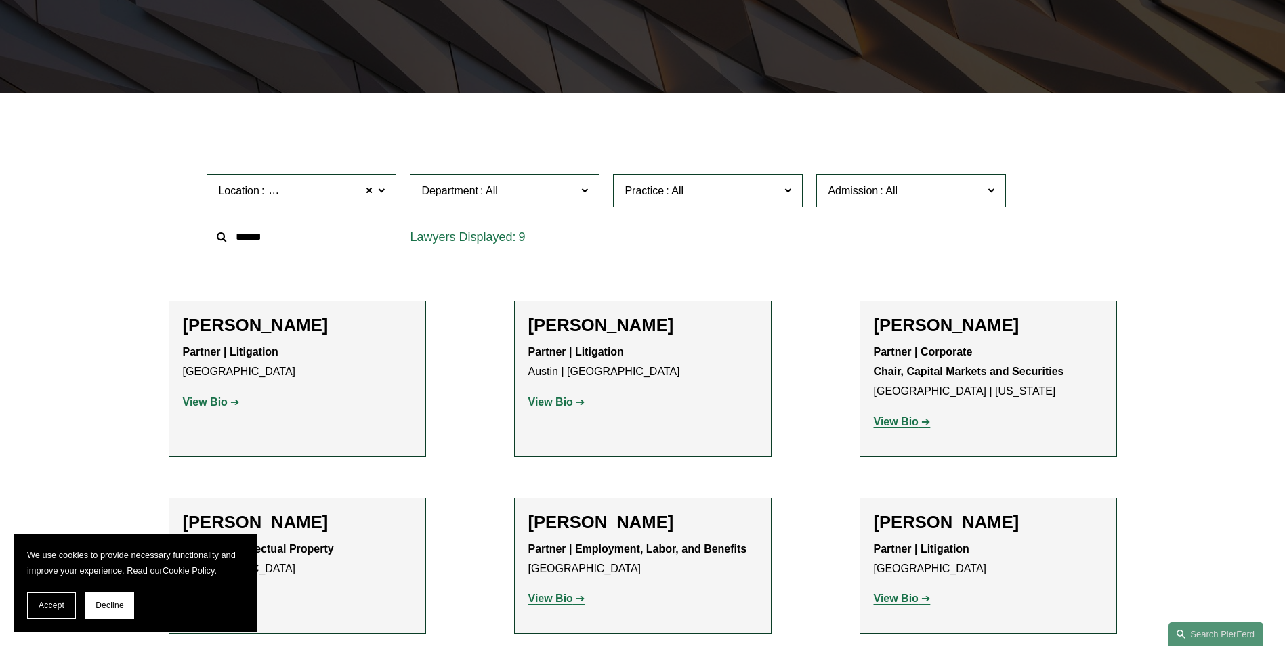
scroll to position [271, 0]
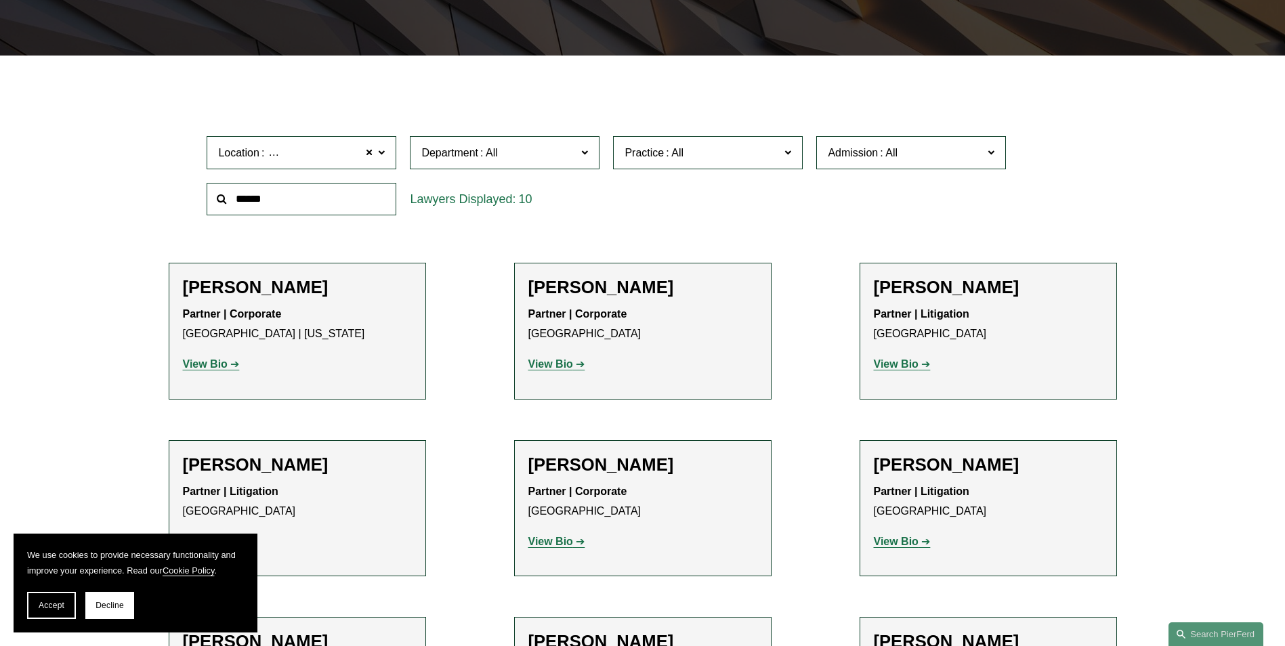
scroll to position [339, 0]
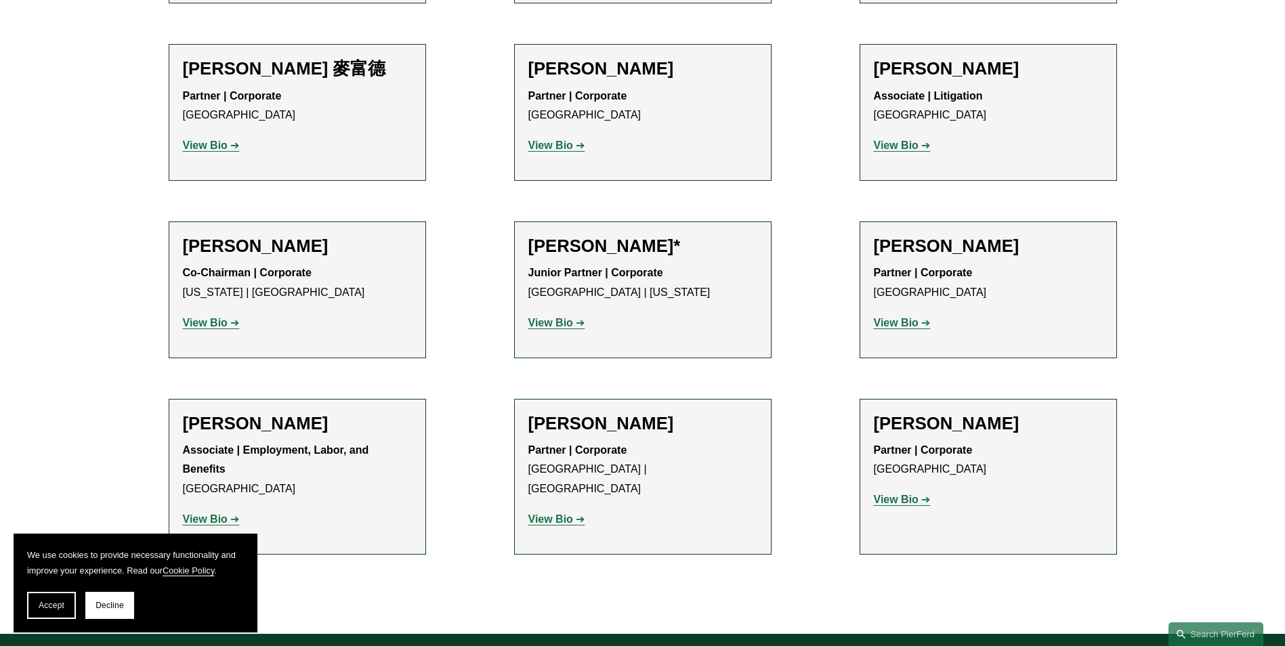
scroll to position [1490, 0]
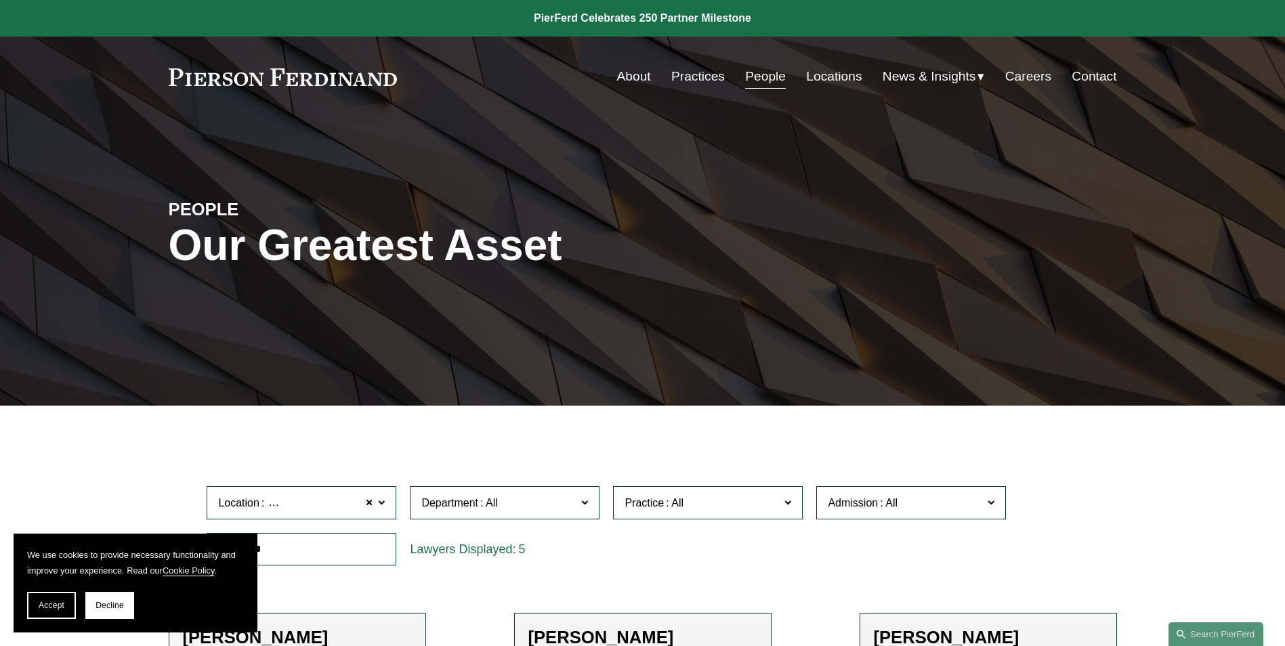
scroll to position [474, 0]
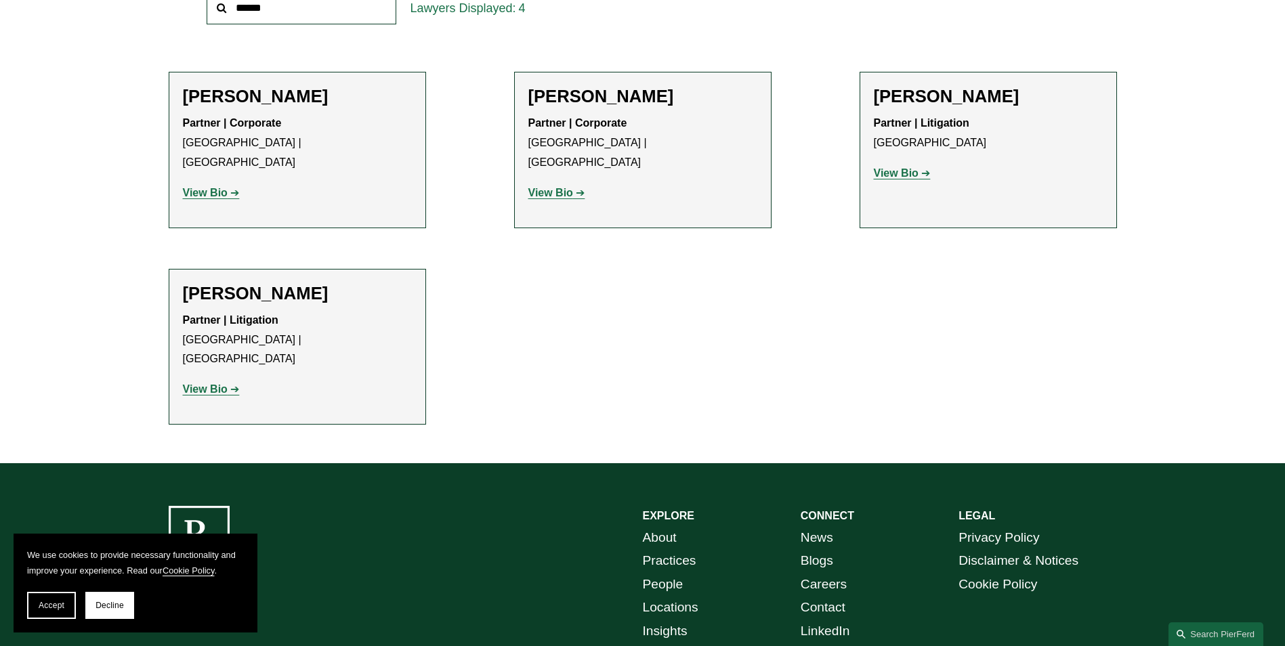
scroll to position [542, 0]
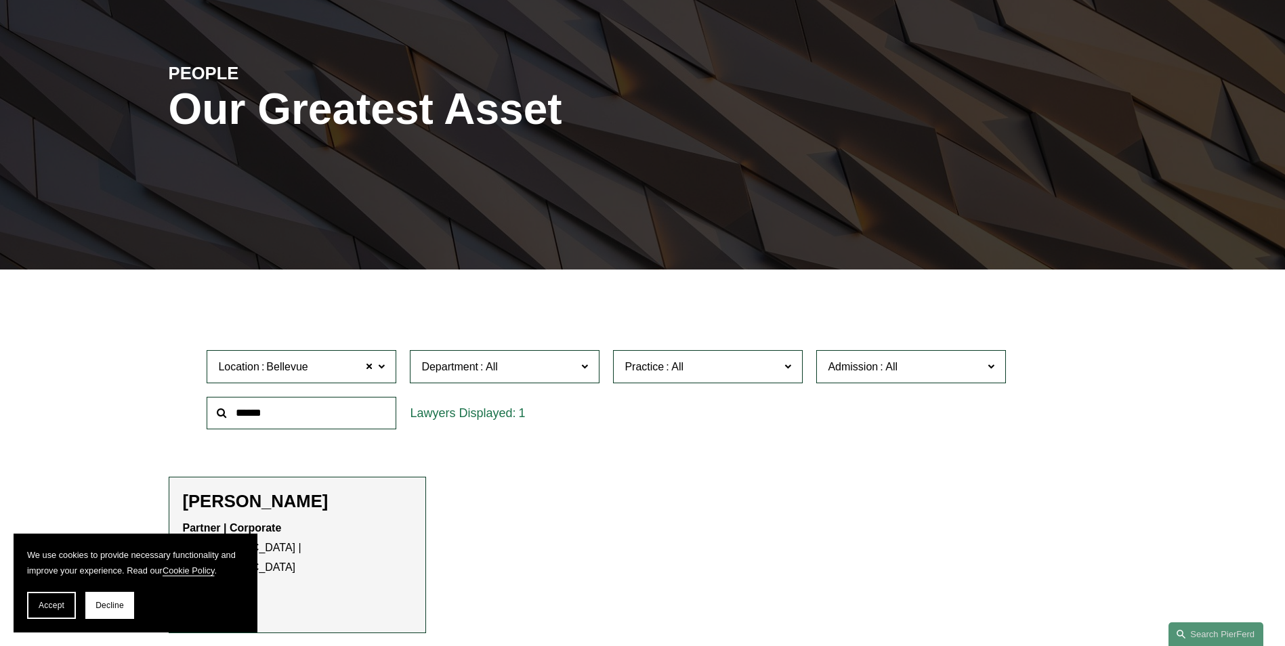
scroll to position [68, 0]
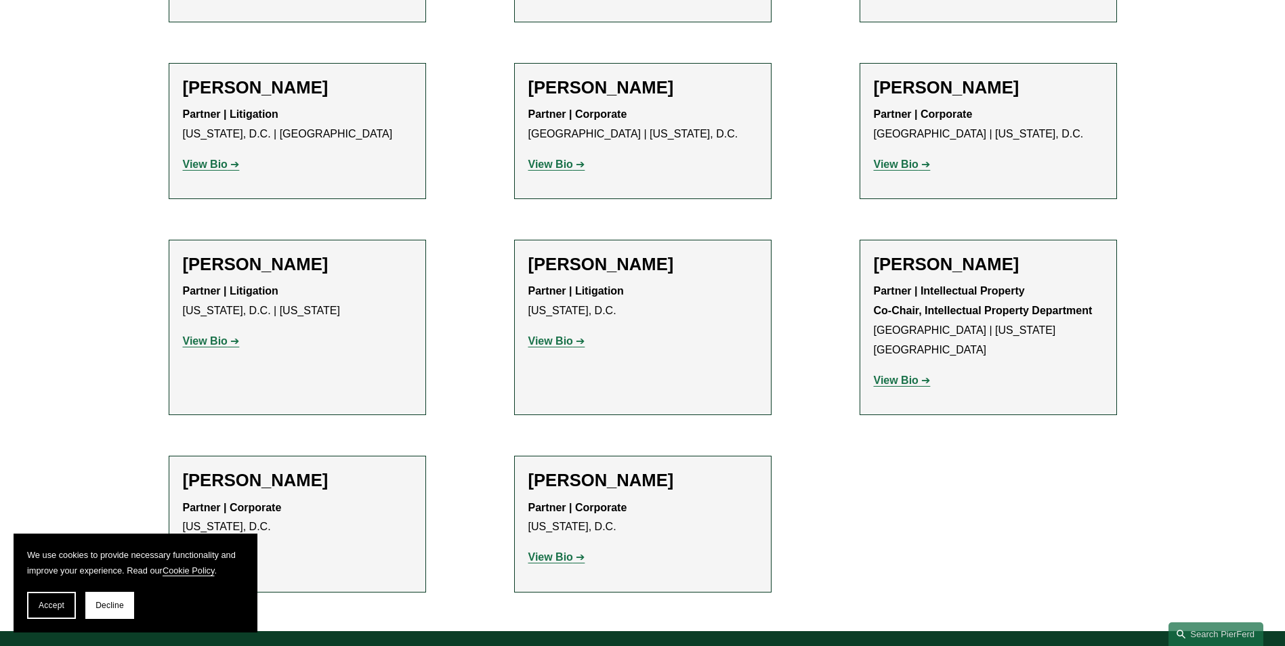
scroll to position [1422, 0]
